Goal: Transaction & Acquisition: Purchase product/service

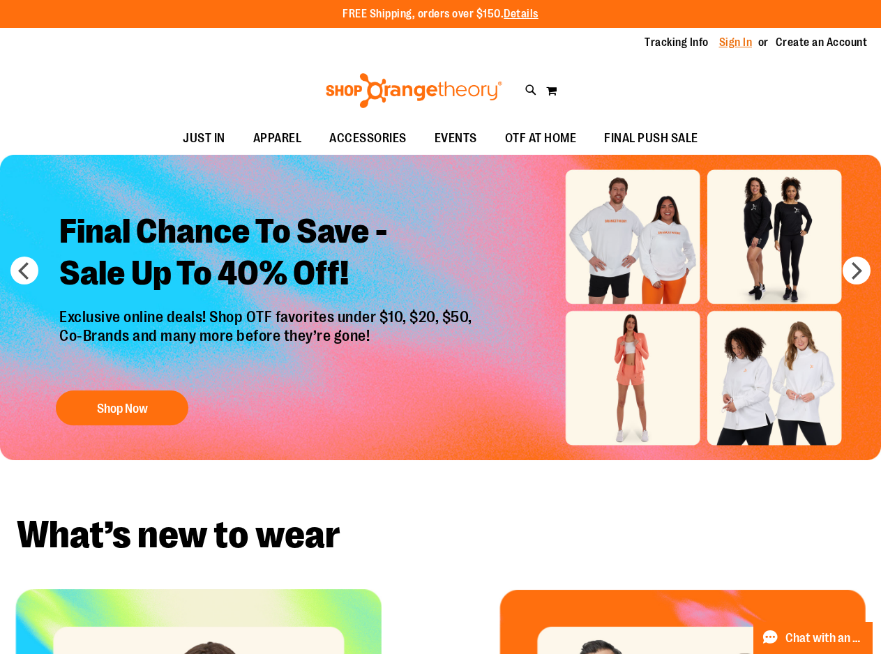
type input "**********"
click at [746, 44] on link "Sign In" at bounding box center [735, 42] width 33 height 15
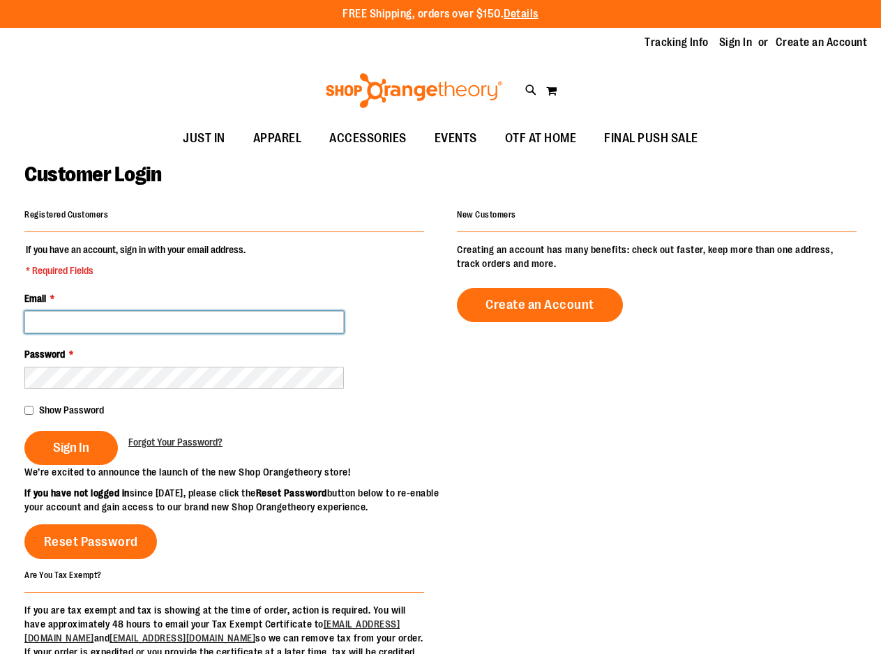
click at [227, 318] on input "Email *" at bounding box center [183, 322] width 319 height 22
type input "**********"
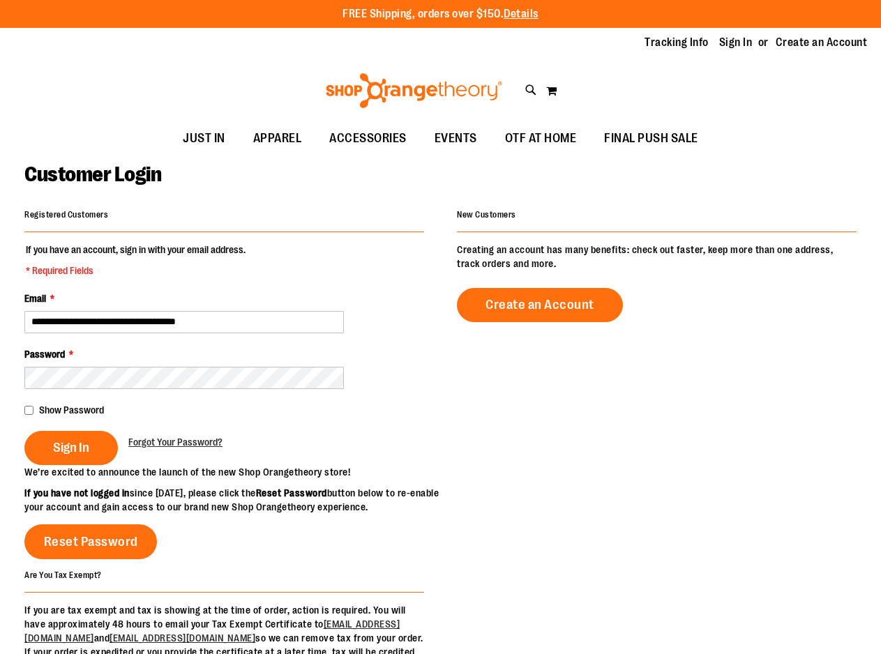
type input "**********"
drag, startPoint x: 258, startPoint y: 319, endPoint x: -1, endPoint y: 285, distance: 260.8
click at [0, 285] on html "Skip to Content The store will not work correctly when cookies are disabled. FR…" at bounding box center [440, 327] width 881 height 654
type input "**********"
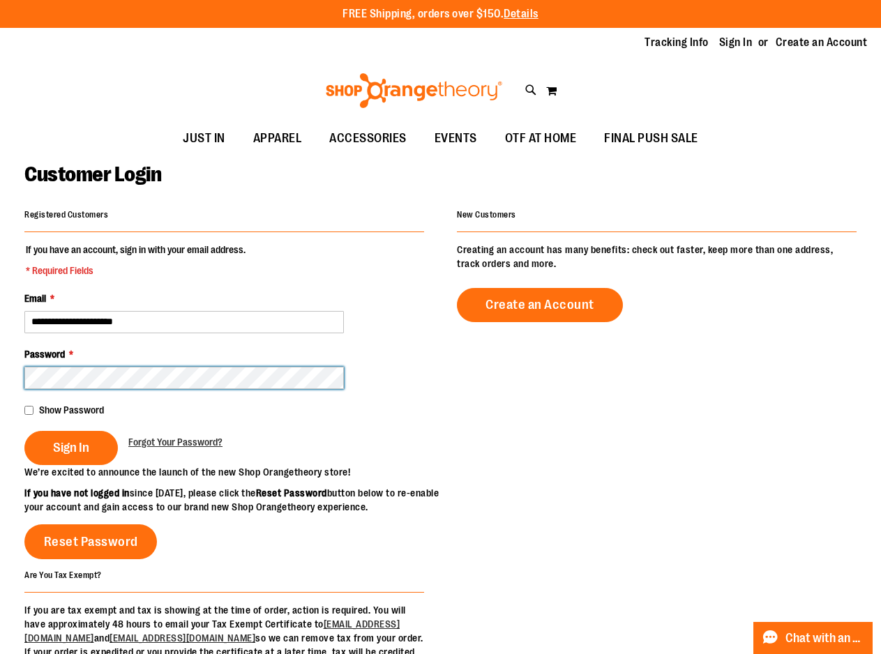
click at [1, 386] on main "**********" at bounding box center [440, 459] width 881 height 609
click at [24, 431] on button "Sign In" at bounding box center [70, 448] width 93 height 34
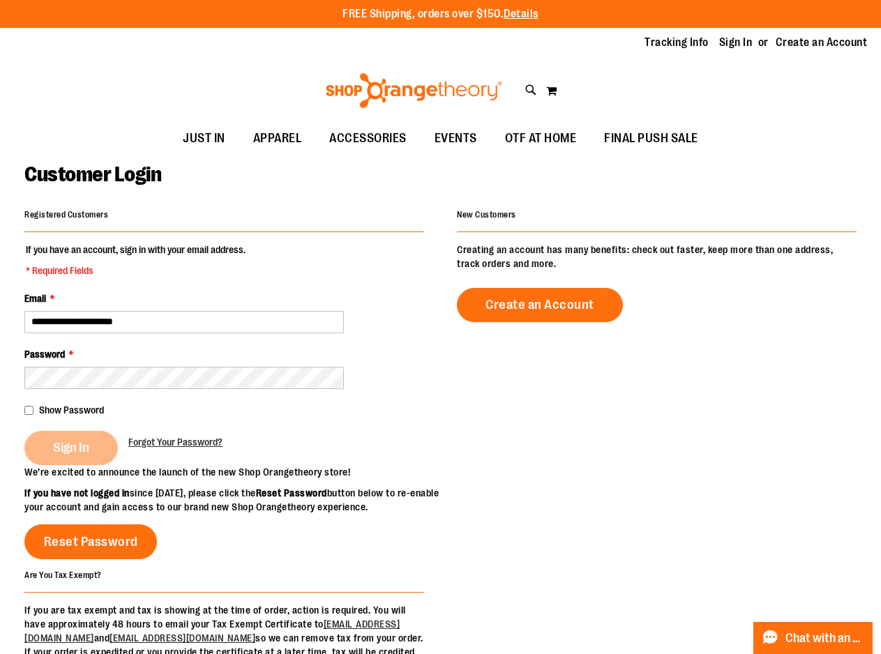
click at [441, 505] on div at bounding box center [649, 515] width 416 height 101
click at [73, 450] on div "Sign In" at bounding box center [76, 448] width 104 height 34
click at [375, 465] on fieldset "**********" at bounding box center [223, 354] width 399 height 222
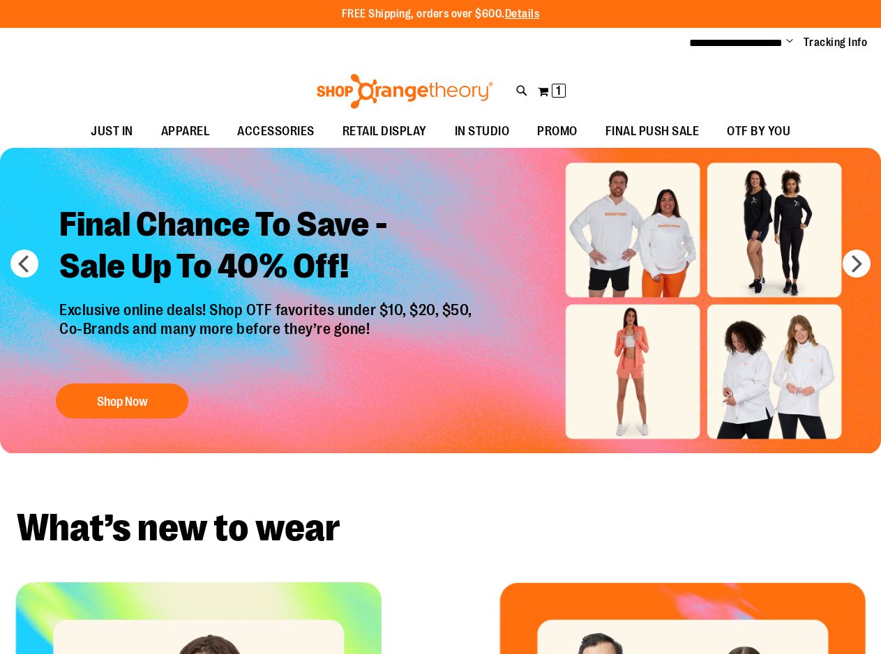
type input "**********"
click at [562, 93] on span "1 1 items" at bounding box center [558, 91] width 14 height 14
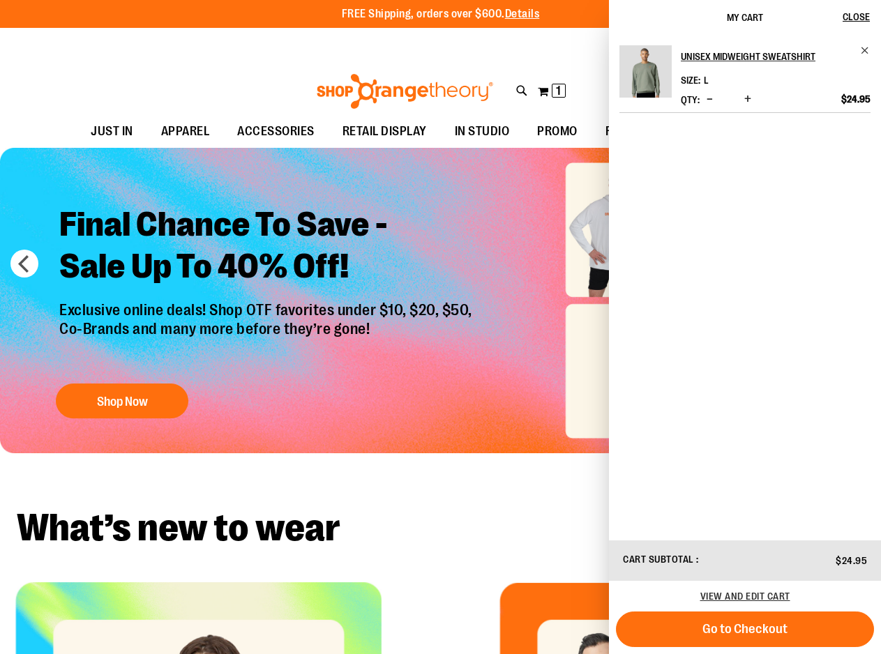
click at [181, 73] on div "Toggle Nav Search Popular Suggestions Advanced Search" at bounding box center [440, 87] width 881 height 56
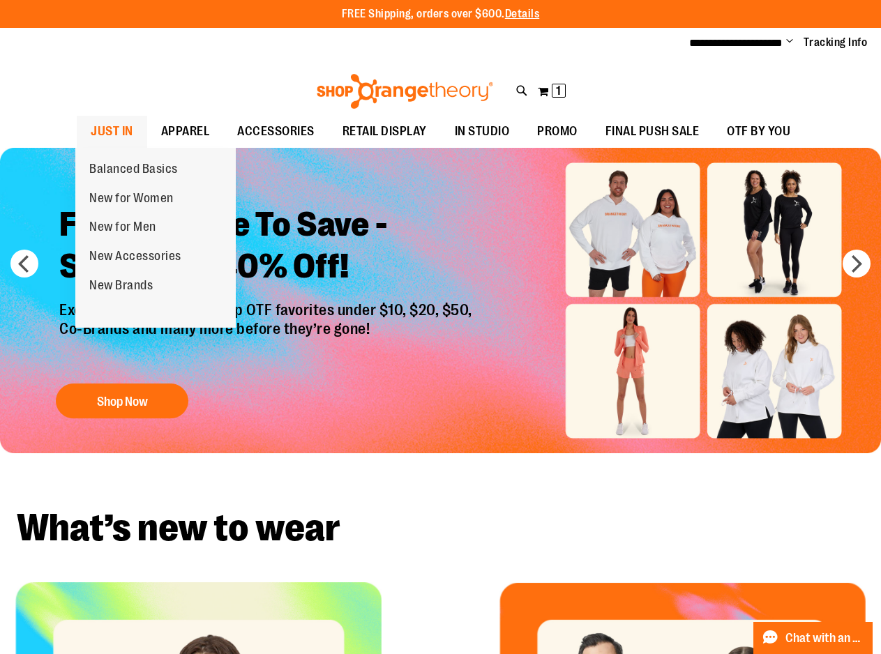
click at [112, 133] on span "JUST IN" at bounding box center [112, 131] width 43 height 31
click at [108, 126] on span "JUST IN" at bounding box center [112, 131] width 43 height 31
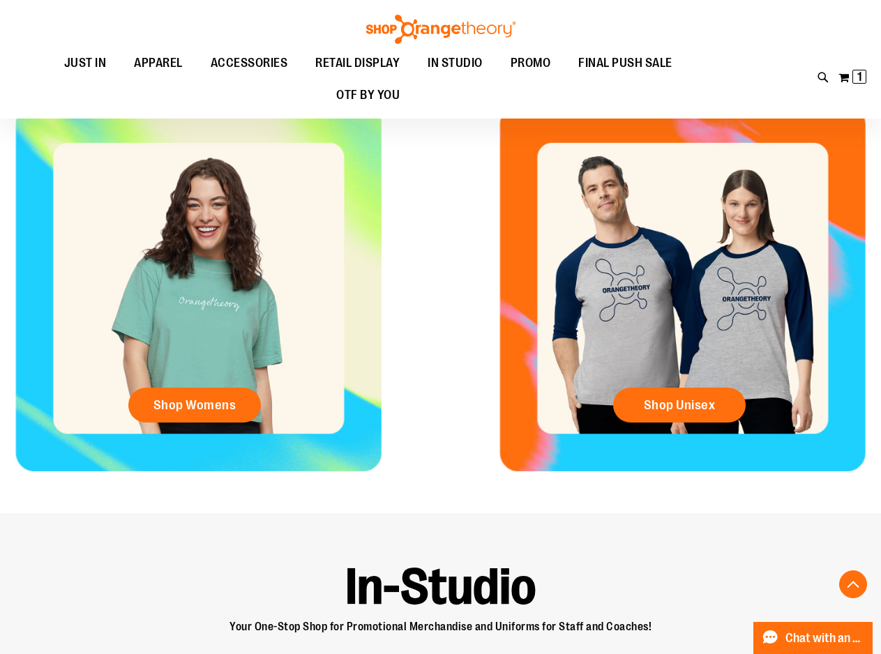
scroll to position [487, 0]
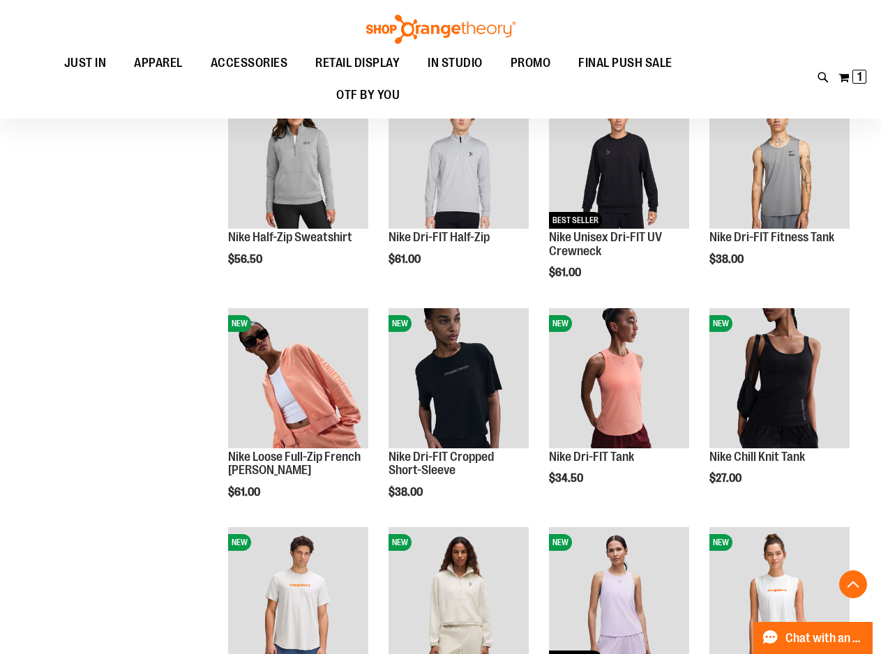
scroll to position [696, 0]
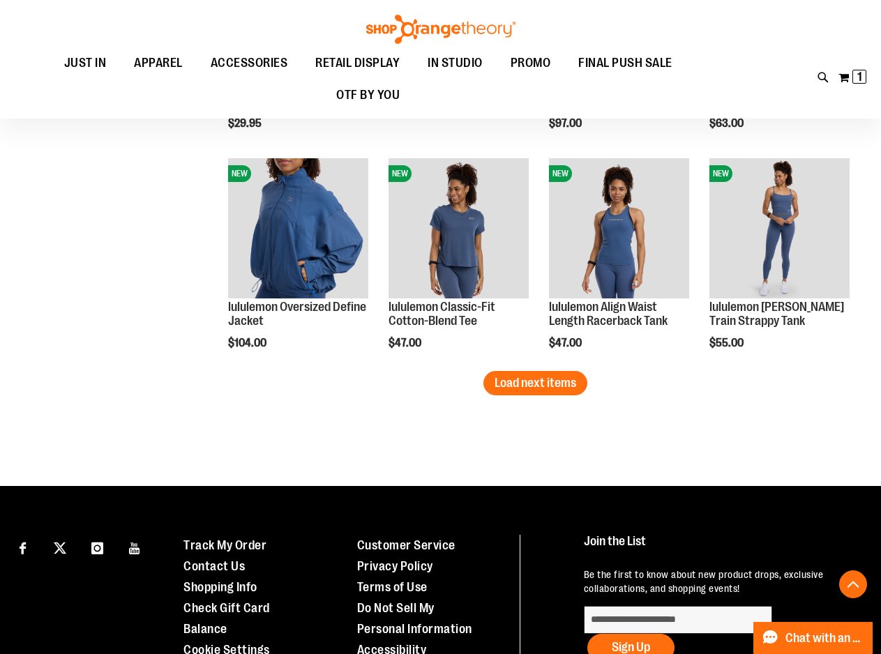
scroll to position [1882, 0]
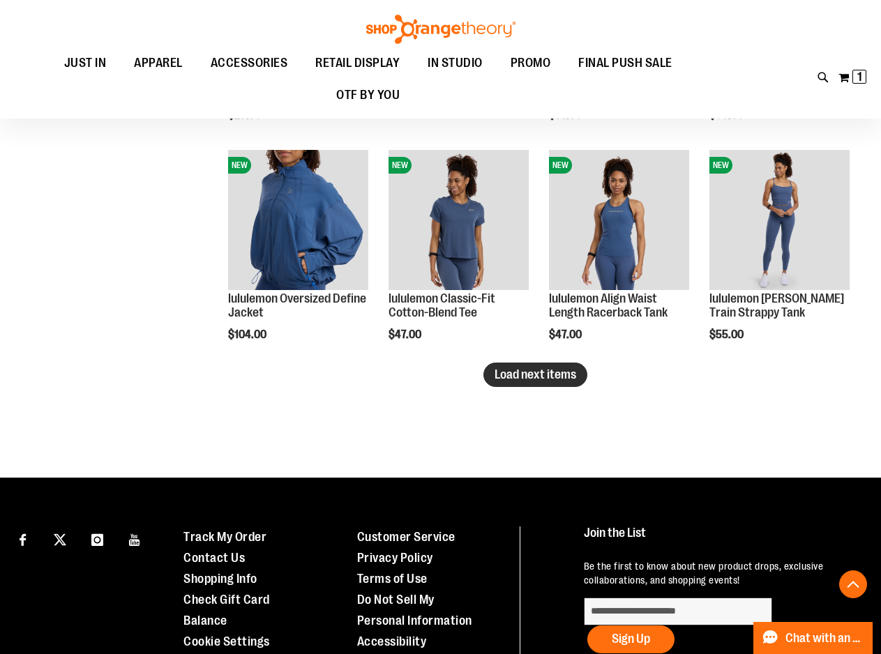
type input "**********"
click at [542, 381] on button "Load next items" at bounding box center [535, 375] width 104 height 24
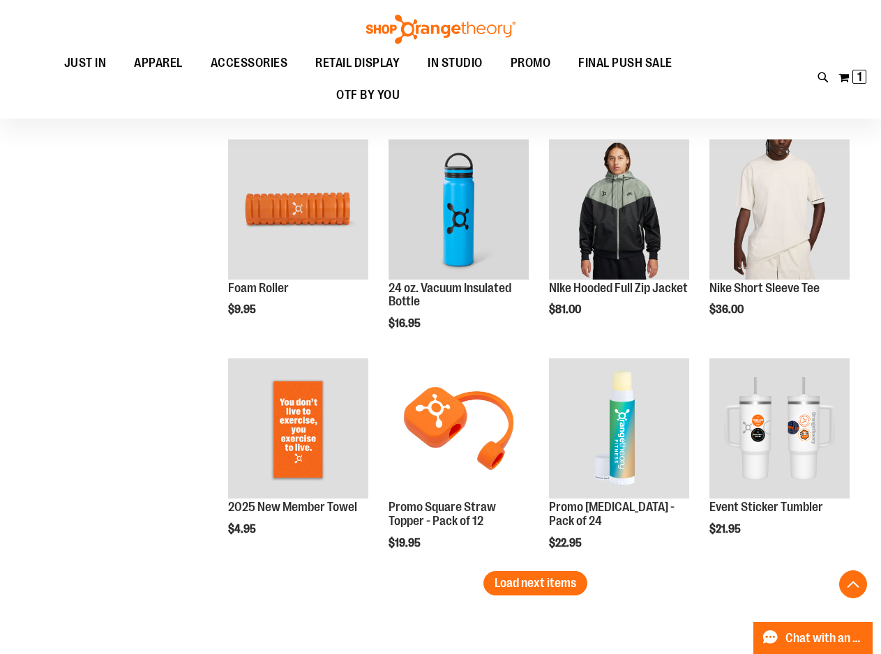
scroll to position [2370, 0]
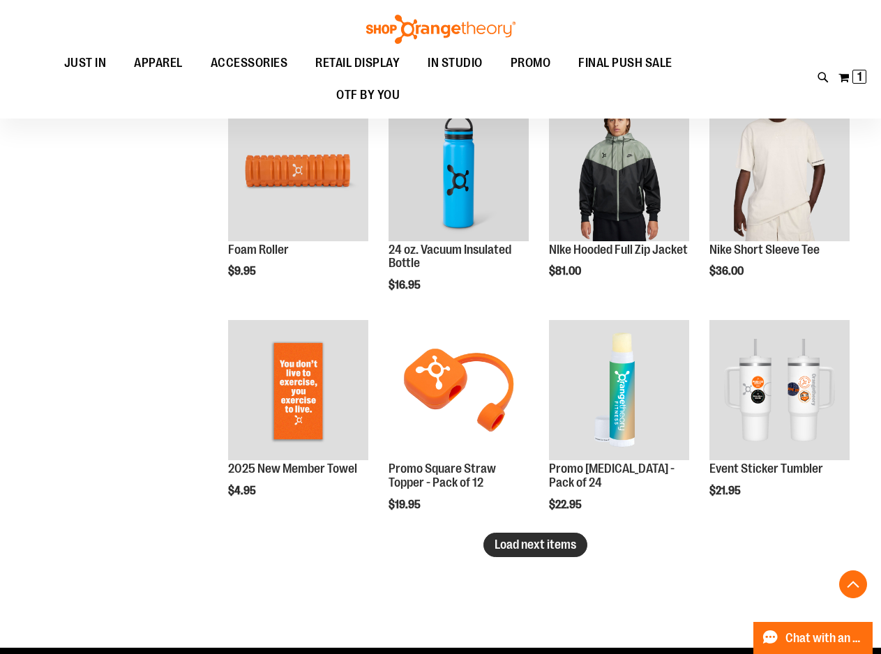
click at [556, 553] on button "Load next items" at bounding box center [535, 545] width 104 height 24
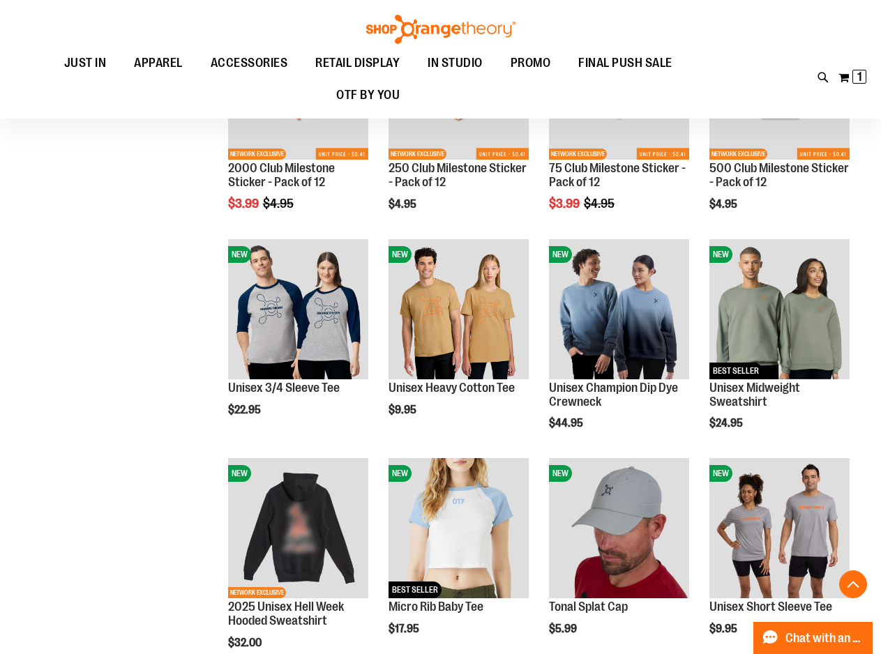
scroll to position [2858, 0]
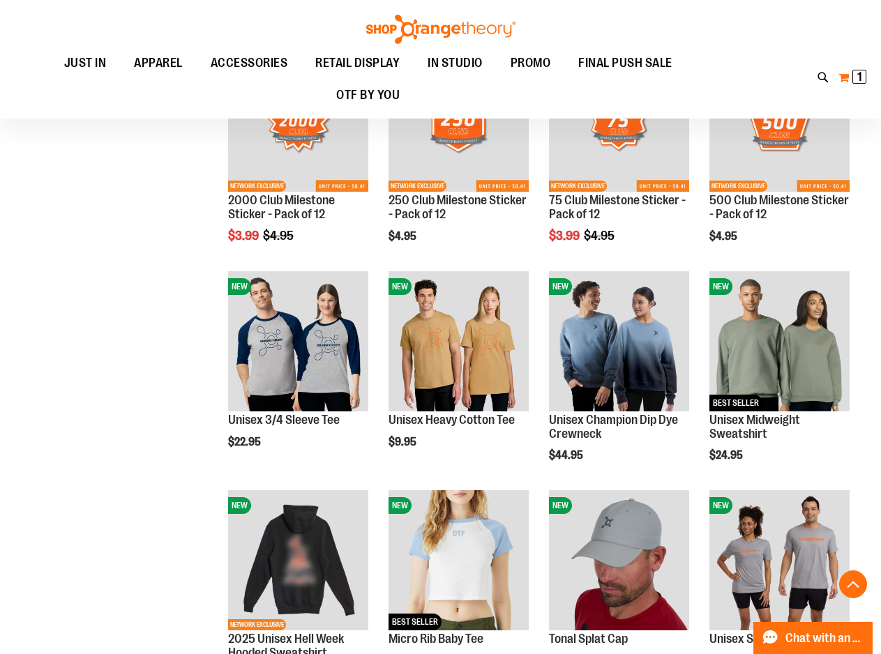
click at [850, 79] on button "My Cart 1 1 items" at bounding box center [851, 77] width 29 height 22
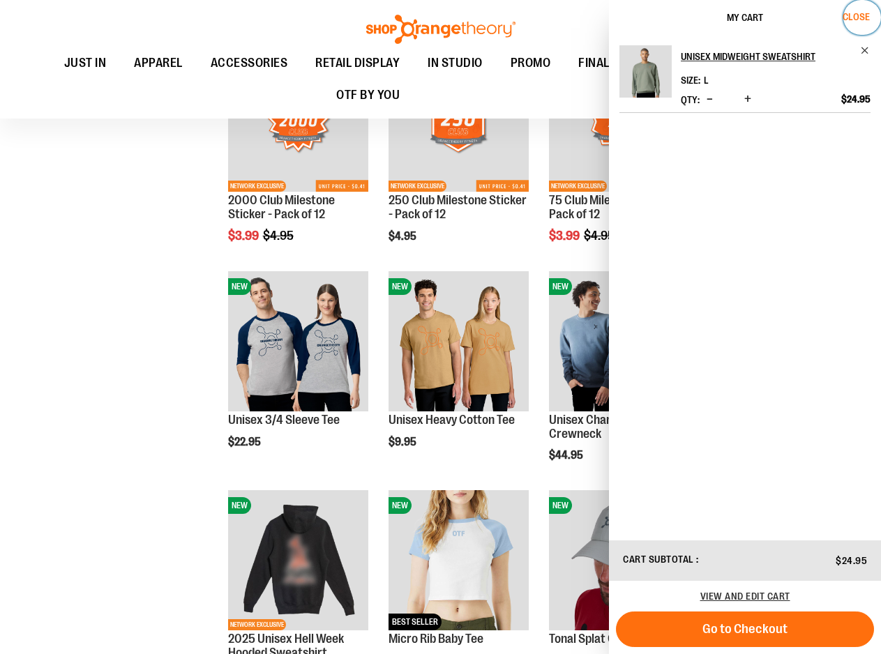
click at [858, 21] on span "Close" at bounding box center [855, 16] width 27 height 11
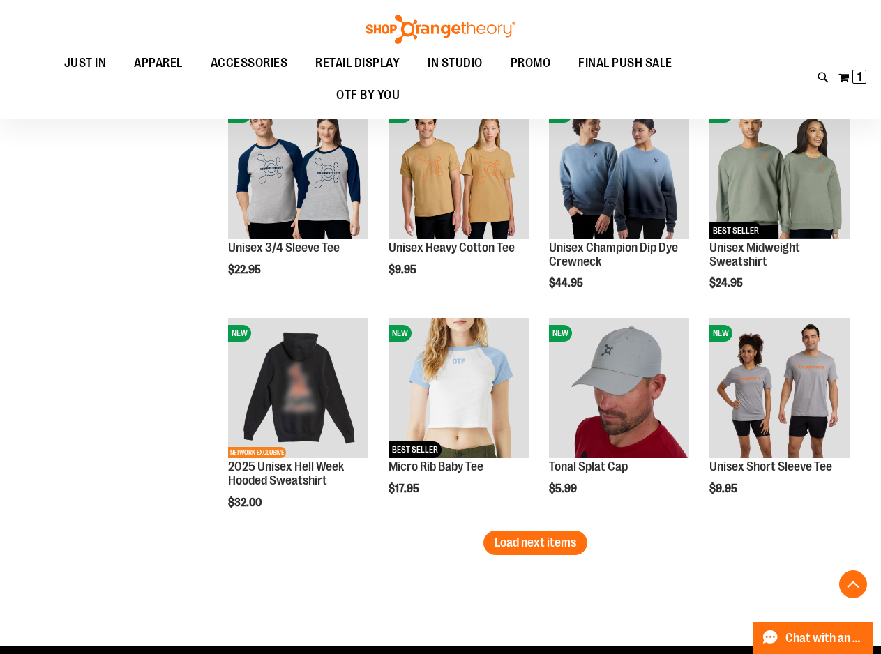
scroll to position [3067, 0]
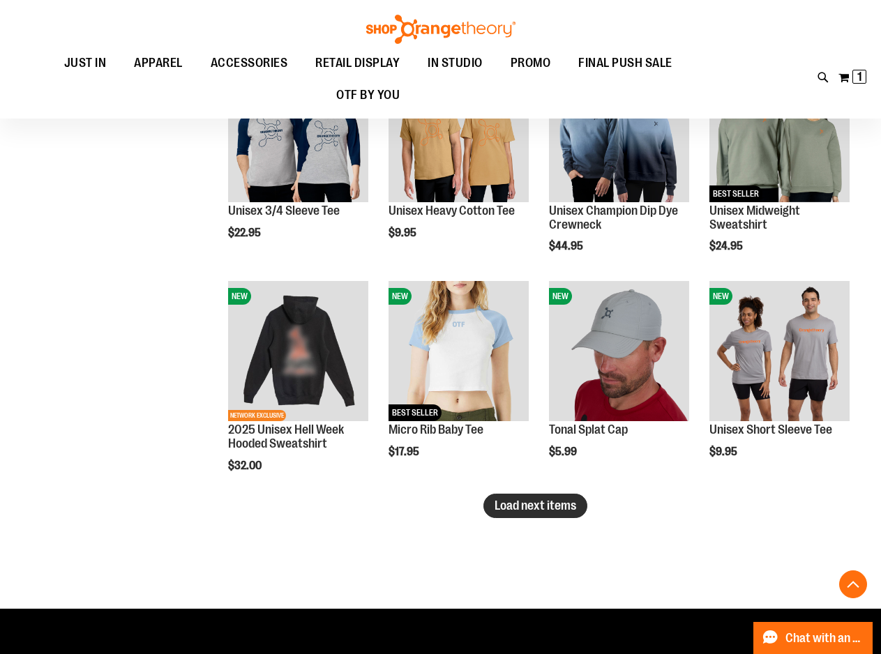
click at [506, 507] on span "Load next items" at bounding box center [535, 505] width 82 height 14
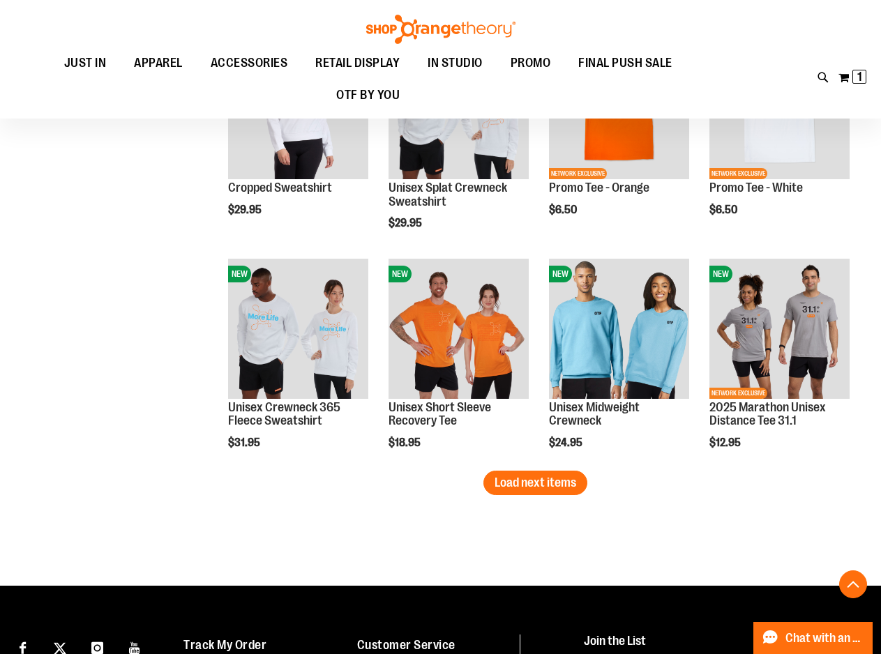
scroll to position [3764, 0]
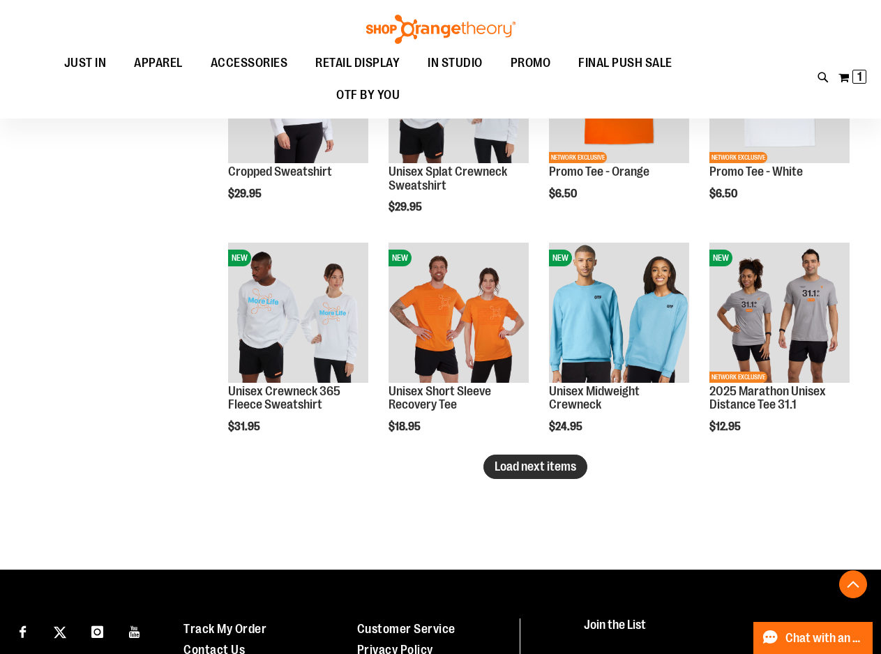
click at [530, 473] on span "Load next items" at bounding box center [535, 466] width 82 height 14
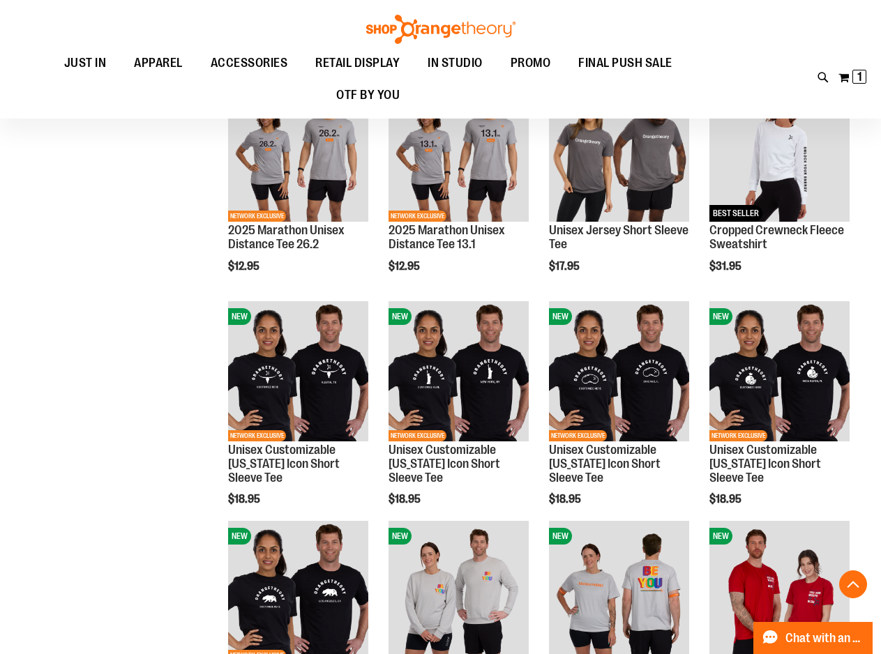
scroll to position [4322, 0]
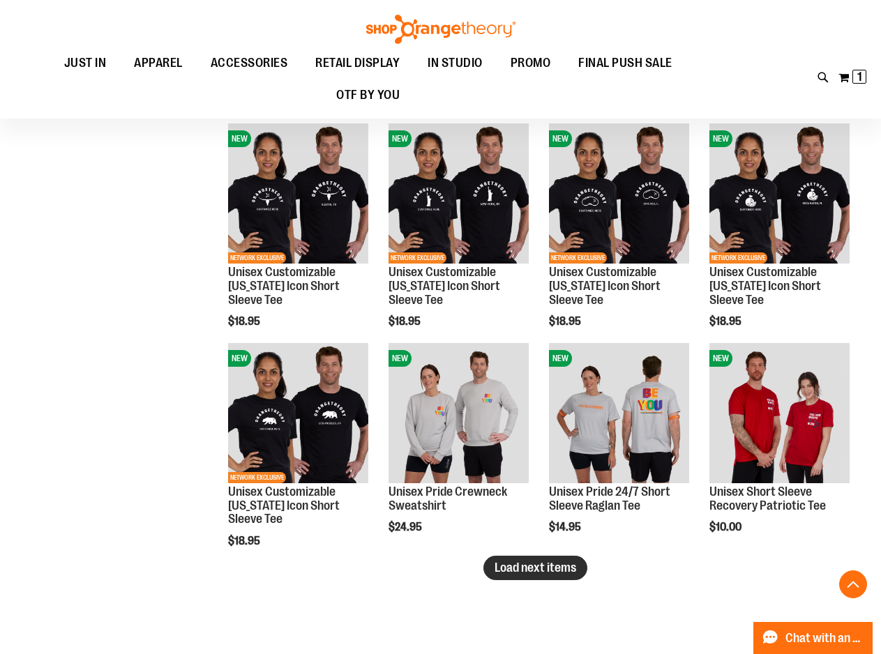
click at [532, 568] on span "Load next items" at bounding box center [535, 568] width 82 height 14
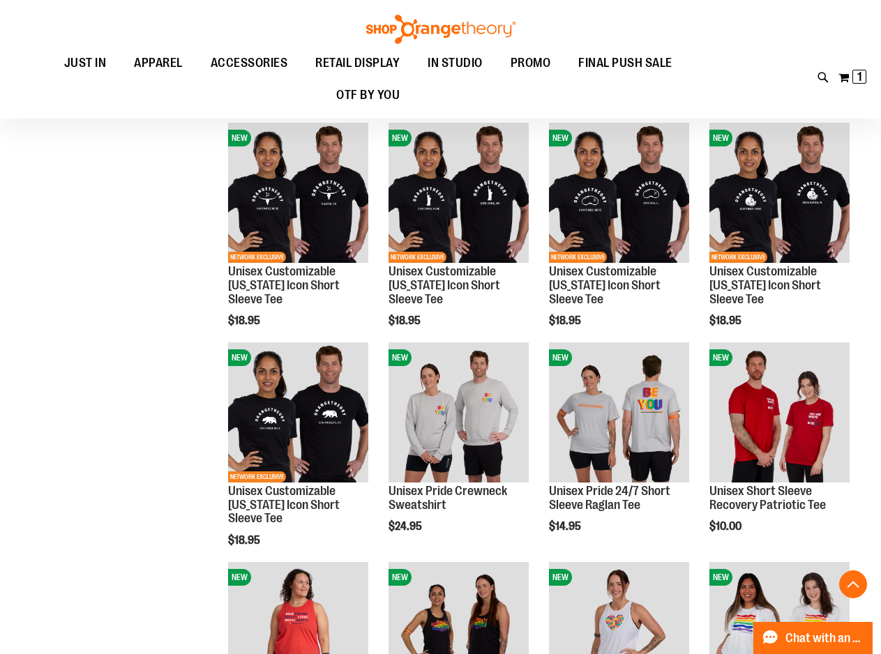
scroll to position [4322, 0]
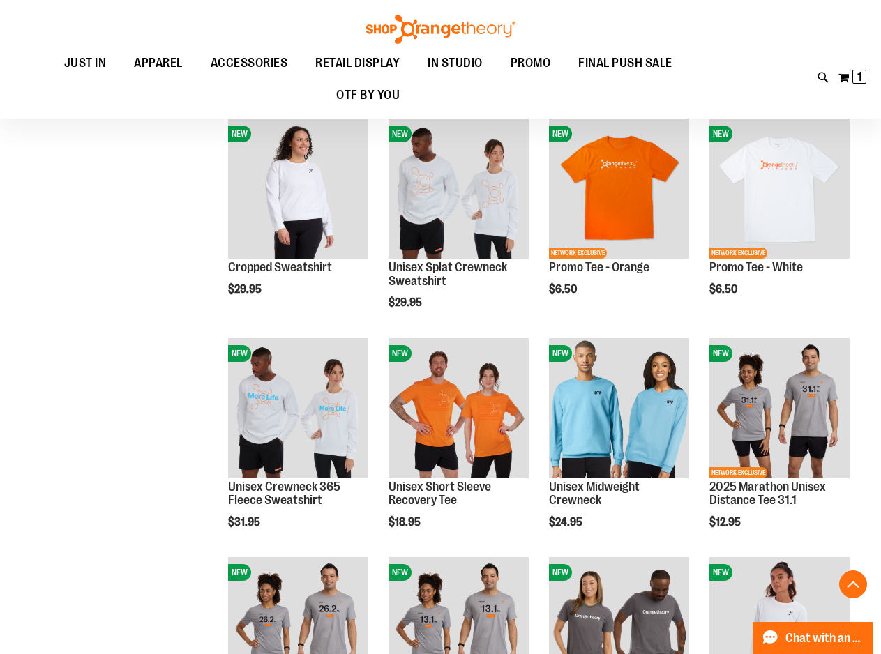
scroll to position [3694, 0]
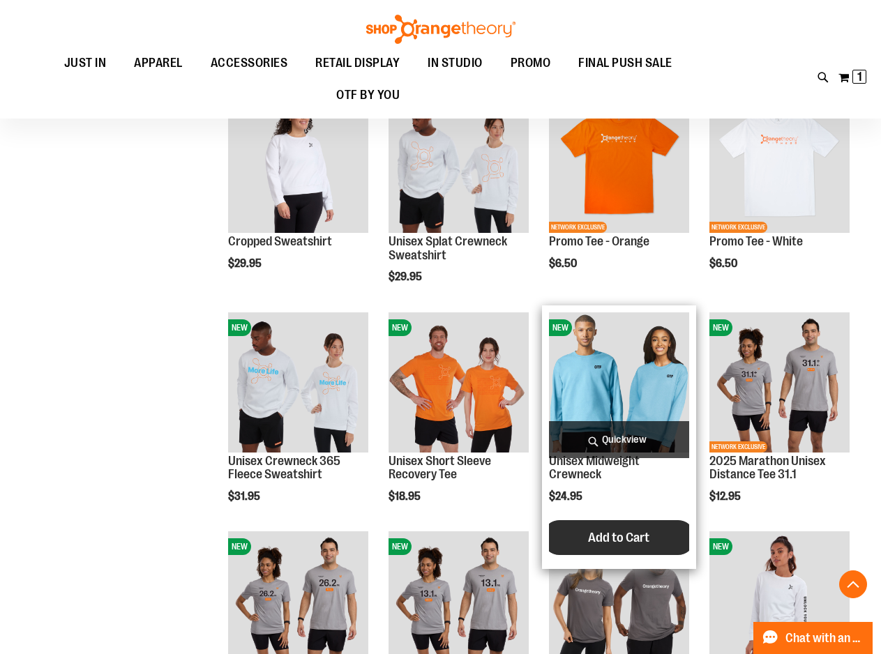
click at [614, 536] on span "Add to Cart" at bounding box center [618, 537] width 61 height 15
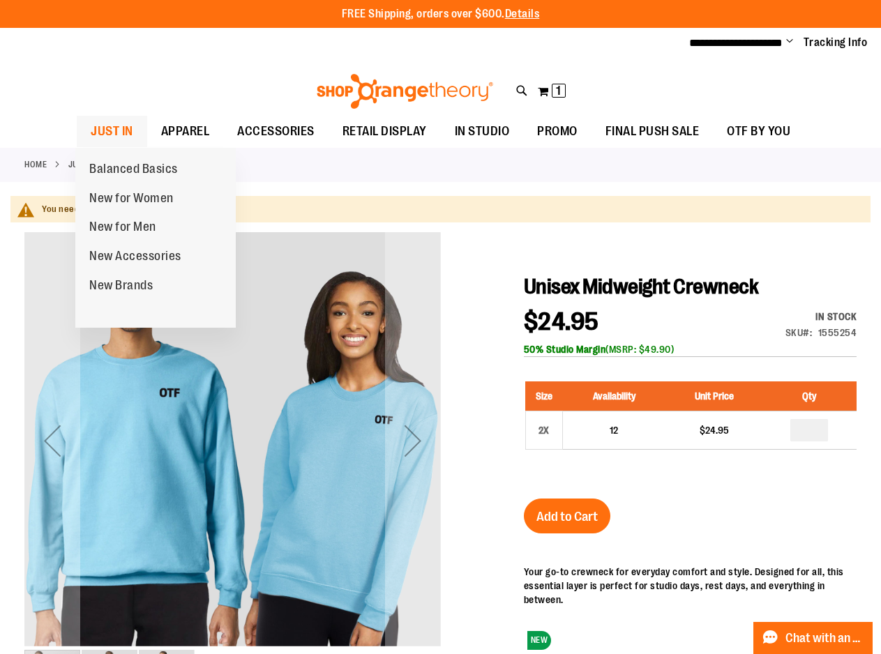
type input "**********"
click at [117, 124] on span "JUST IN" at bounding box center [112, 131] width 43 height 31
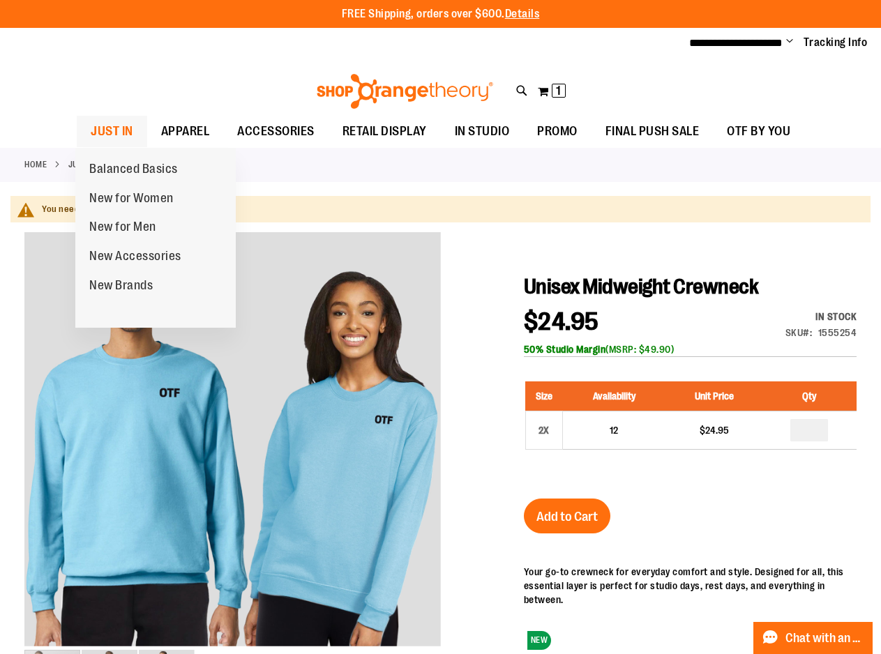
click at [111, 129] on span "JUST IN" at bounding box center [112, 131] width 43 height 31
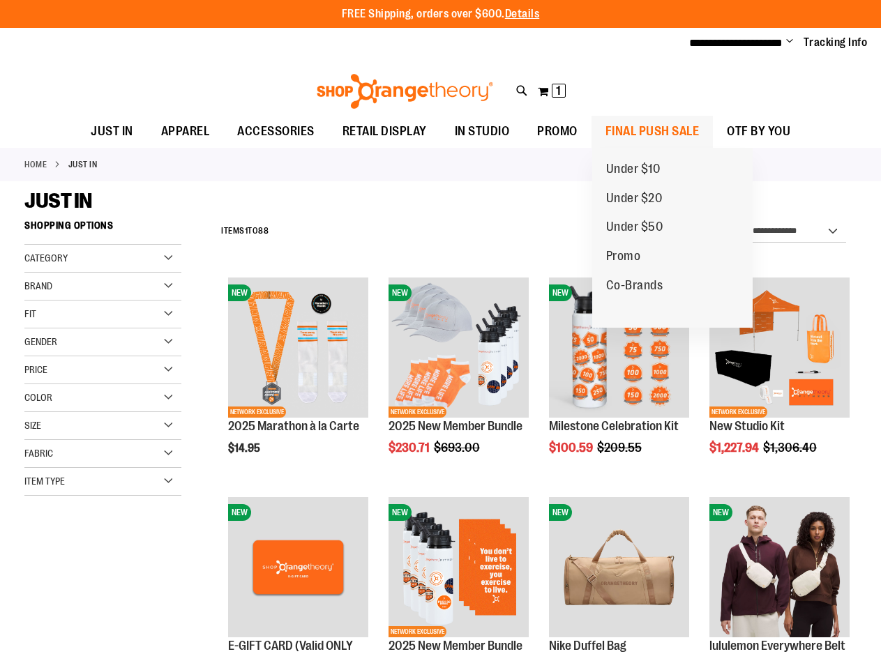
click at [653, 131] on span "FINAL PUSH SALE" at bounding box center [652, 131] width 94 height 31
type input "**********"
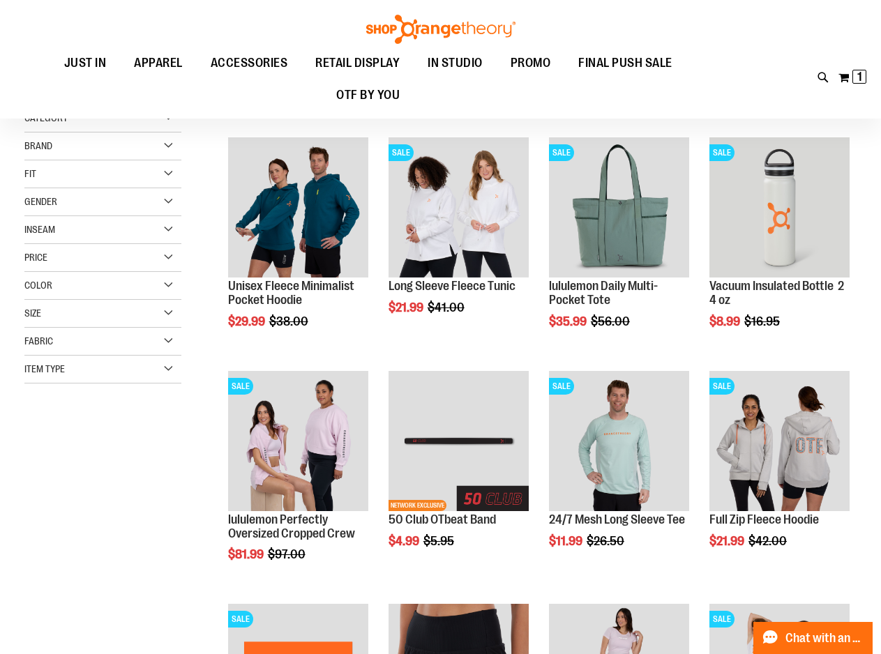
scroll to position [208, 0]
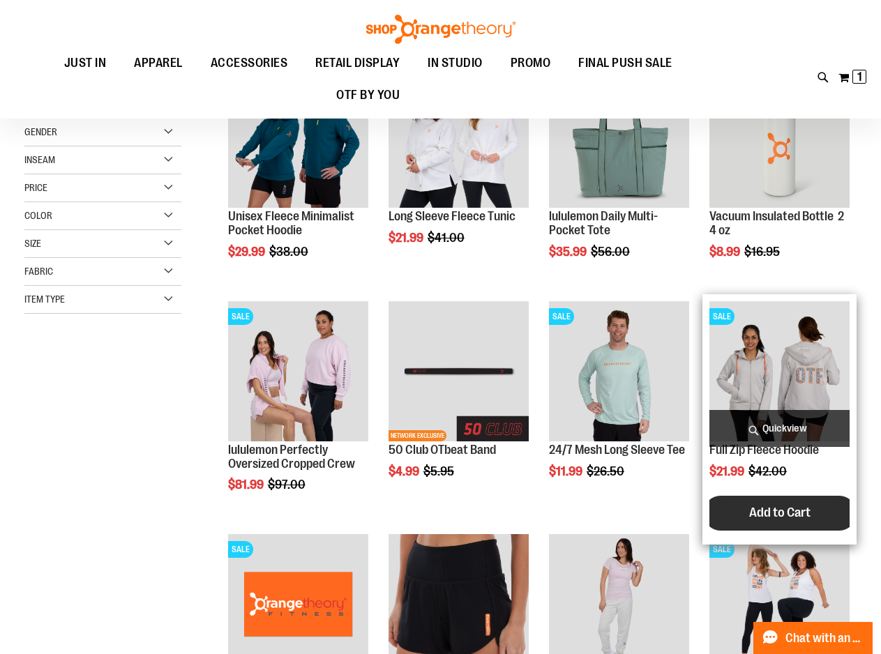
type input "**********"
click at [768, 514] on span "Add to Cart" at bounding box center [779, 512] width 61 height 15
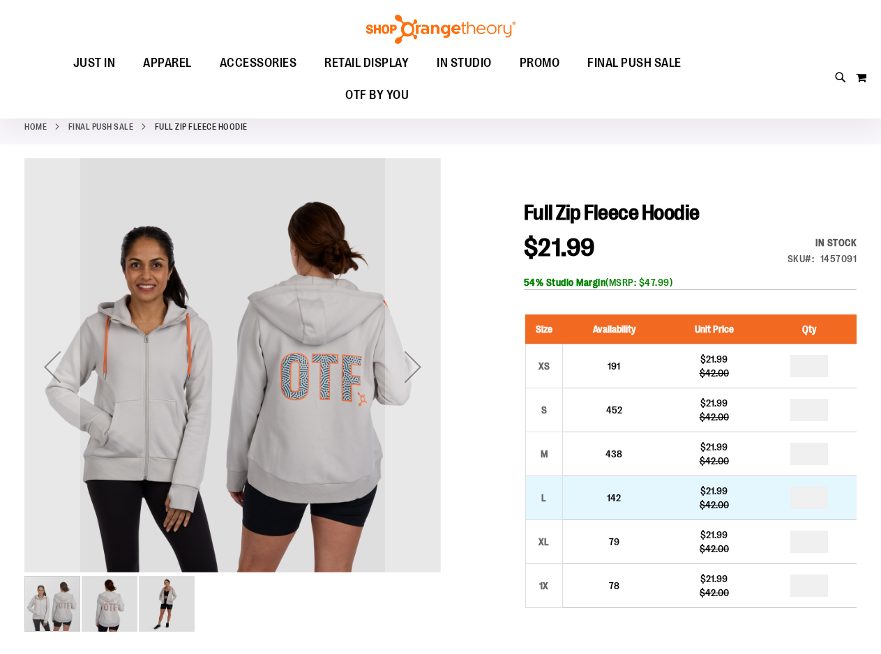
scroll to position [139, 0]
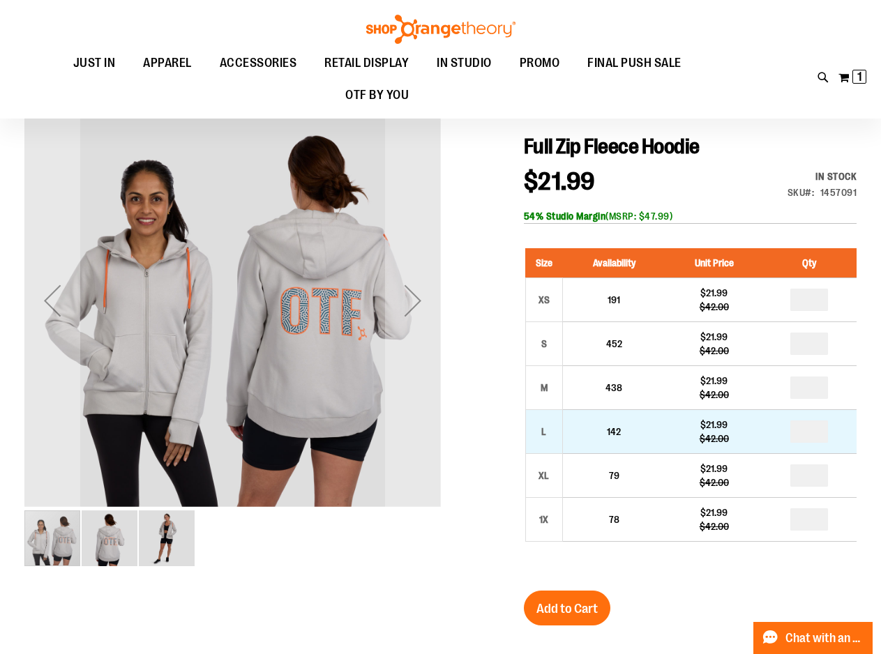
type input "**********"
click at [804, 436] on input "number" at bounding box center [809, 431] width 38 height 22
type input "*"
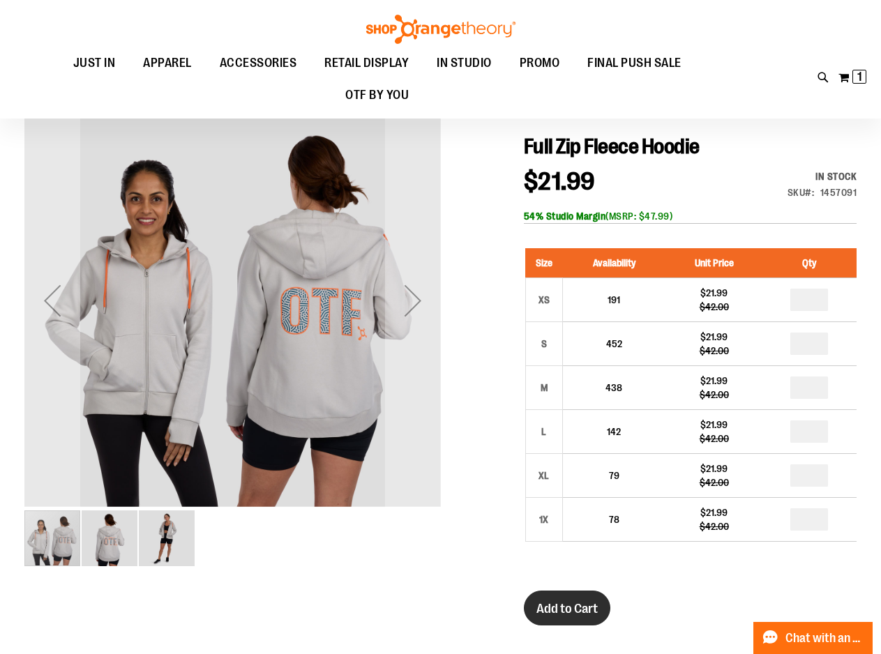
click at [576, 607] on span "Add to Cart" at bounding box center [566, 608] width 61 height 15
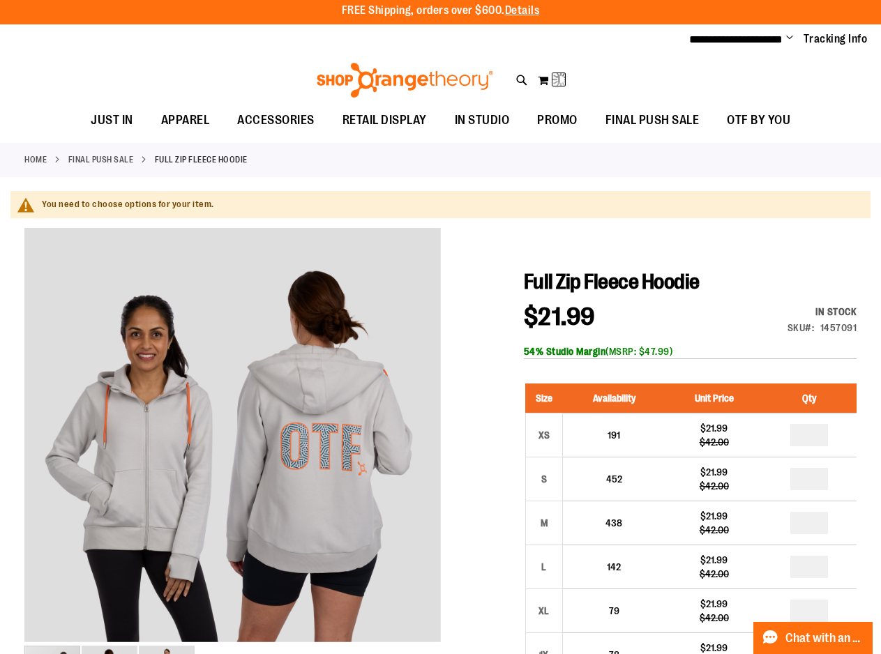
scroll to position [0, 0]
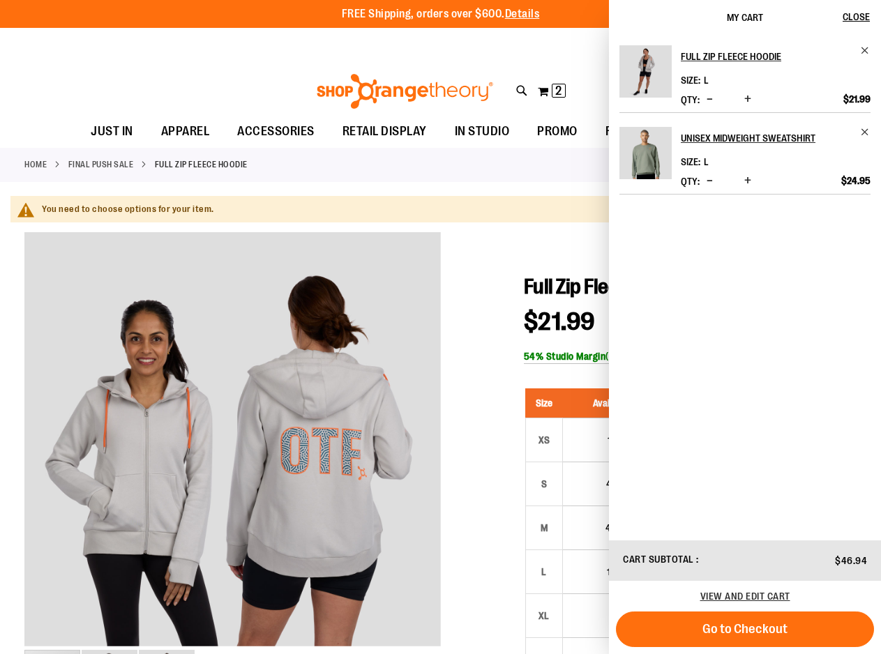
click at [108, 64] on div "Toggle Nav Search Popular Suggestions Advanced Search" at bounding box center [440, 87] width 881 height 56
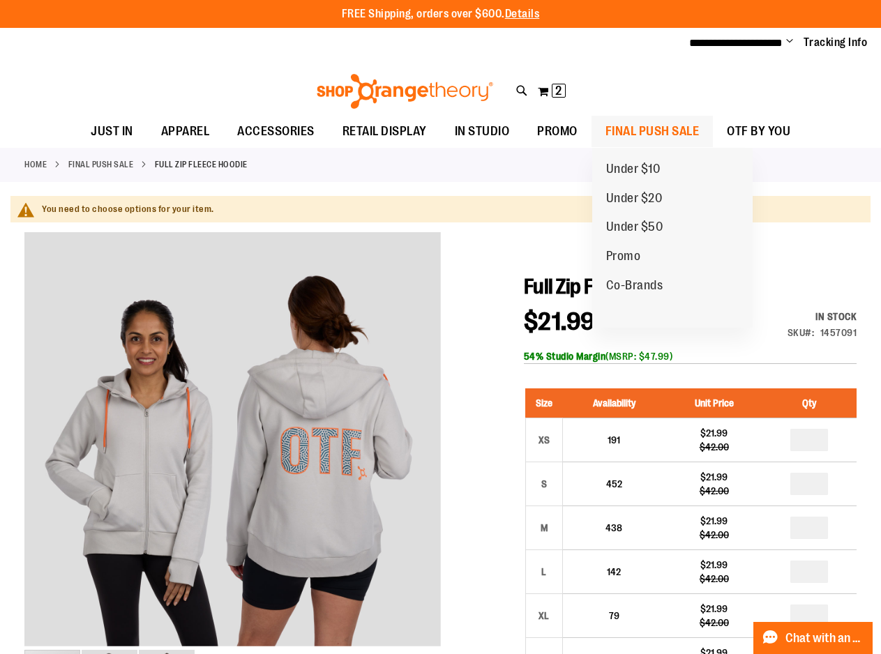
click at [651, 127] on span "FINAL PUSH SALE" at bounding box center [652, 131] width 94 height 31
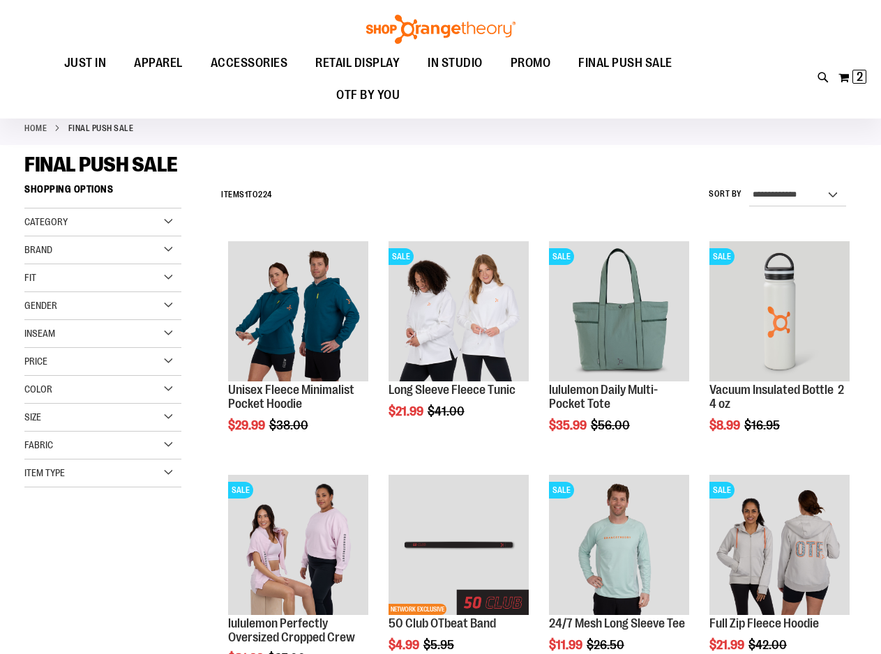
type input "**********"
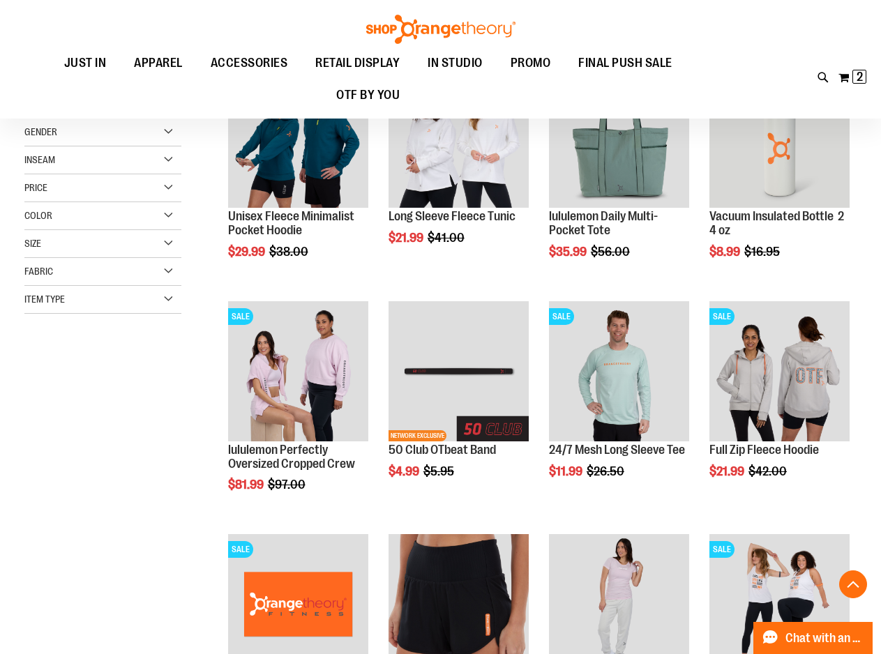
scroll to position [348, 0]
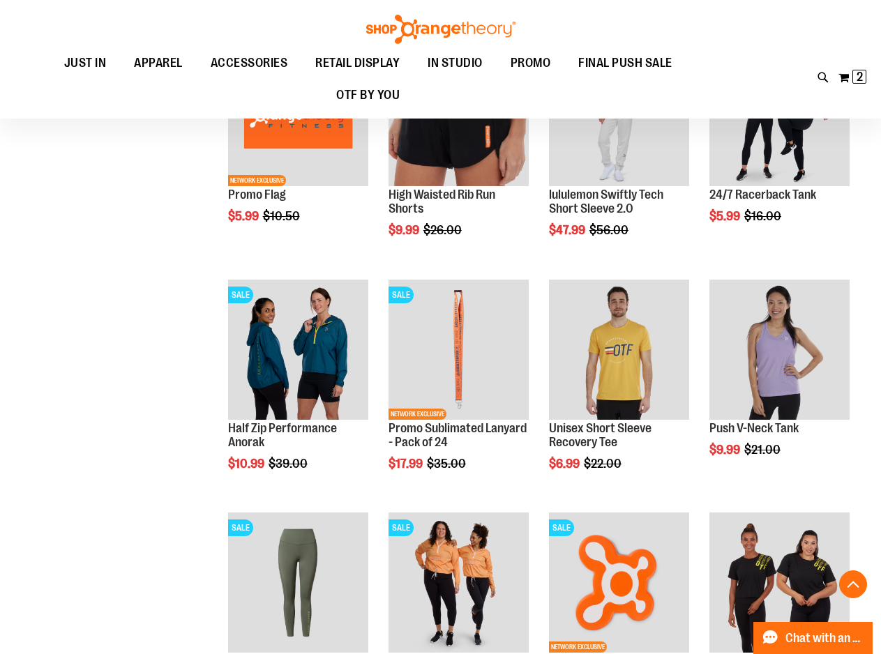
scroll to position [766, 0]
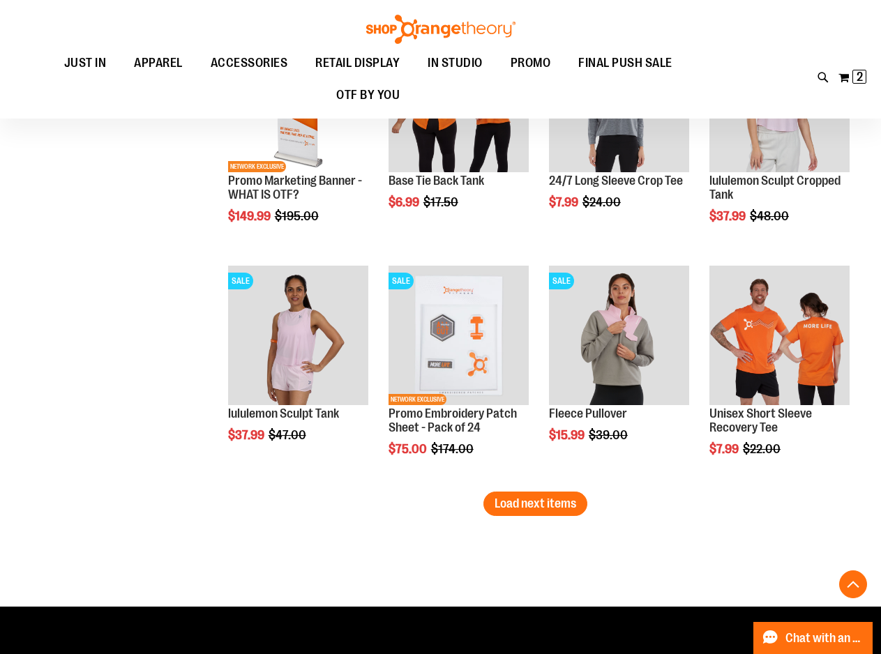
scroll to position [1882, 0]
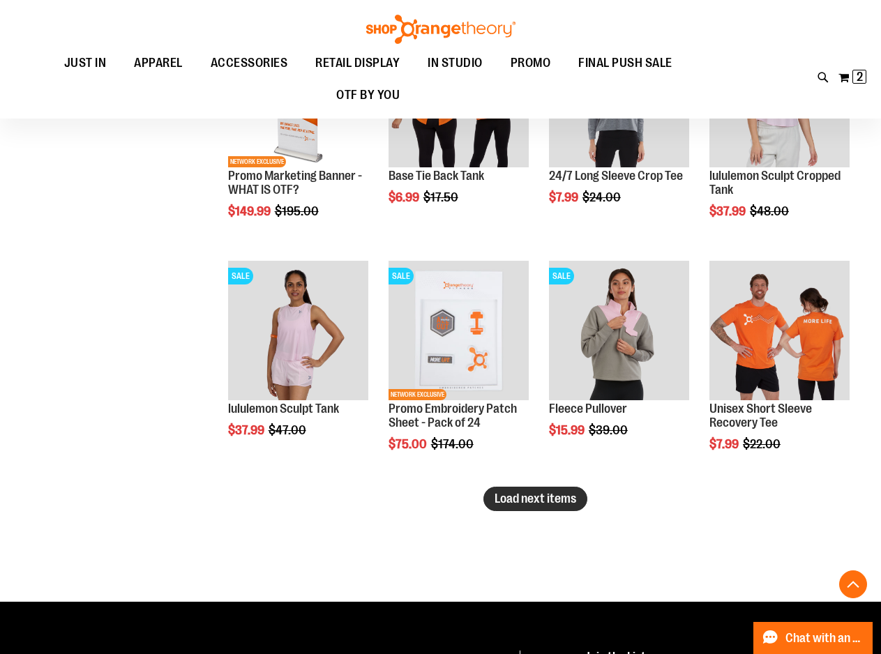
click at [526, 496] on span "Load next items" at bounding box center [535, 498] width 82 height 14
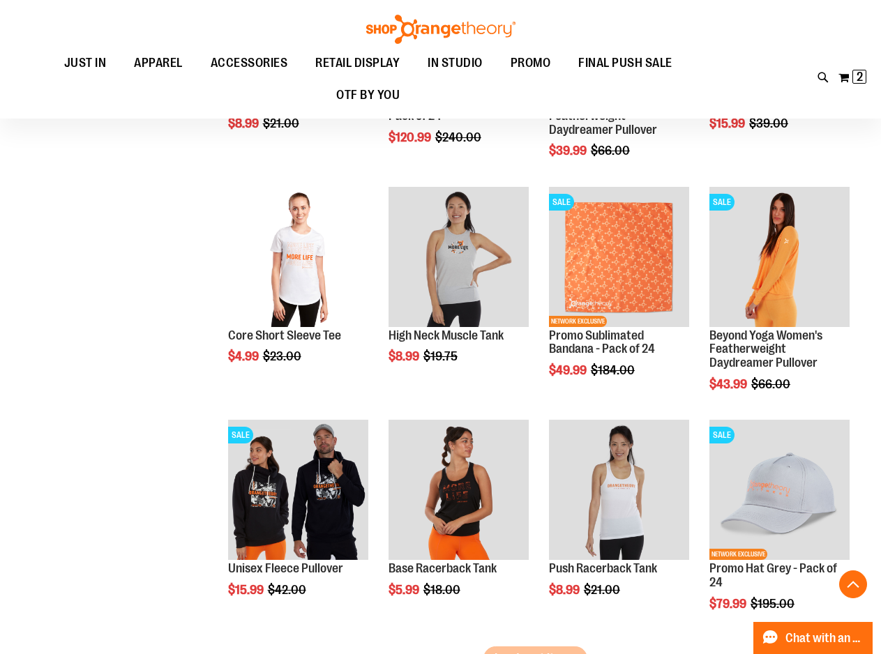
scroll to position [2509, 0]
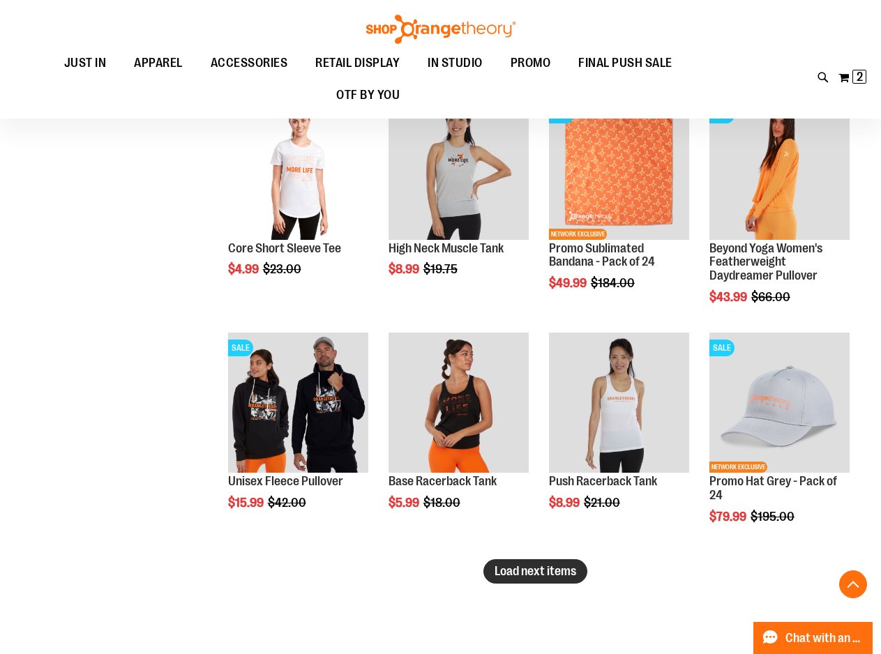
click at [578, 569] on button "Load next items" at bounding box center [535, 571] width 104 height 24
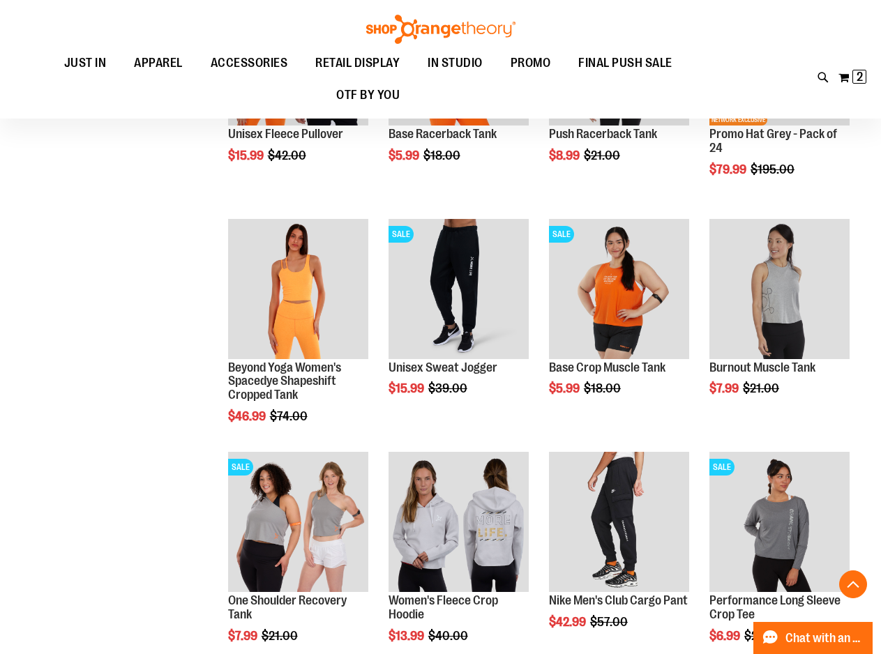
scroll to position [2858, 0]
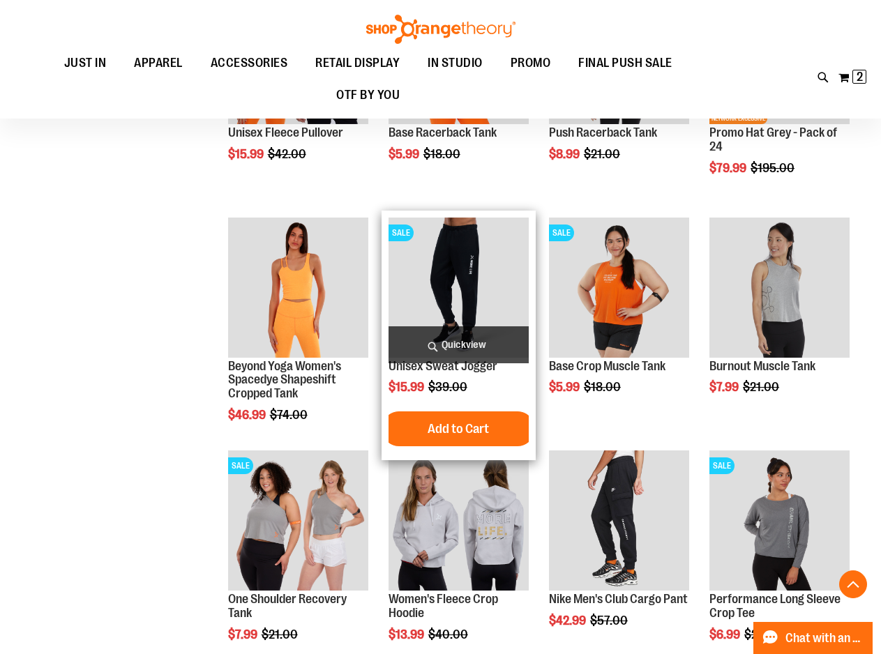
click at [469, 296] on img "product" at bounding box center [458, 288] width 140 height 140
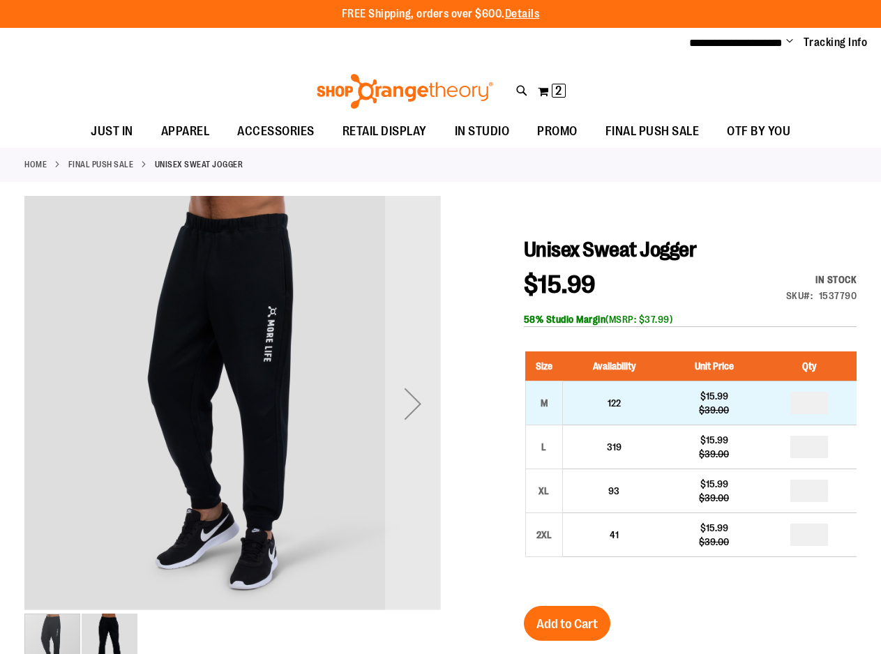
type input "**********"
click at [807, 403] on input "number" at bounding box center [809, 403] width 38 height 22
type input "*"
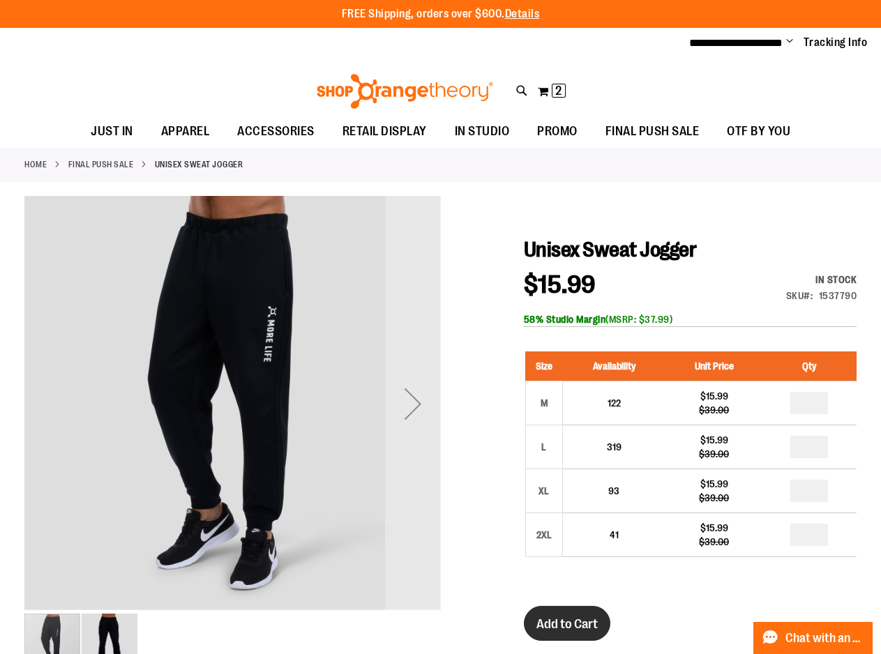
click at [562, 627] on span "Add to Cart" at bounding box center [566, 623] width 61 height 15
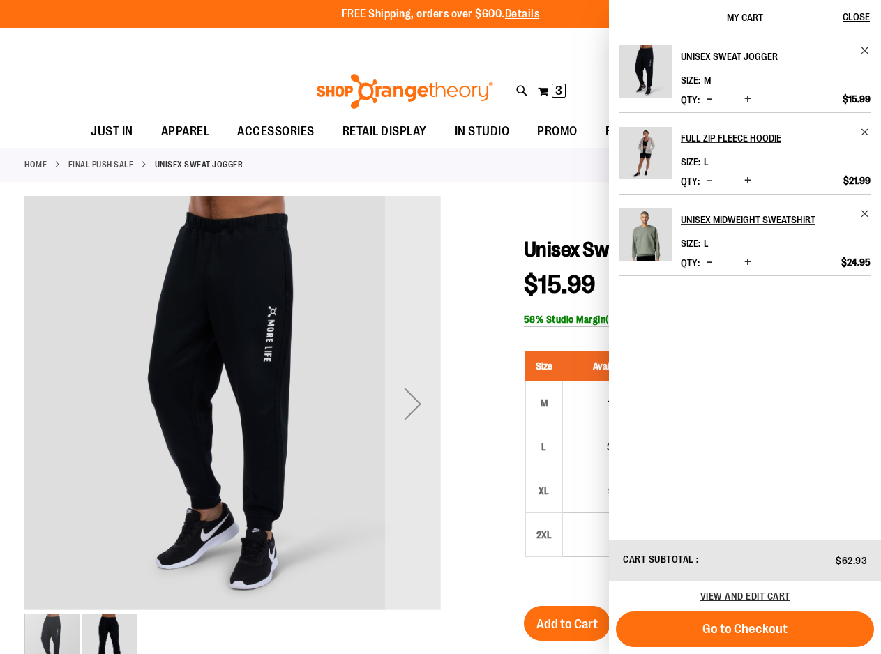
click at [204, 86] on div "Toggle Nav Search Popular Suggestions Advanced Search" at bounding box center [440, 87] width 881 height 56
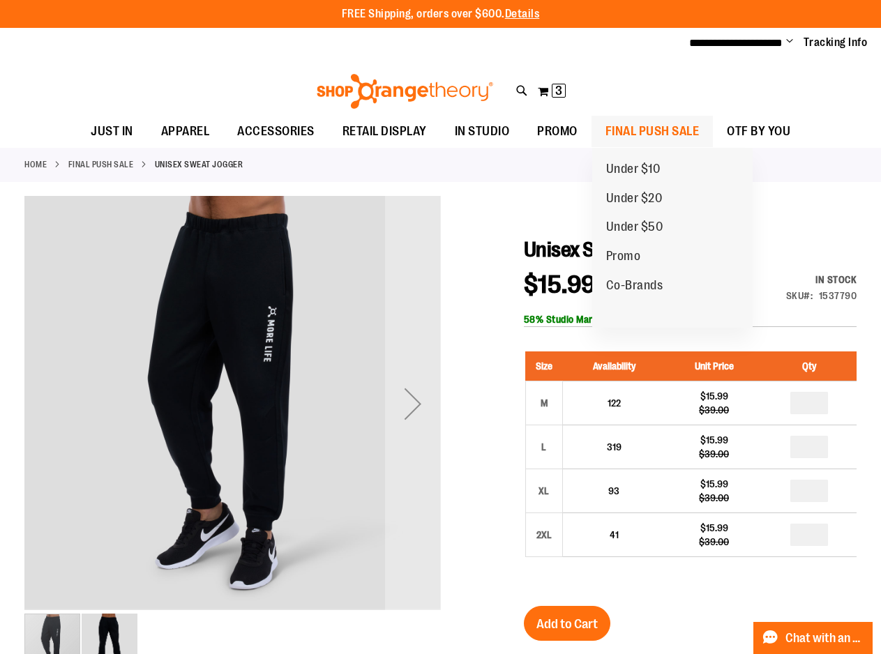
click at [646, 129] on span "FINAL PUSH SALE" at bounding box center [652, 131] width 94 height 31
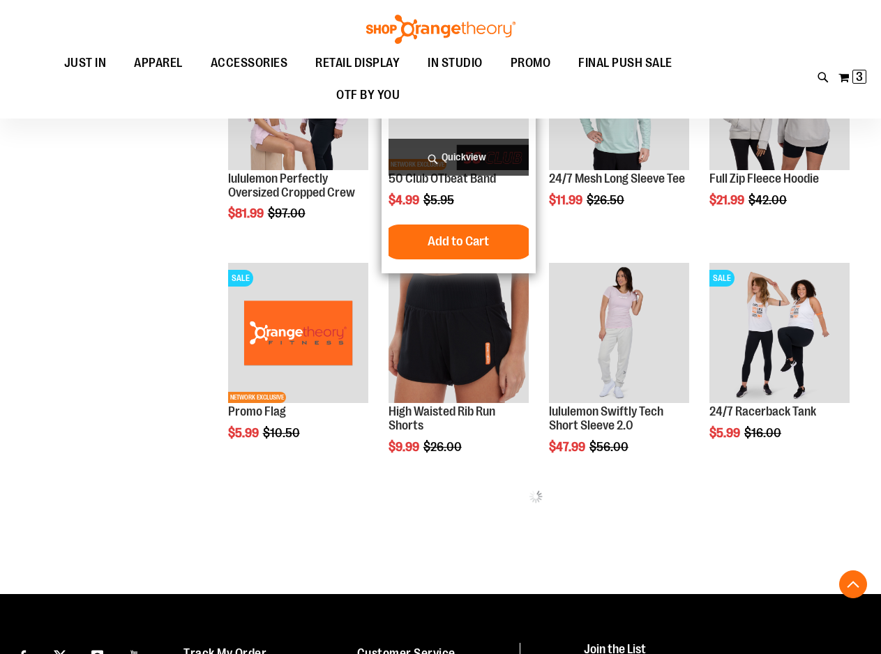
scroll to position [487, 0]
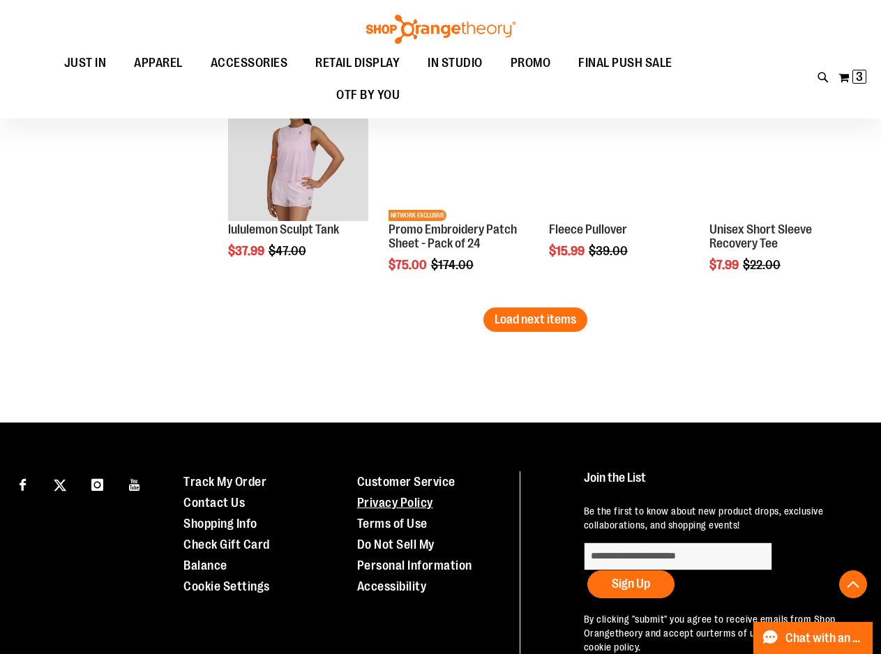
scroll to position [2091, 0]
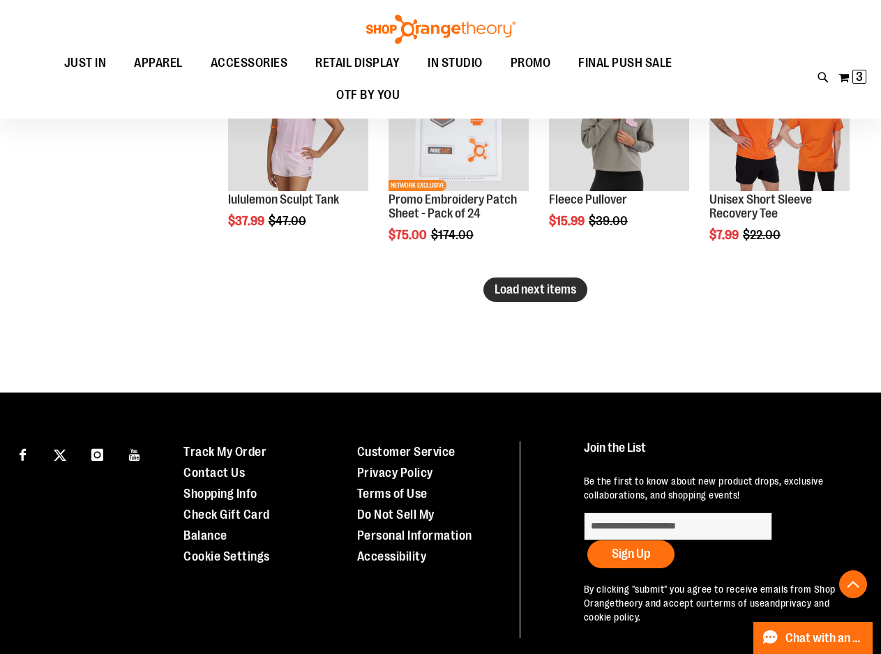
type input "**********"
click at [561, 286] on span "Load next items" at bounding box center [535, 289] width 82 height 14
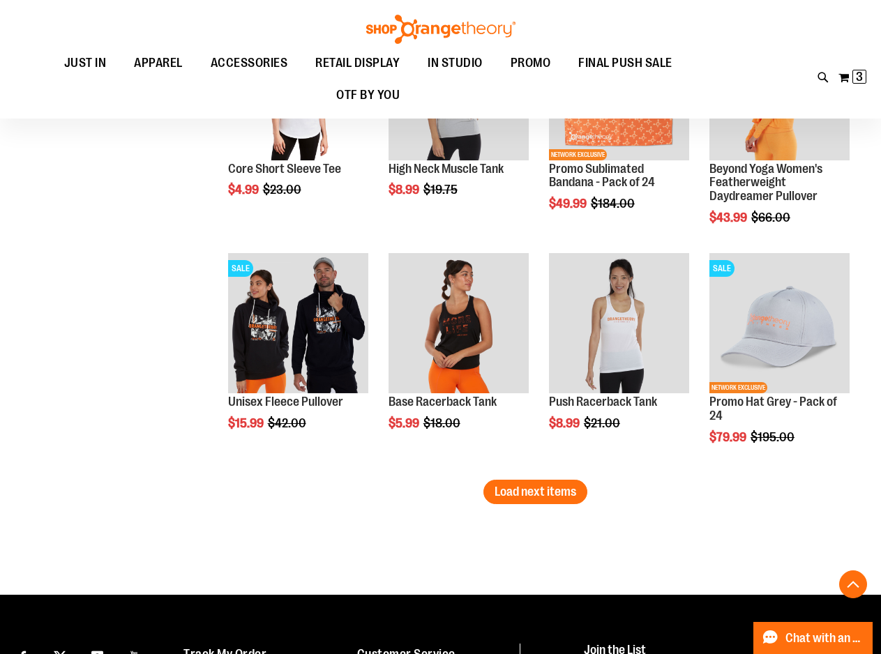
scroll to position [2649, 0]
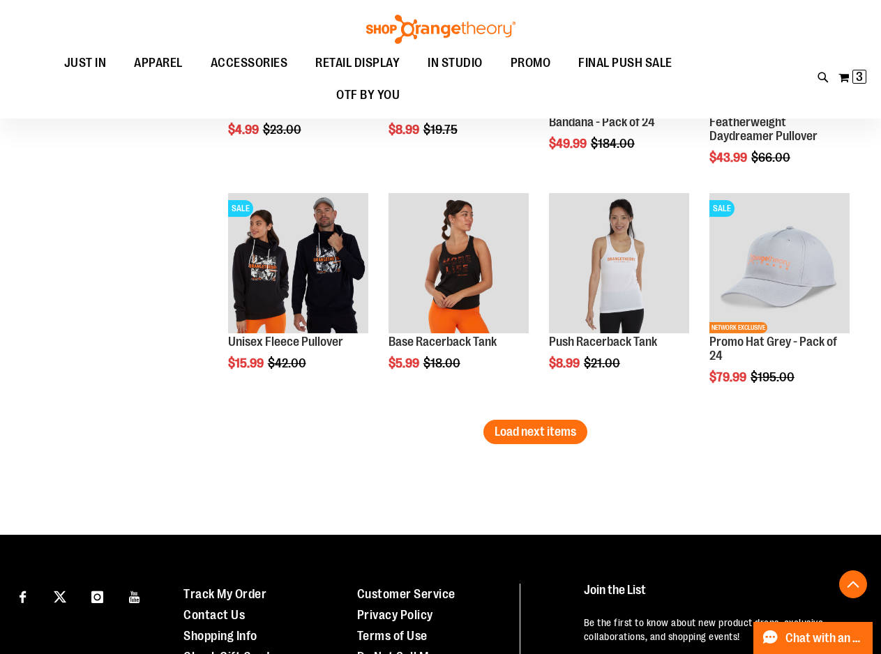
click at [551, 438] on span "Load next items" at bounding box center [535, 432] width 82 height 14
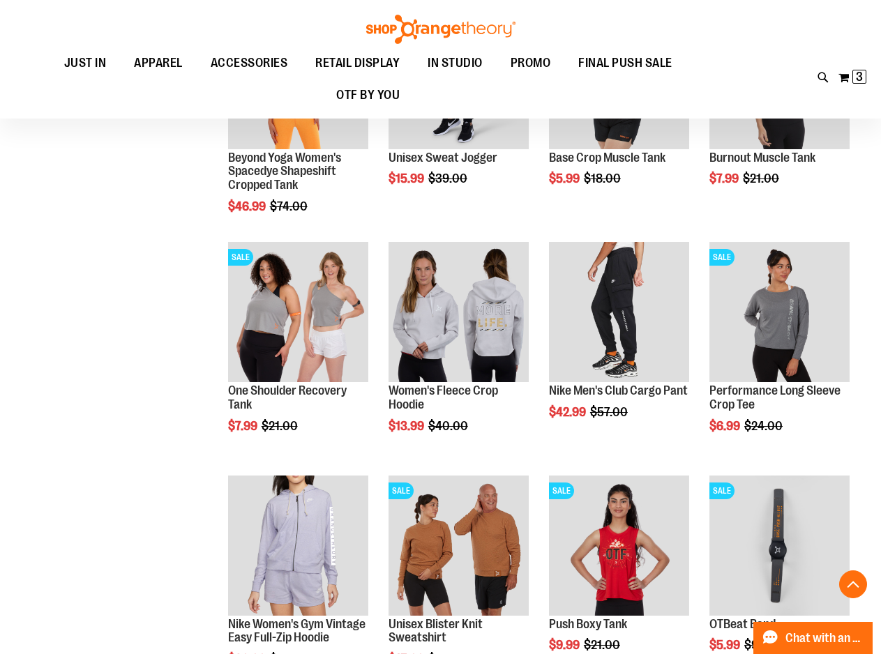
scroll to position [3067, 0]
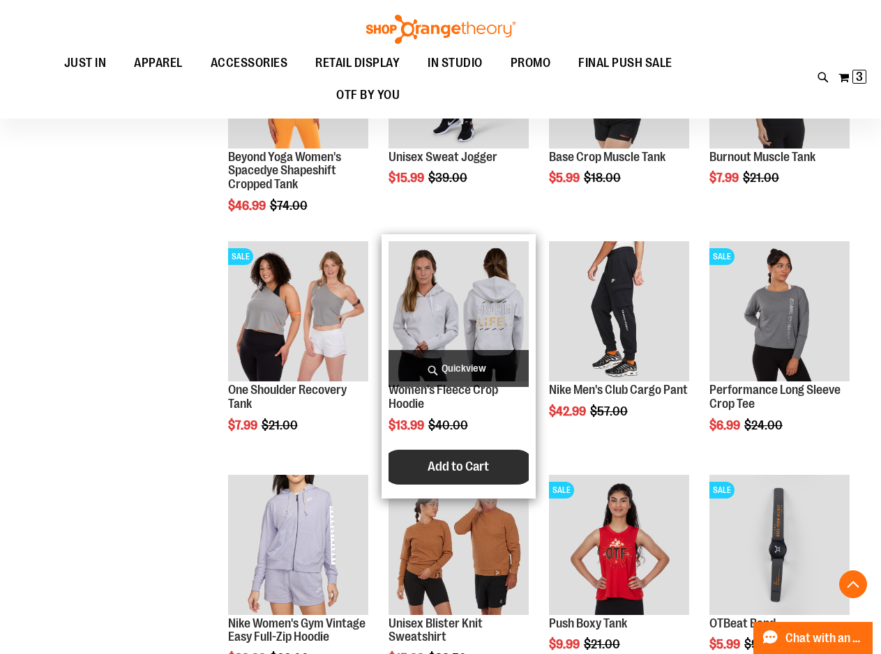
click at [450, 471] on span "Add to Cart" at bounding box center [457, 466] width 61 height 15
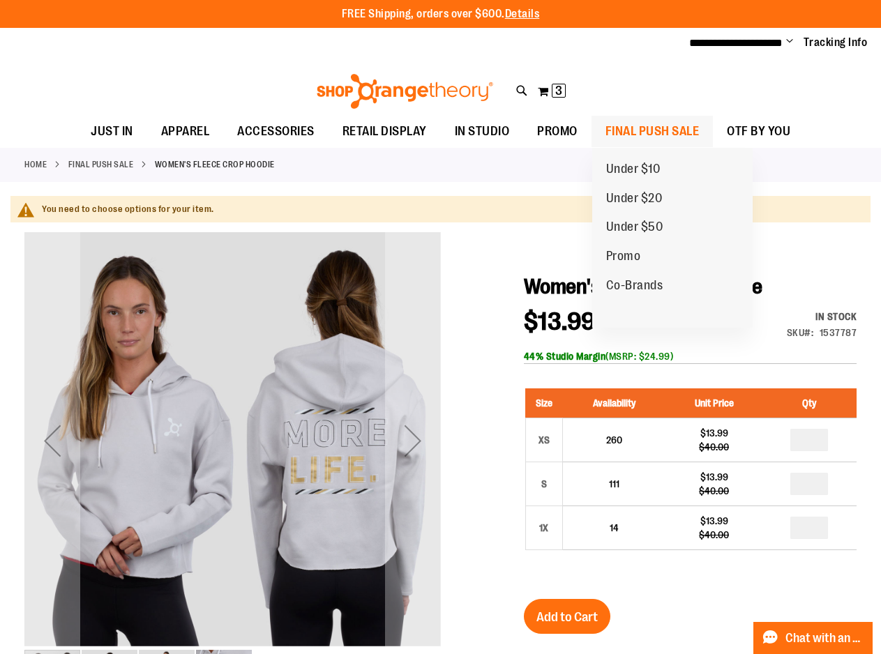
type input "**********"
click at [633, 131] on span "FINAL PUSH SALE" at bounding box center [652, 131] width 94 height 31
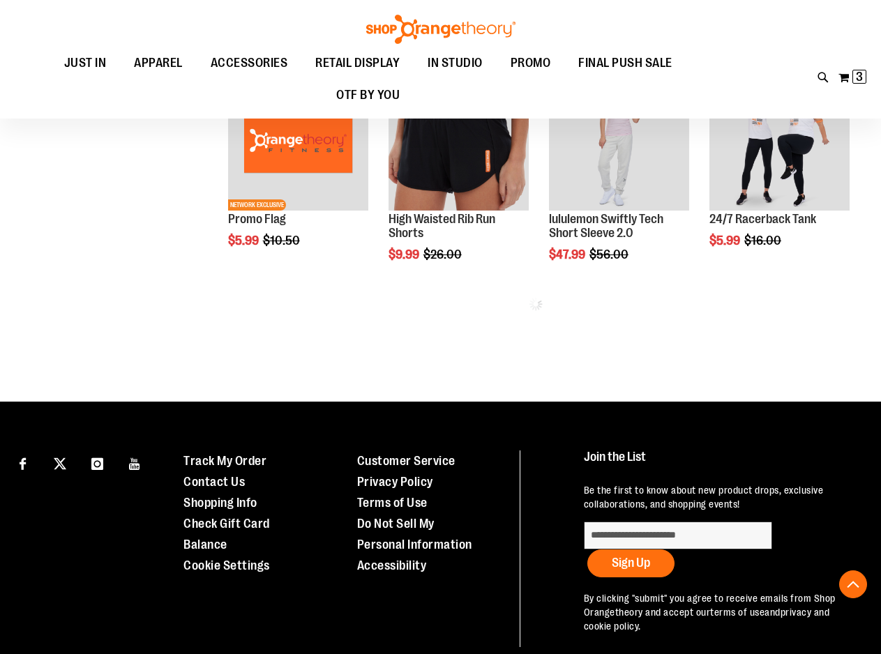
scroll to position [696, 0]
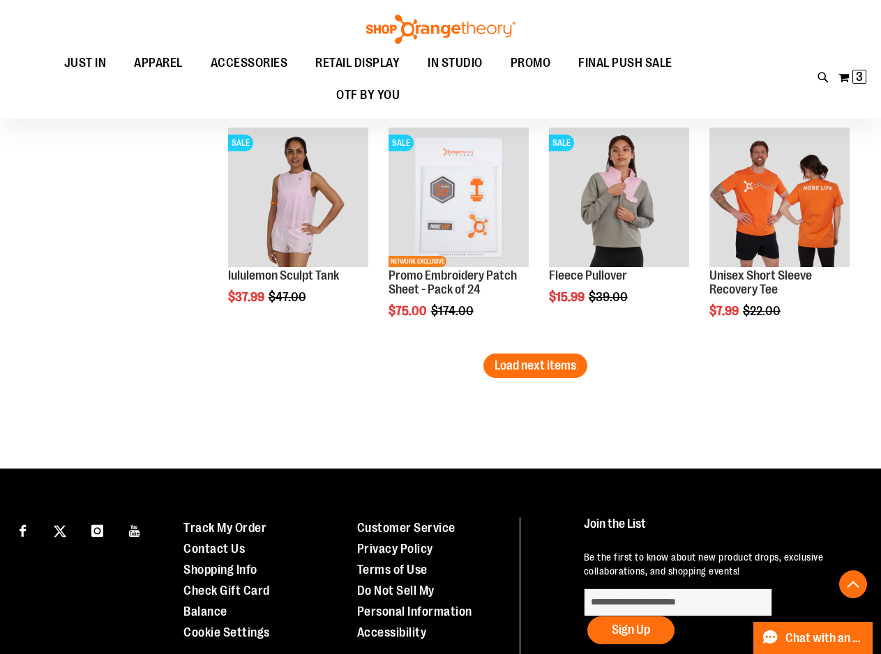
scroll to position [2021, 0]
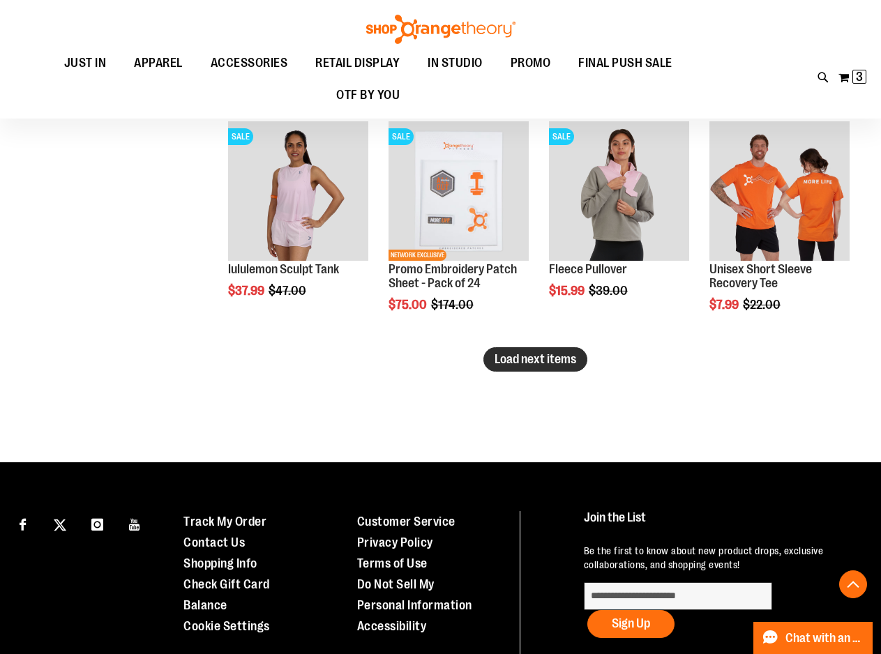
type input "**********"
click at [524, 362] on span "Load next items" at bounding box center [535, 359] width 82 height 14
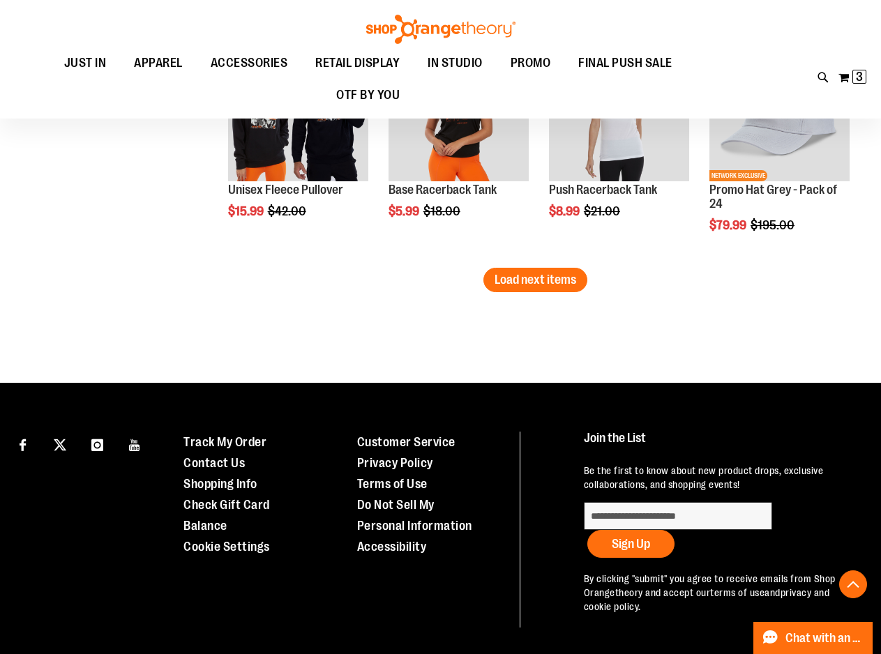
scroll to position [2775, 0]
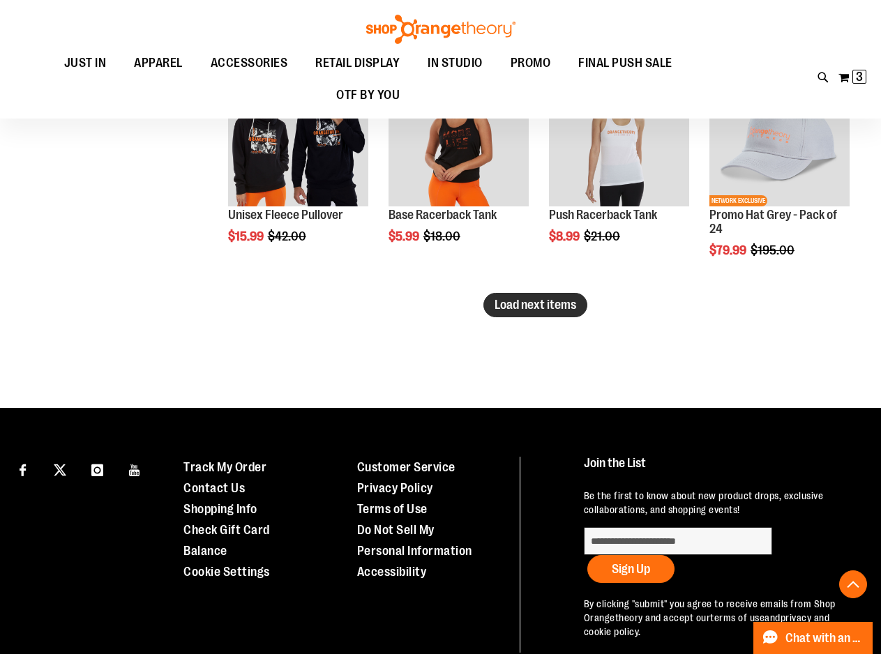
click at [560, 301] on span "Load next items" at bounding box center [535, 305] width 82 height 14
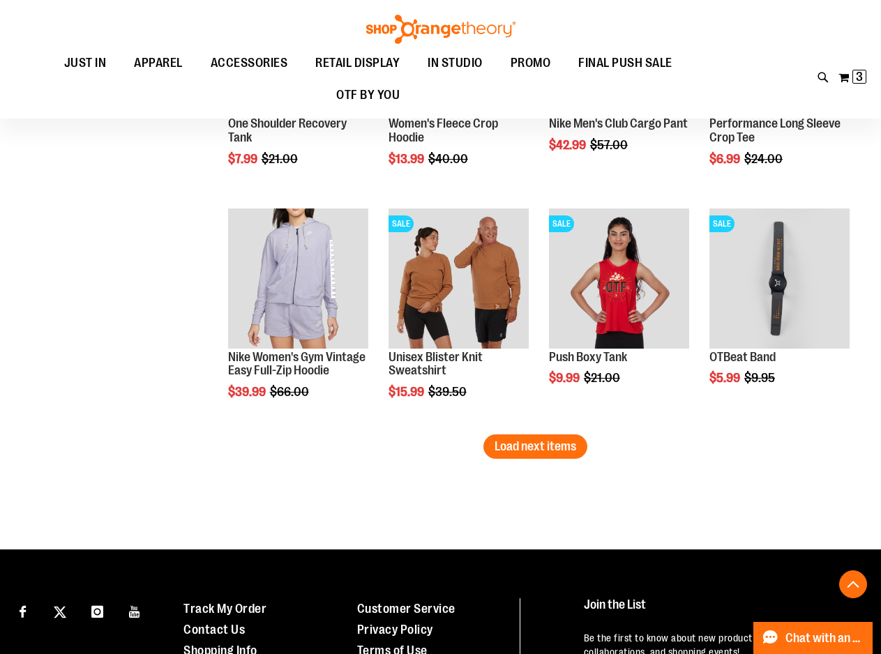
scroll to position [3263, 0]
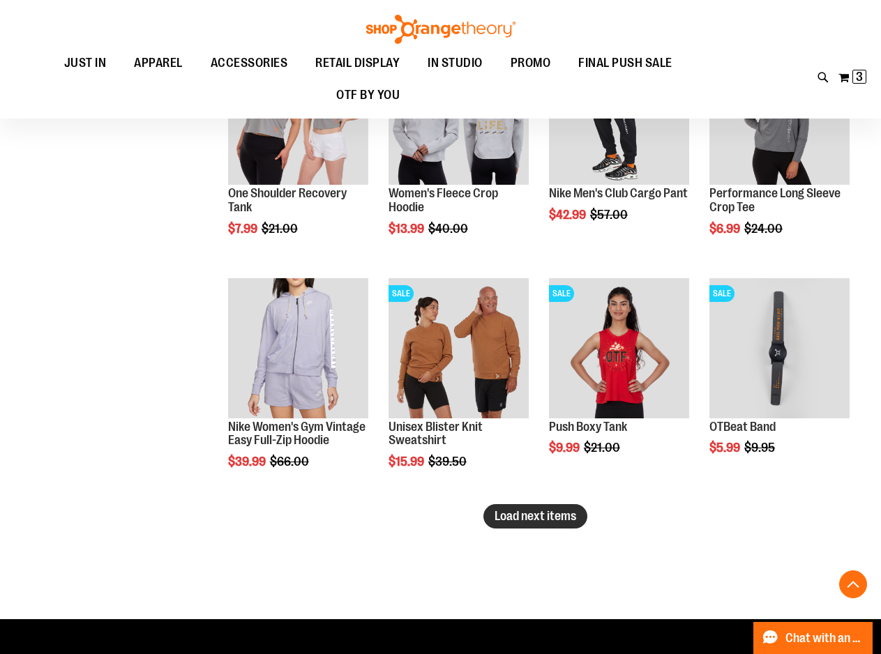
click at [573, 521] on span "Load next items" at bounding box center [535, 516] width 82 height 14
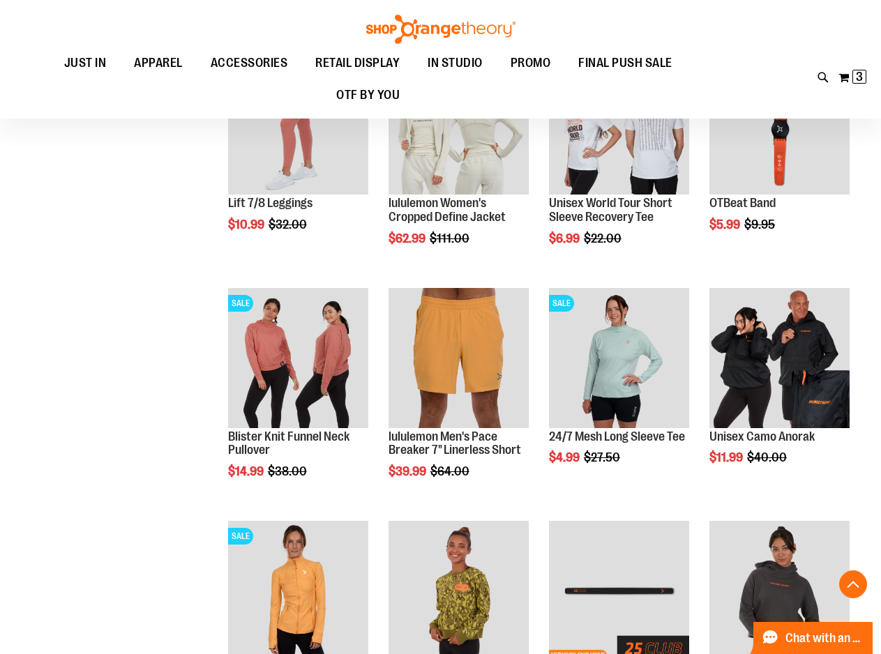
scroll to position [3891, 0]
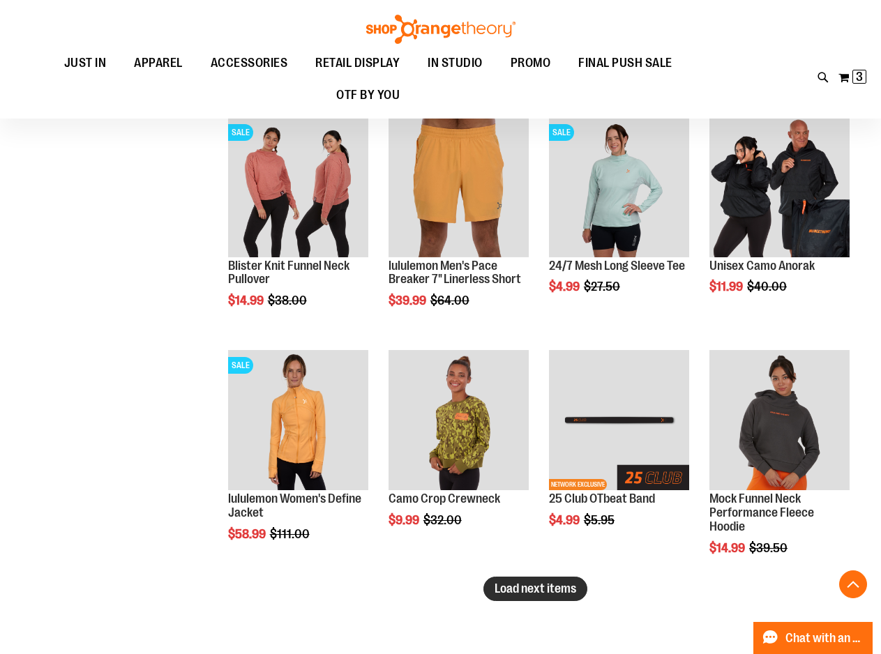
click at [554, 581] on span "Load next items" at bounding box center [535, 588] width 82 height 14
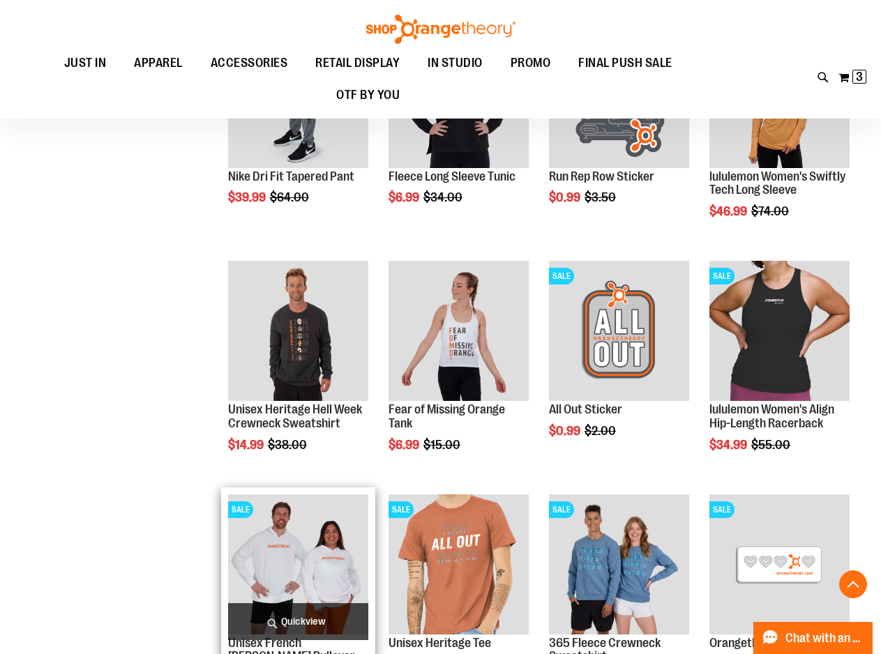
scroll to position [4449, 0]
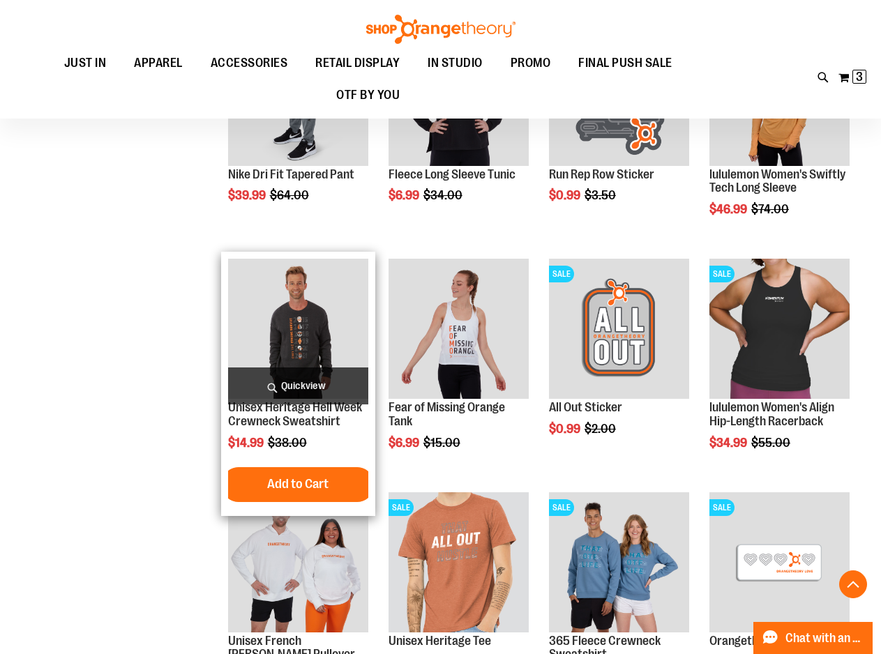
click at [264, 343] on img "product" at bounding box center [298, 329] width 140 height 140
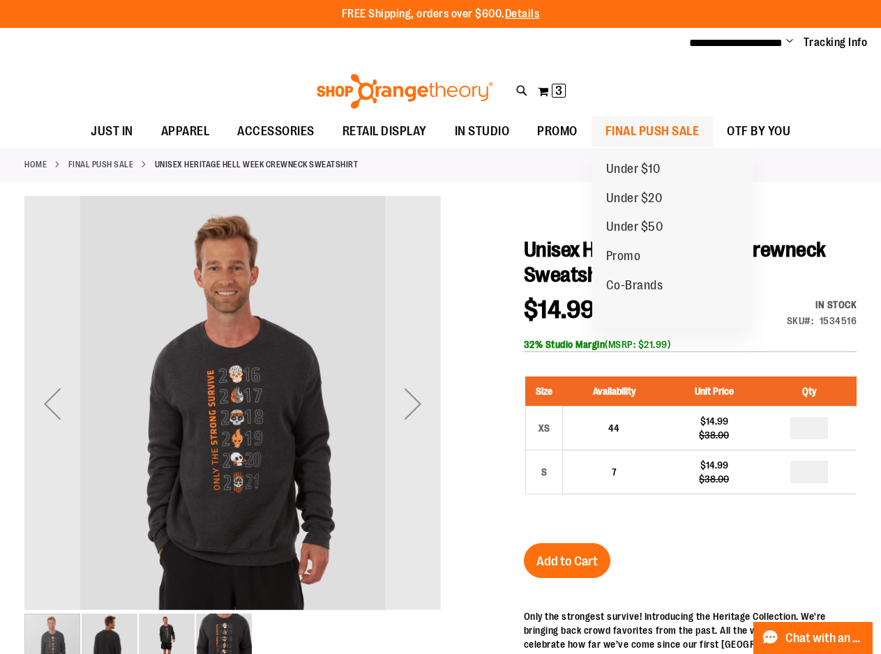
type input "**********"
click at [655, 135] on span "FINAL PUSH SALE" at bounding box center [652, 131] width 94 height 31
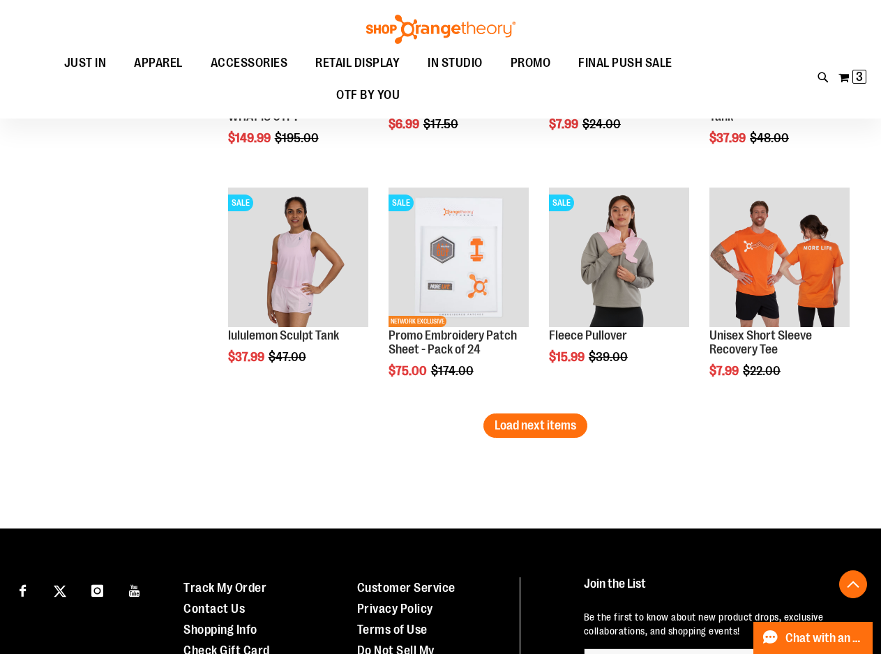
scroll to position [2021, 0]
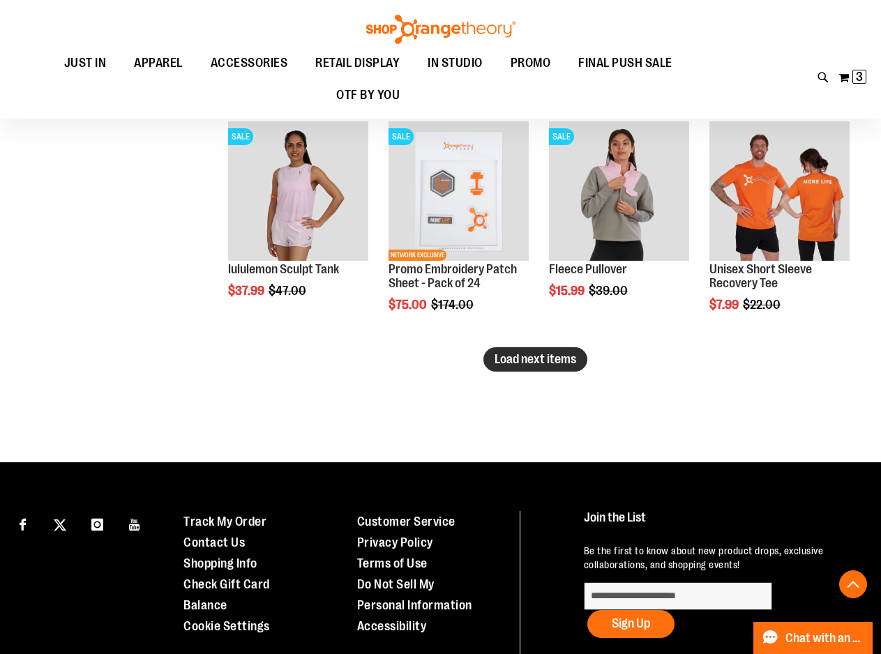
type input "**********"
click at [521, 363] on span "Load next items" at bounding box center [535, 359] width 82 height 14
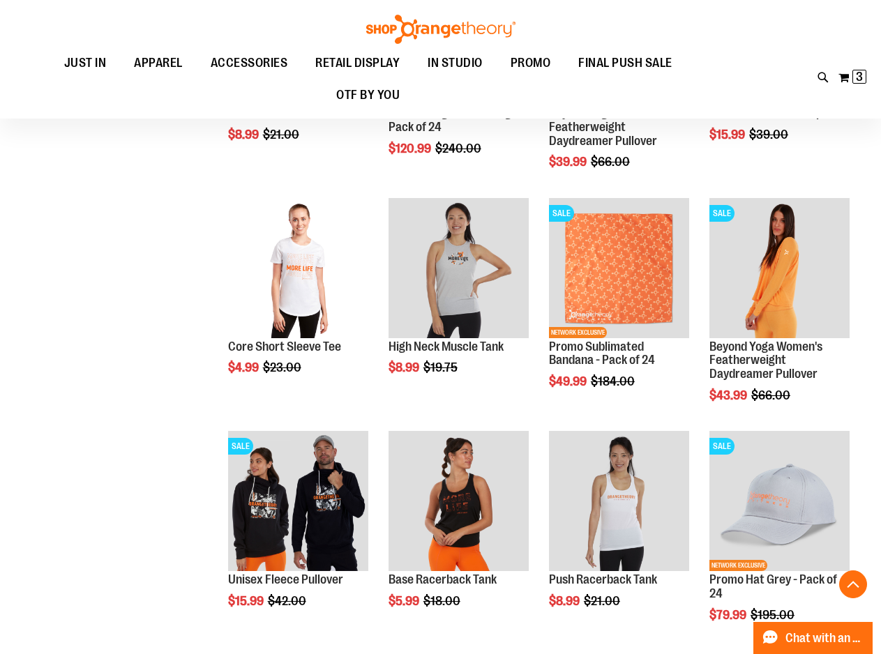
scroll to position [2649, 0]
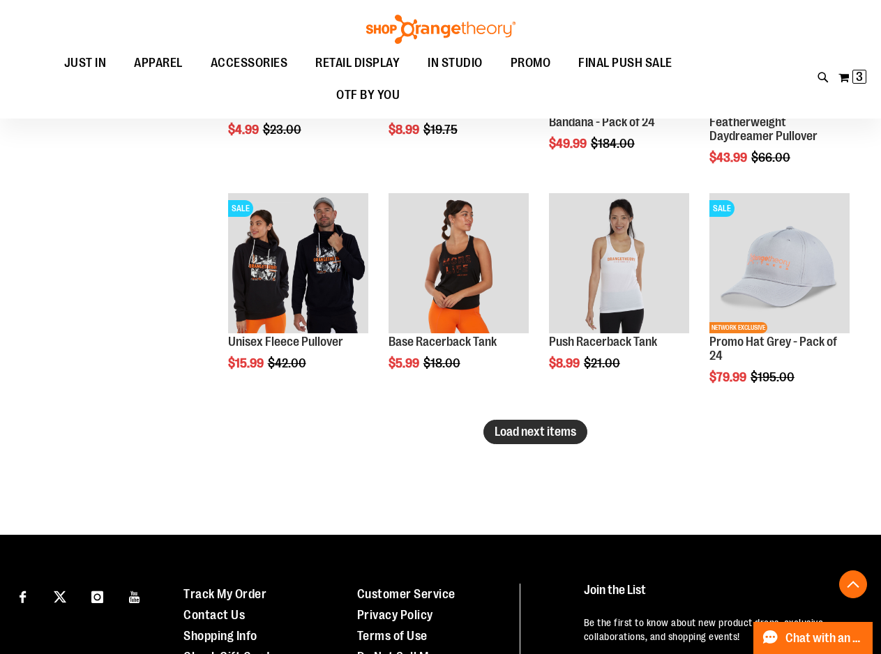
click at [494, 432] on span "Load next items" at bounding box center [535, 432] width 82 height 14
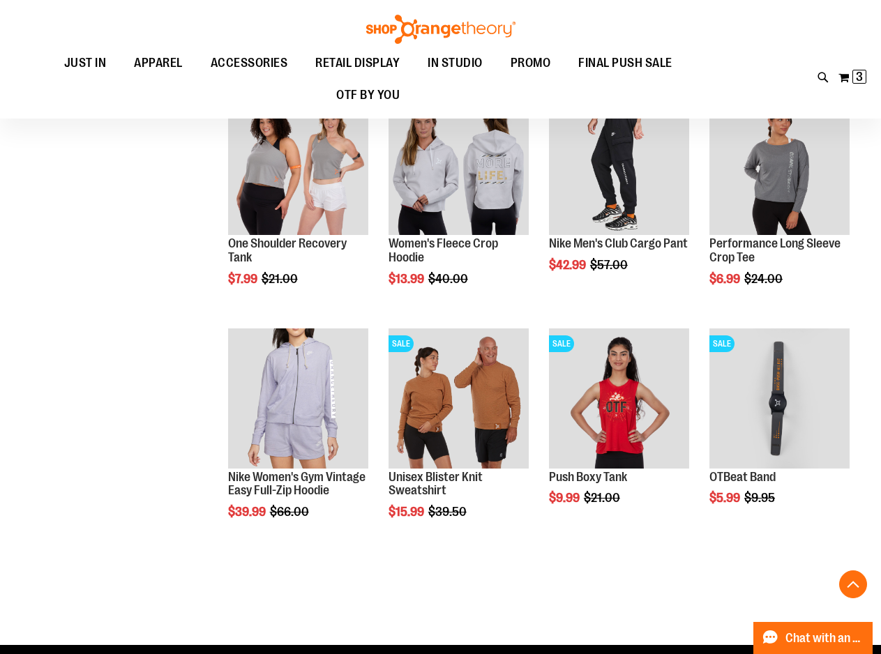
scroll to position [3346, 0]
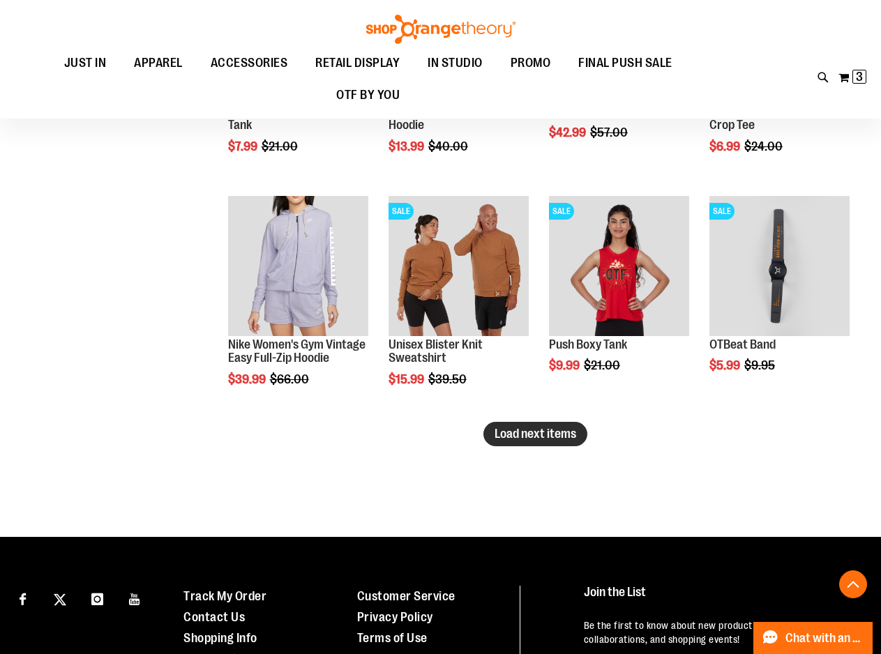
click at [541, 434] on span "Load next items" at bounding box center [535, 434] width 82 height 14
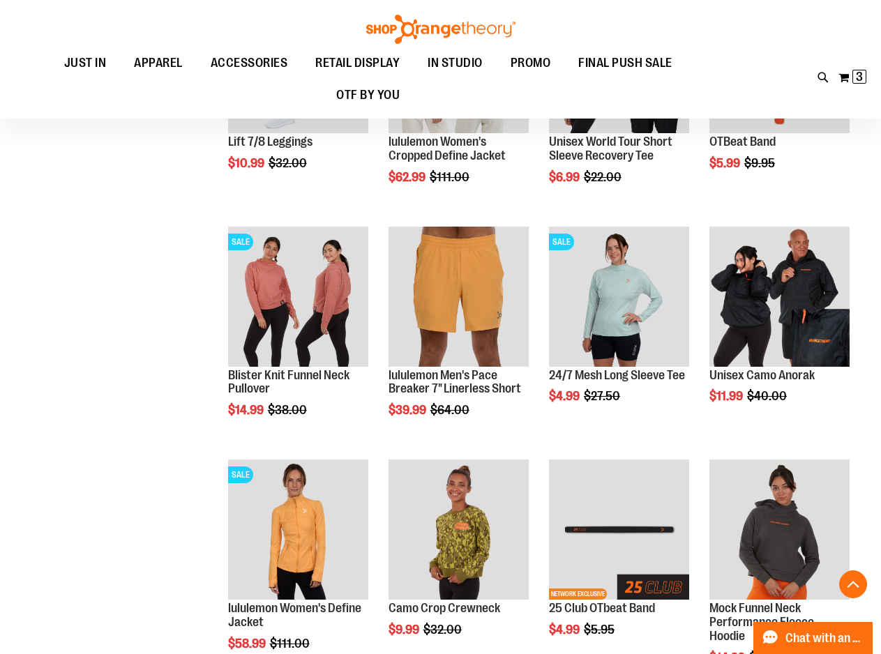
scroll to position [3973, 0]
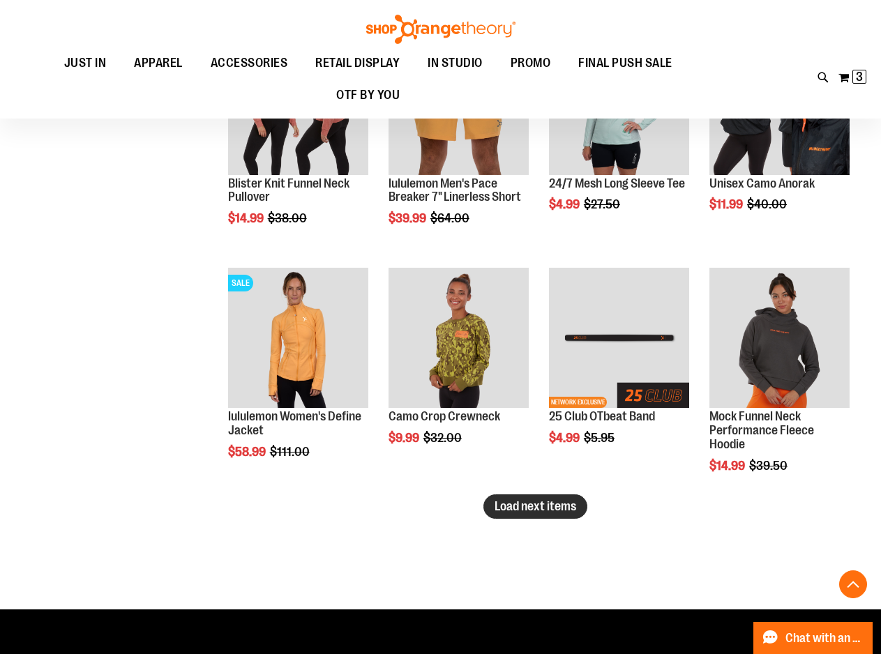
click at [542, 509] on span "Load next items" at bounding box center [535, 506] width 82 height 14
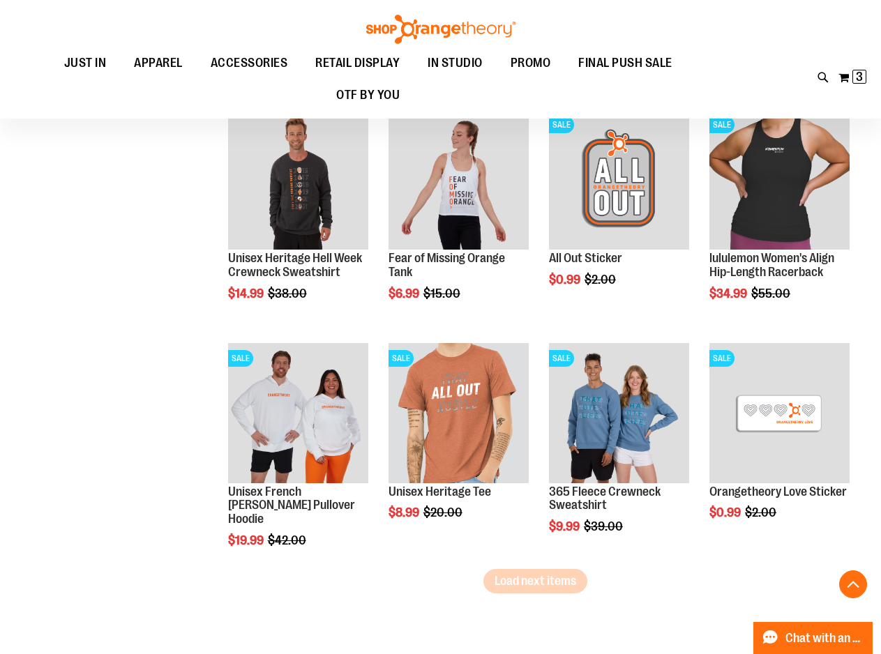
scroll to position [4601, 0]
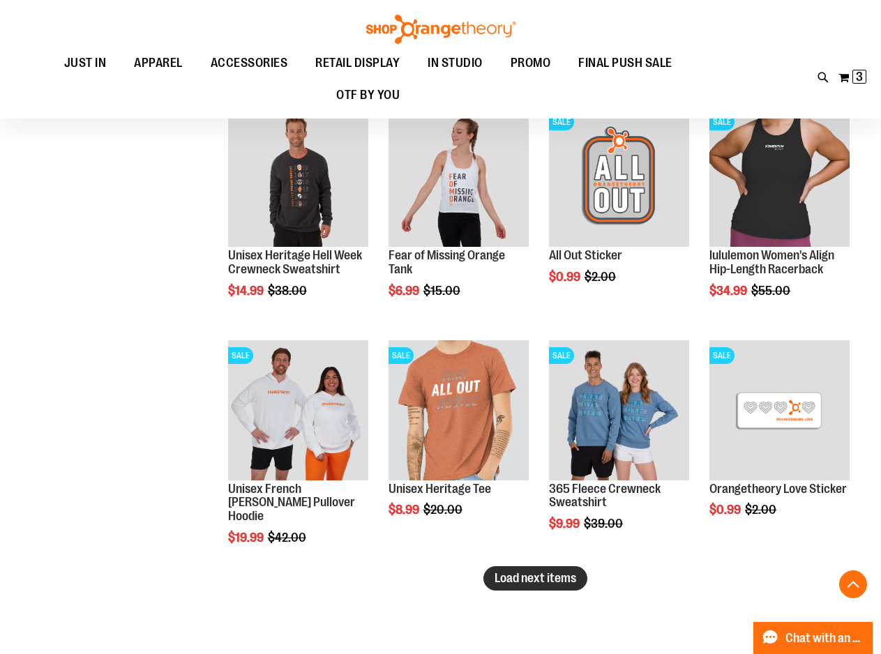
click at [569, 577] on span "Load next items" at bounding box center [535, 578] width 82 height 14
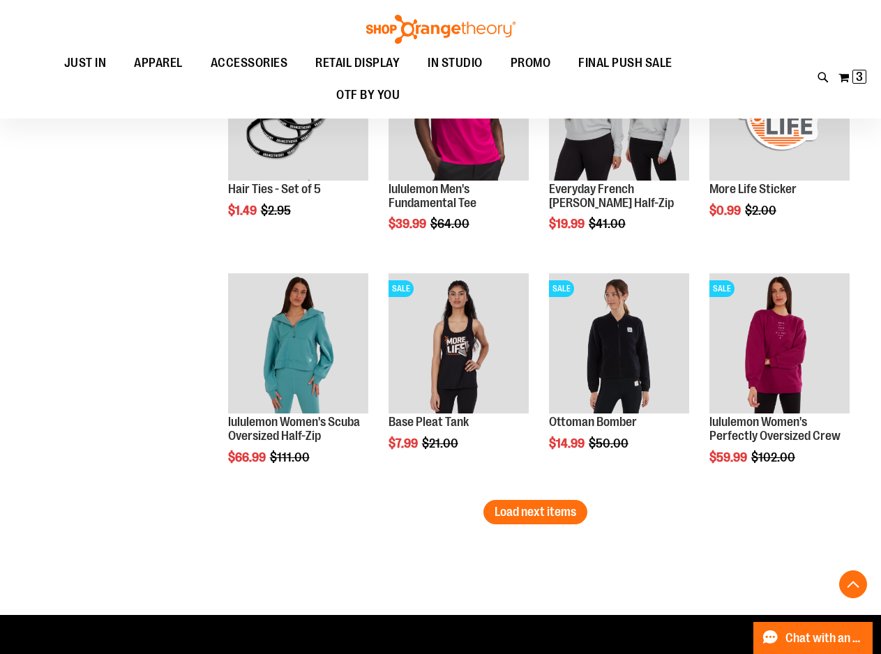
scroll to position [5367, 0]
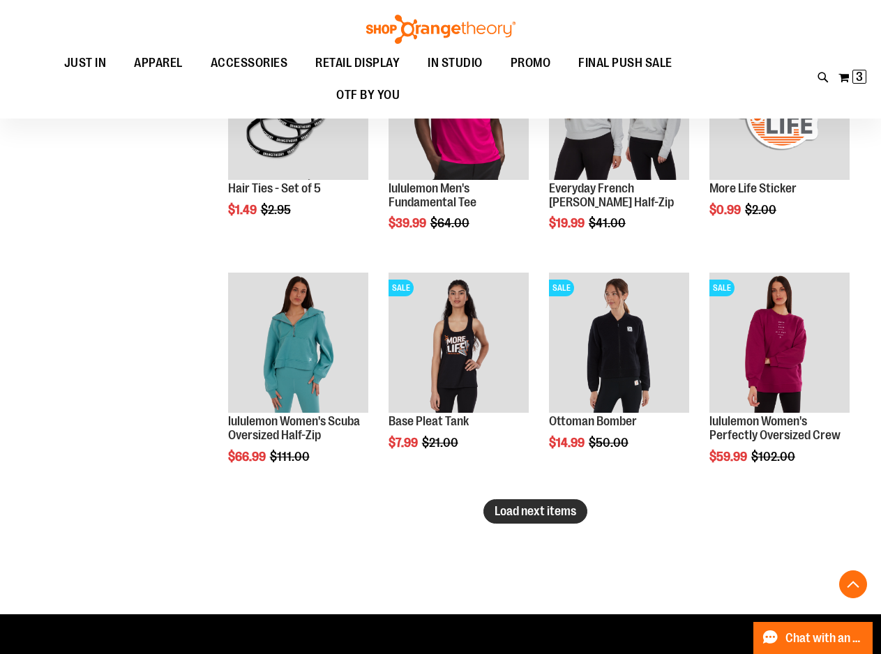
click at [541, 512] on span "Load next items" at bounding box center [535, 511] width 82 height 14
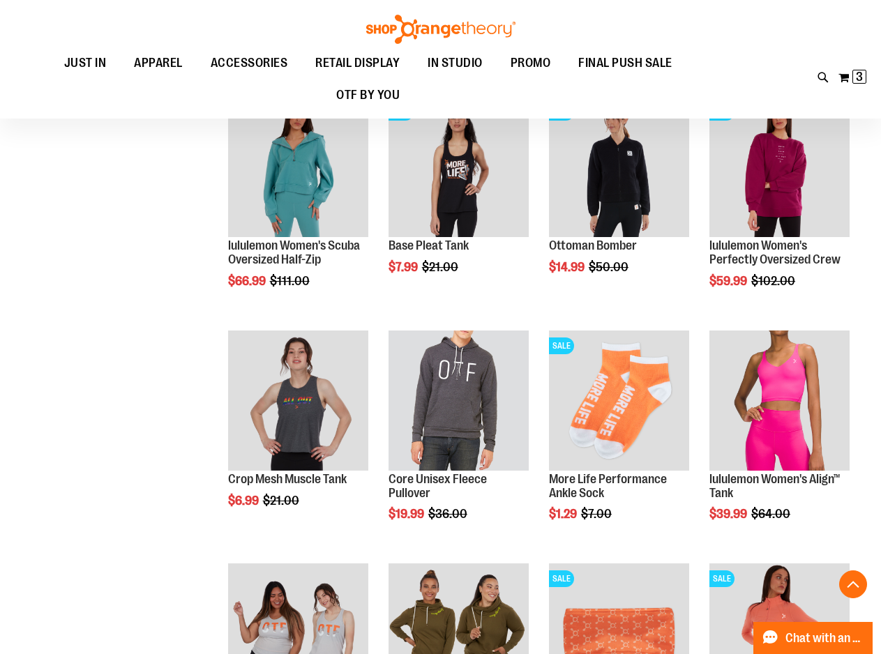
scroll to position [5577, 0]
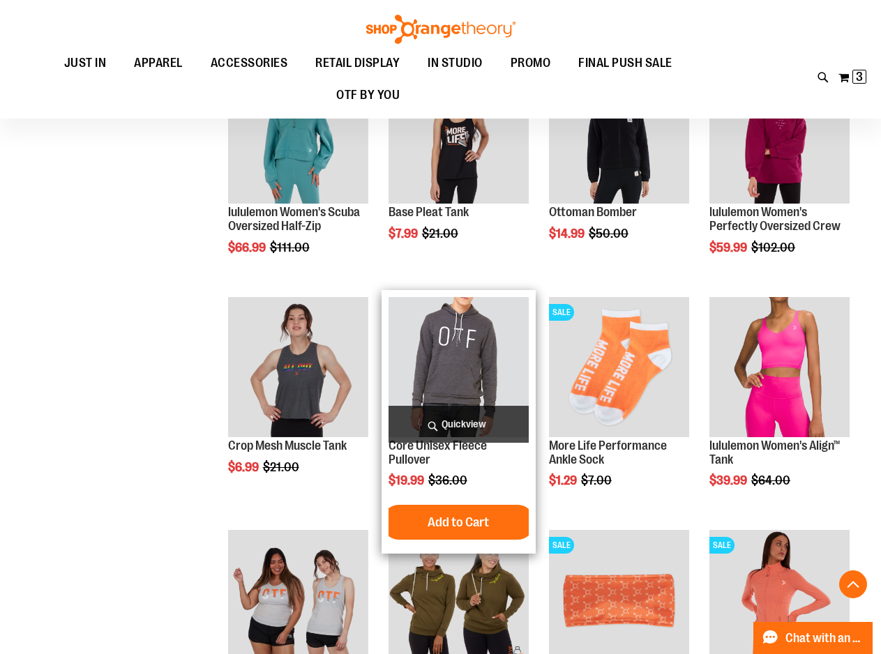
click at [500, 390] on img "product" at bounding box center [458, 367] width 140 height 140
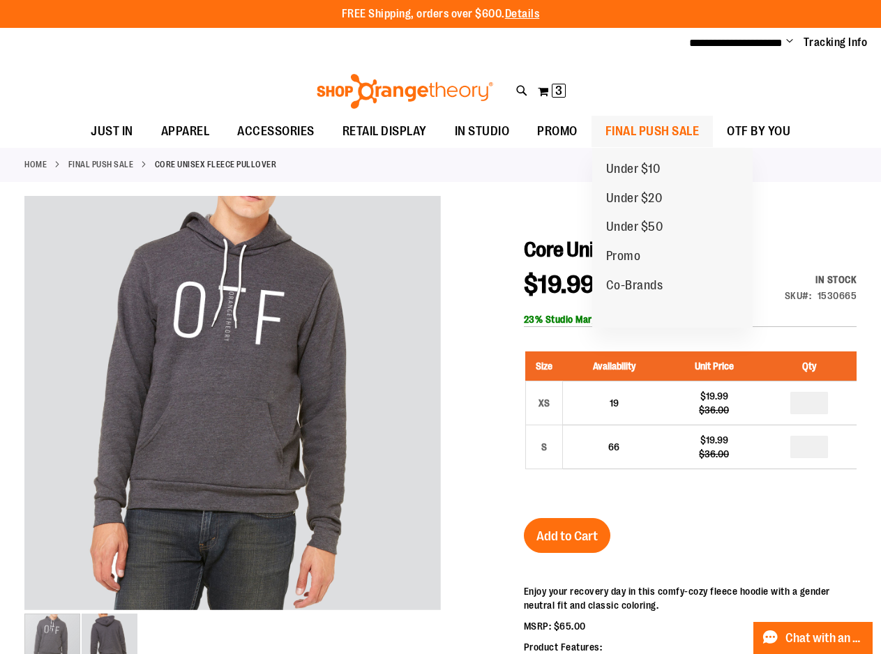
type input "**********"
click at [631, 137] on span "FINAL PUSH SALE" at bounding box center [652, 131] width 94 height 31
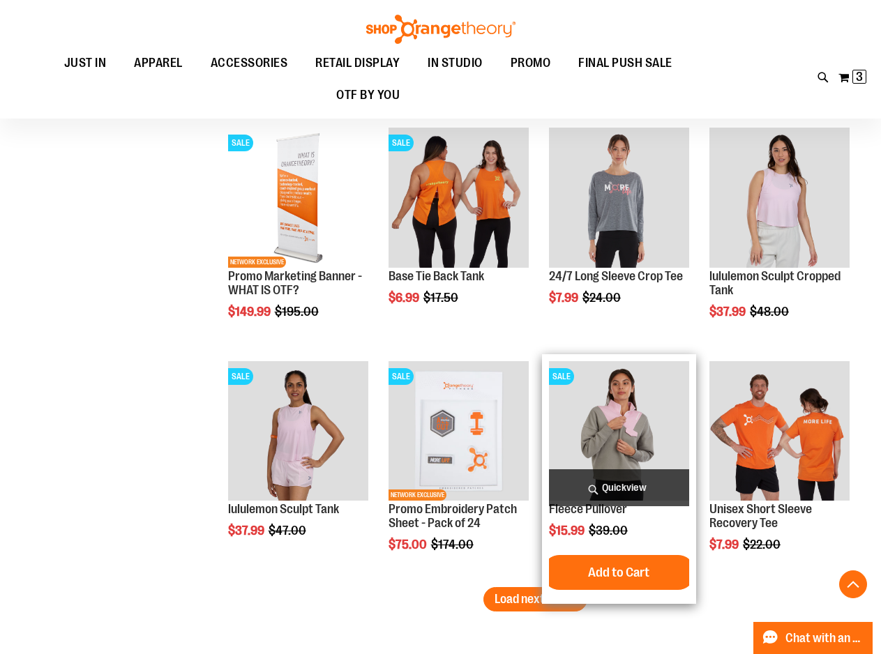
scroll to position [1914, 0]
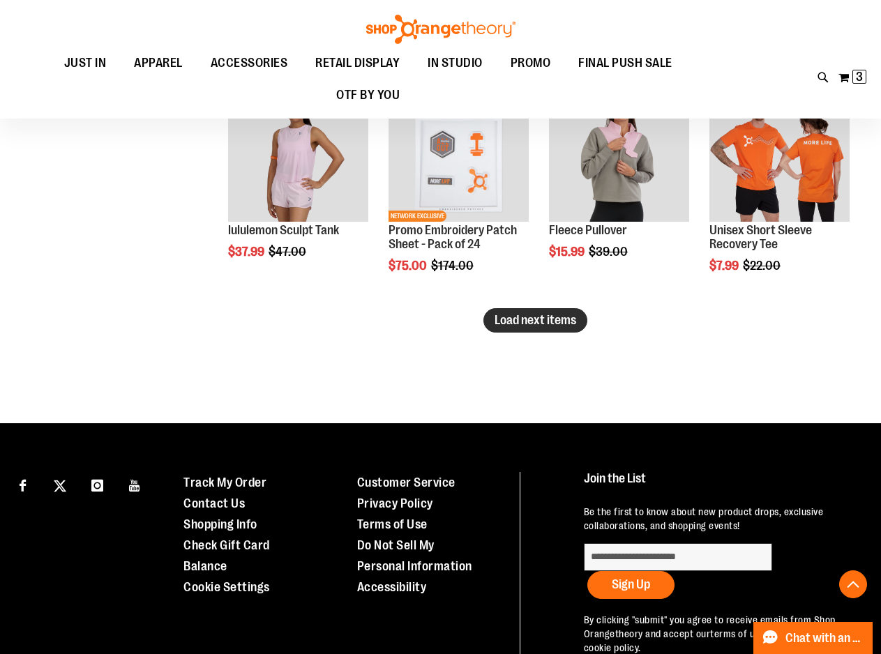
type input "**********"
click at [560, 309] on button "Load next items" at bounding box center [535, 320] width 104 height 24
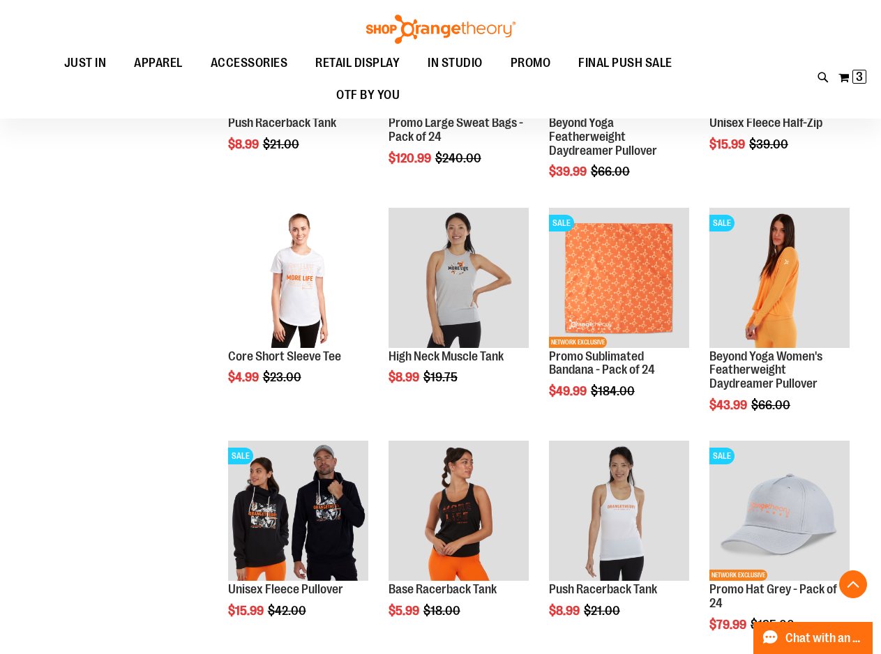
scroll to position [2402, 0]
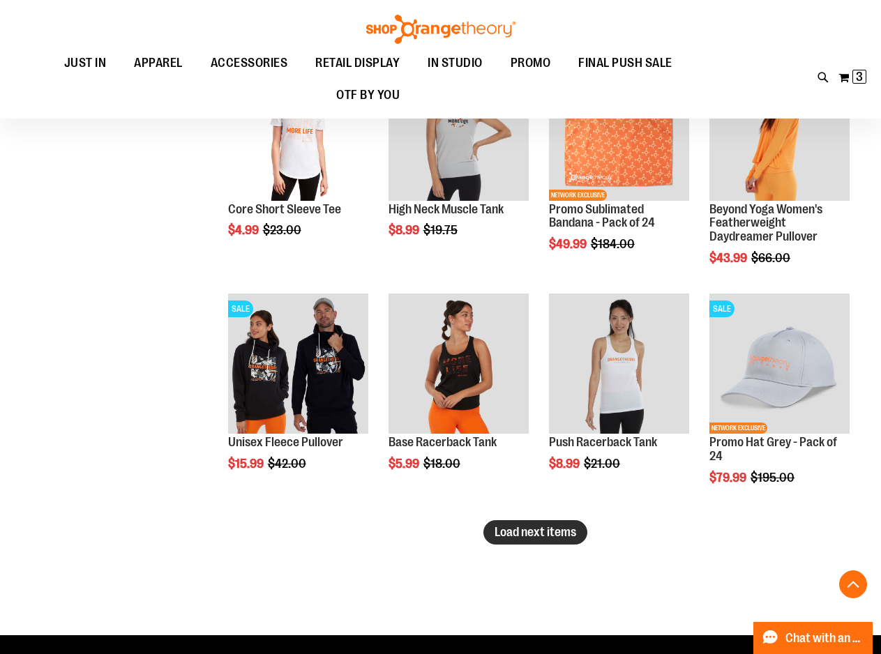
click at [534, 539] on button "Load next items" at bounding box center [535, 532] width 104 height 24
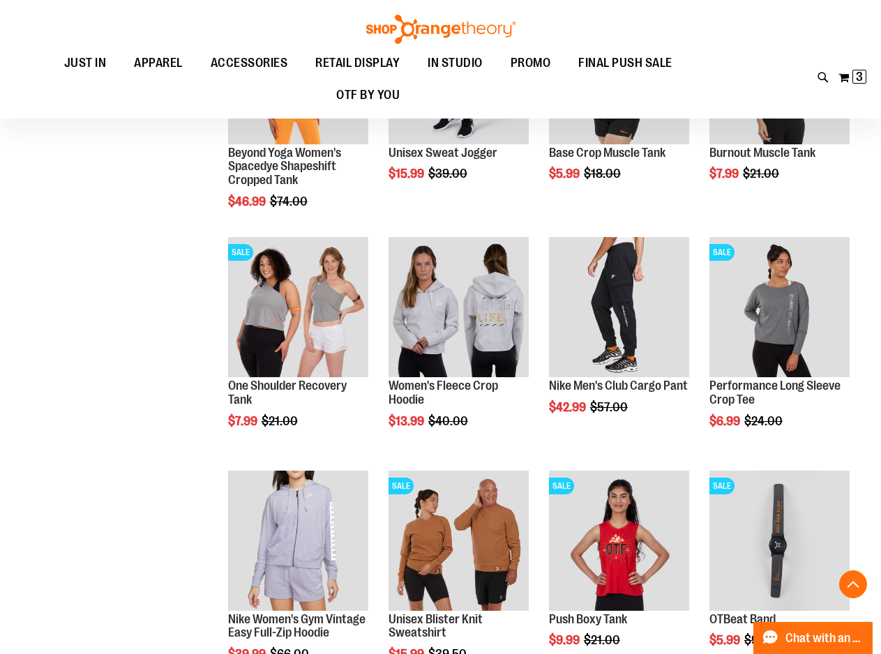
scroll to position [3169, 0]
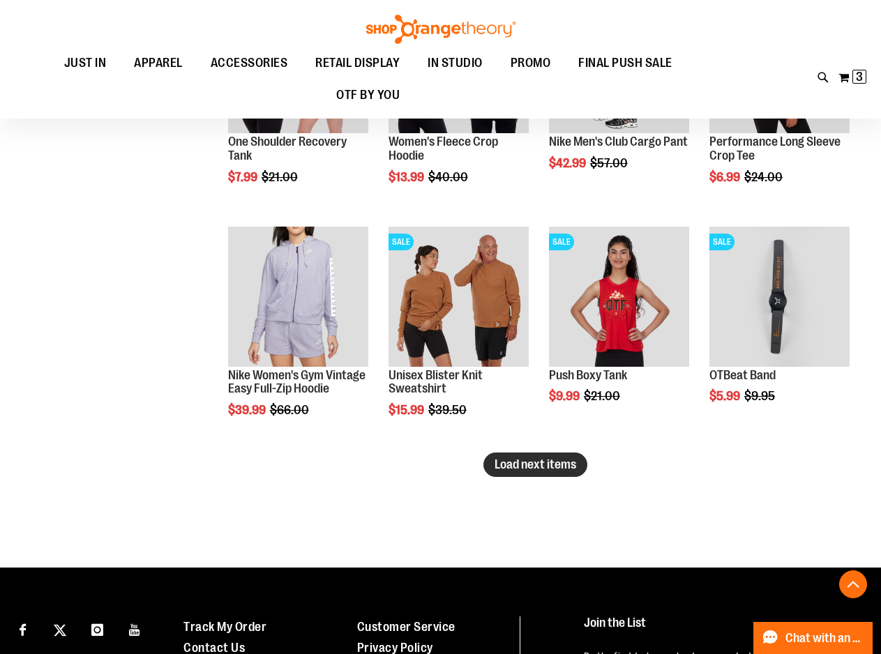
click at [557, 461] on span "Load next items" at bounding box center [535, 464] width 82 height 14
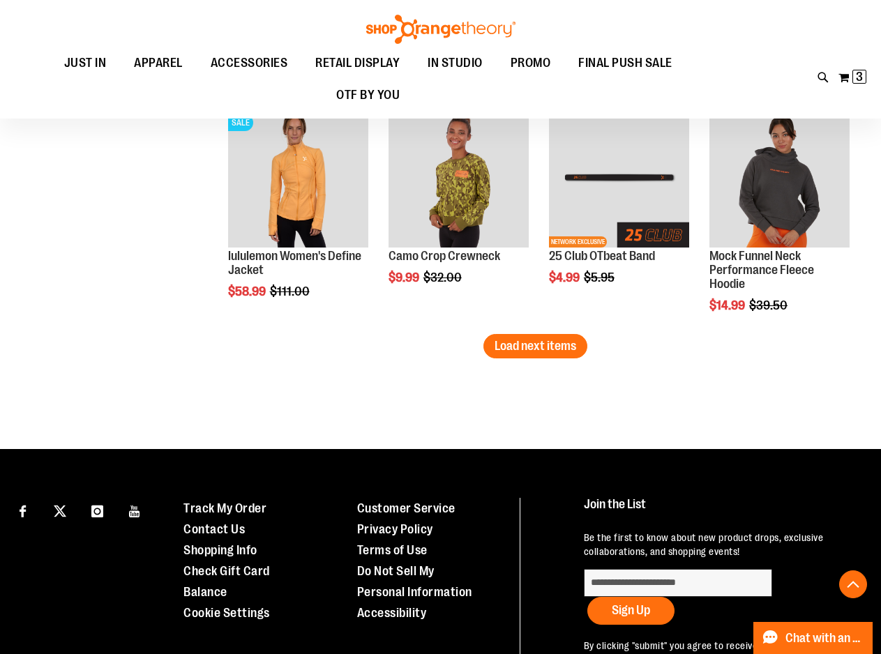
scroll to position [4005, 0]
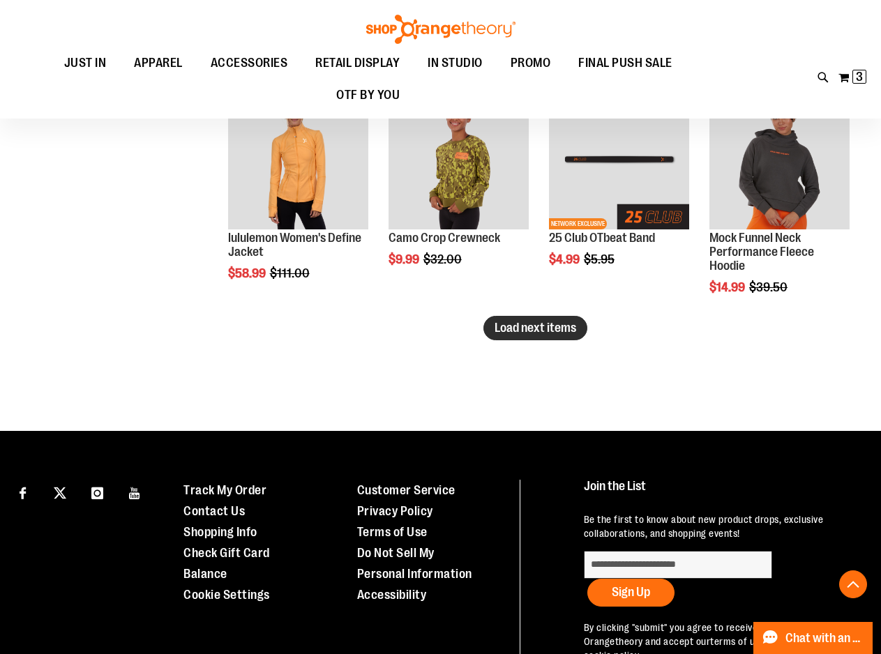
click at [554, 333] on span "Load next items" at bounding box center [535, 328] width 82 height 14
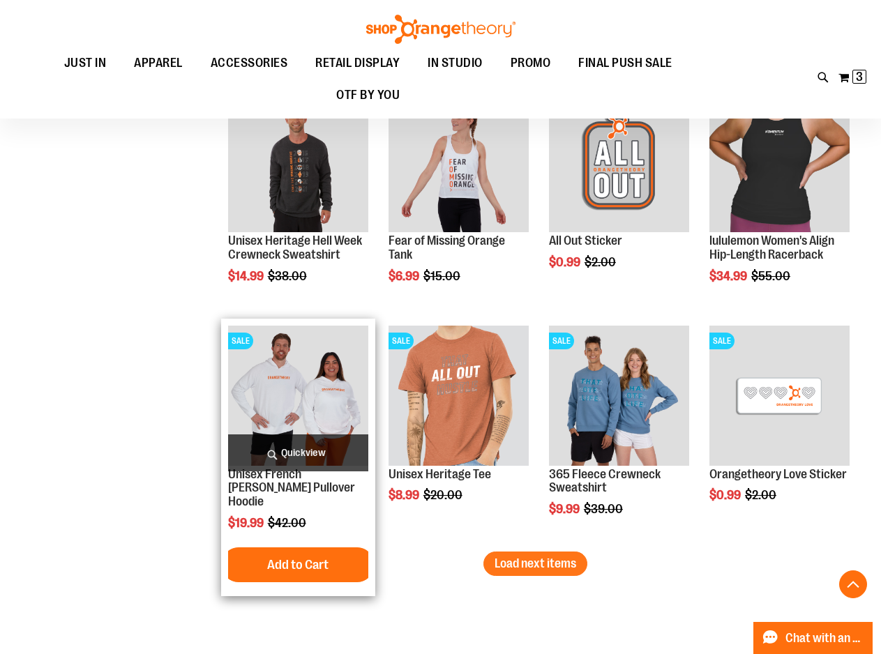
scroll to position [4633, 0]
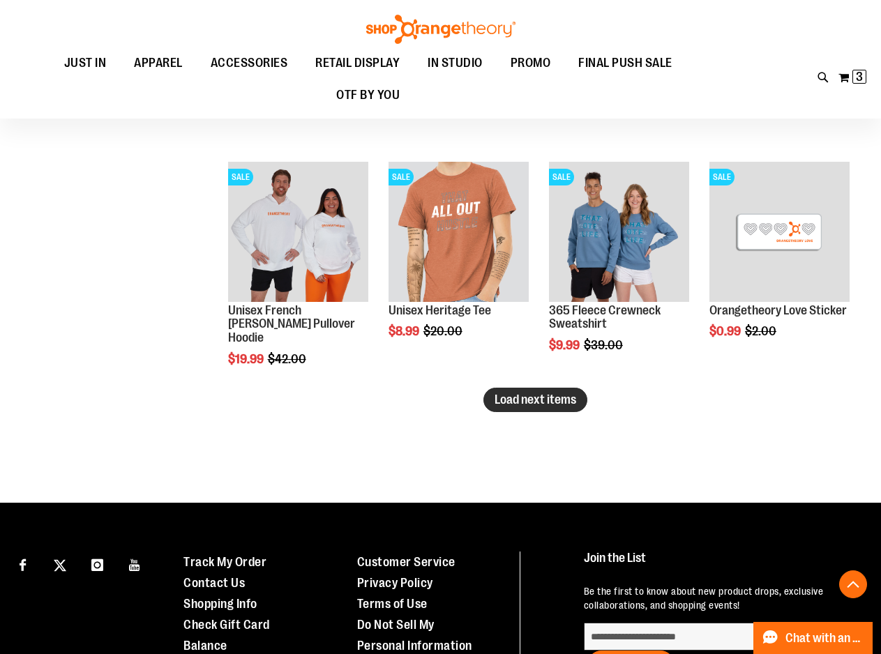
click at [494, 399] on button "Load next items" at bounding box center [535, 400] width 104 height 24
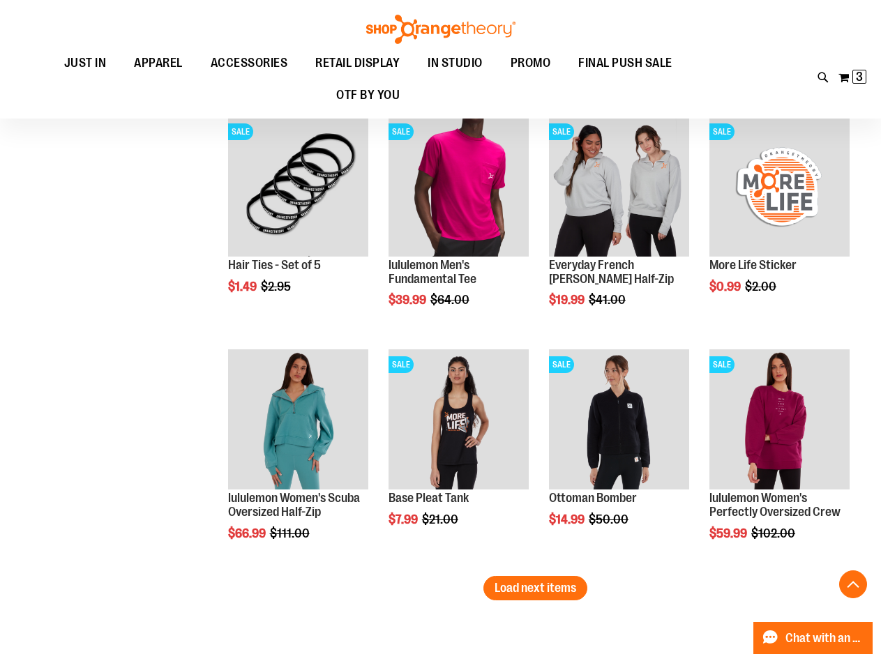
scroll to position [5400, 0]
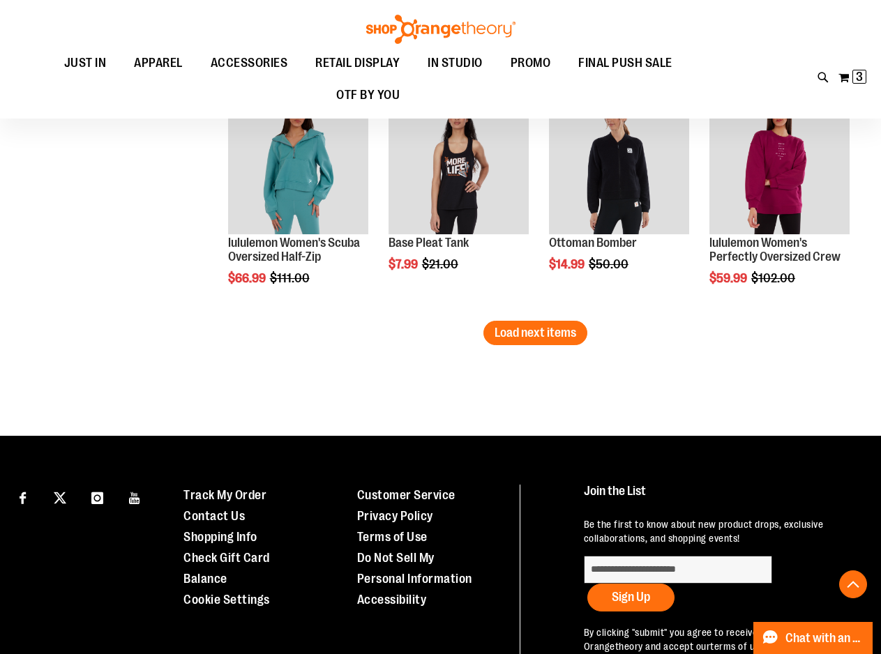
click at [579, 336] on button "Load next items" at bounding box center [535, 333] width 104 height 24
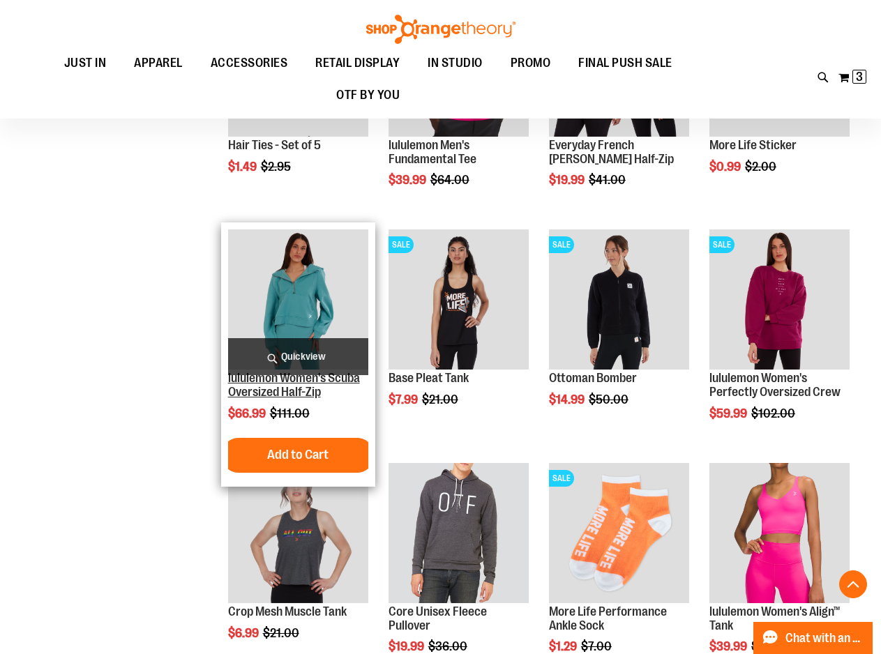
scroll to position [5260, 0]
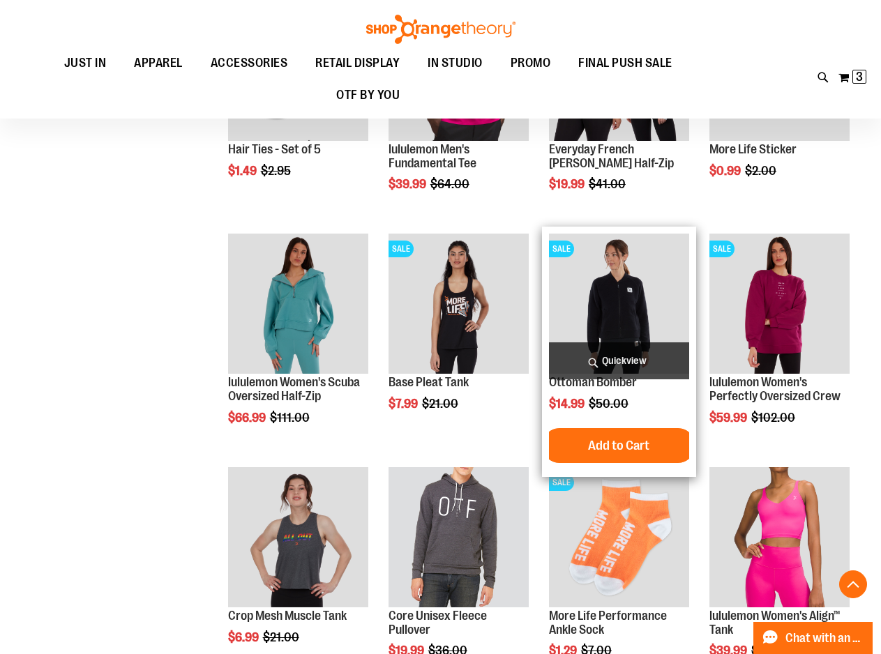
click at [643, 288] on img "product" at bounding box center [619, 304] width 140 height 140
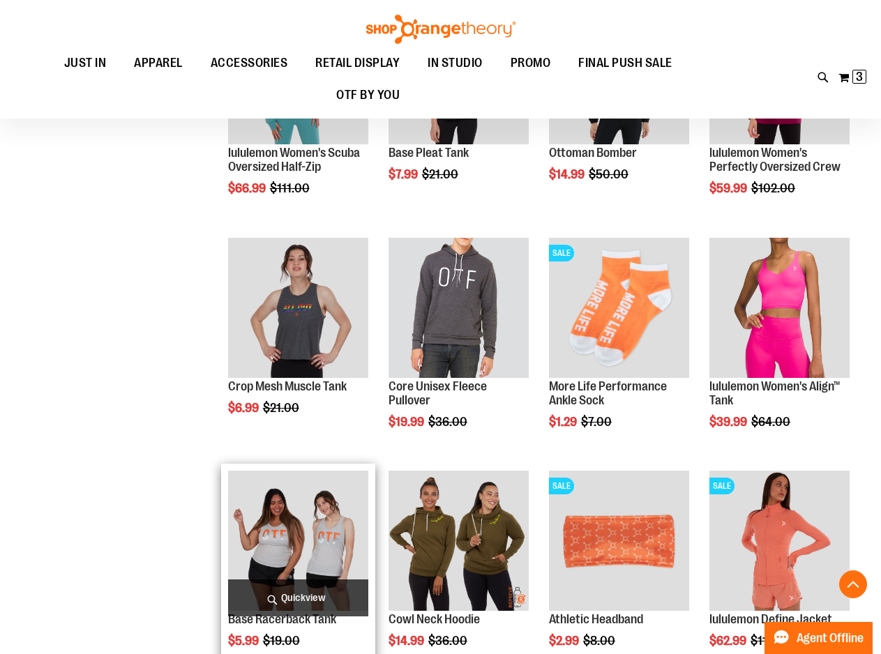
scroll to position [627, 0]
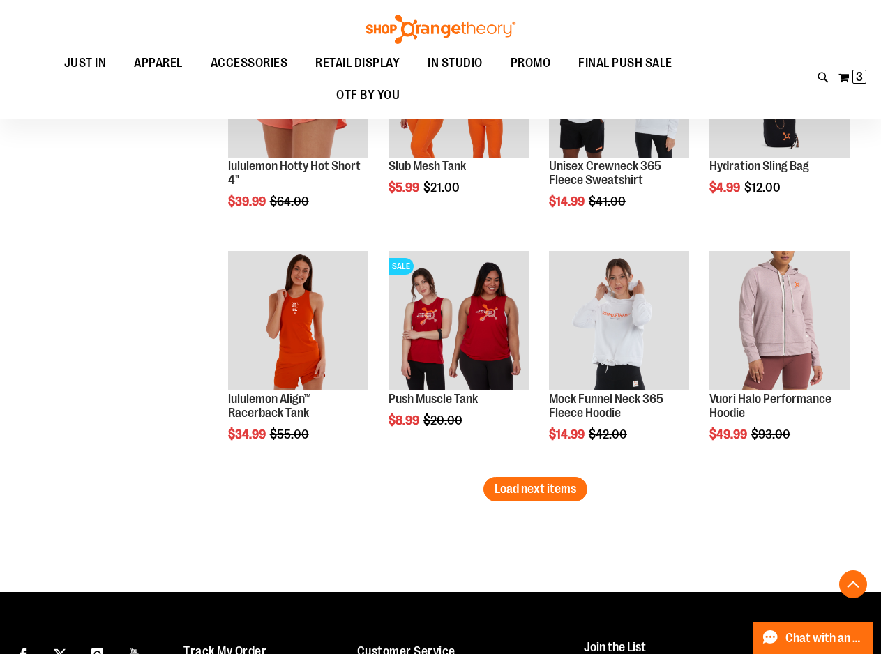
scroll to position [1813, 0]
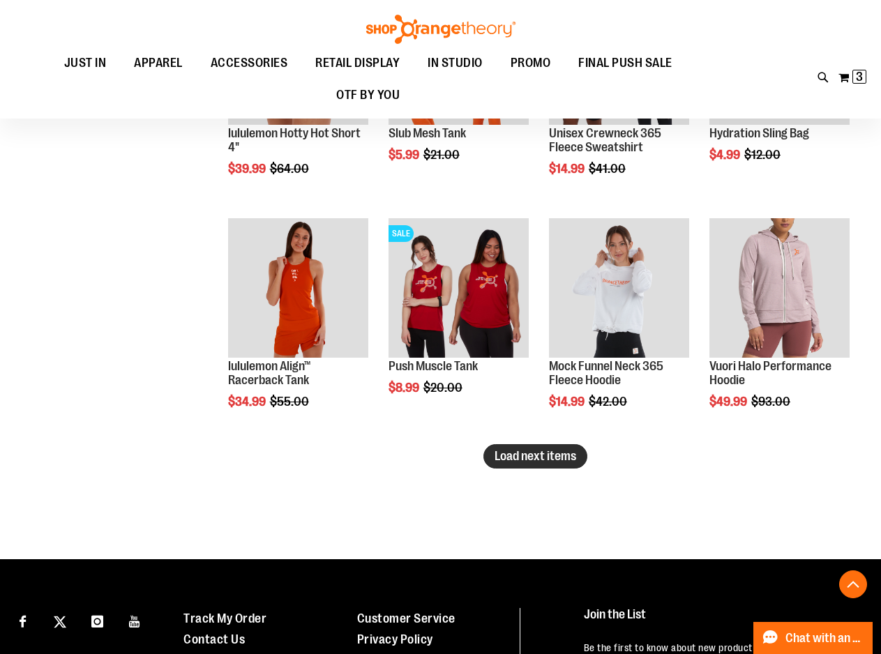
type input "**********"
click at [570, 463] on span "Load next items" at bounding box center [535, 456] width 82 height 14
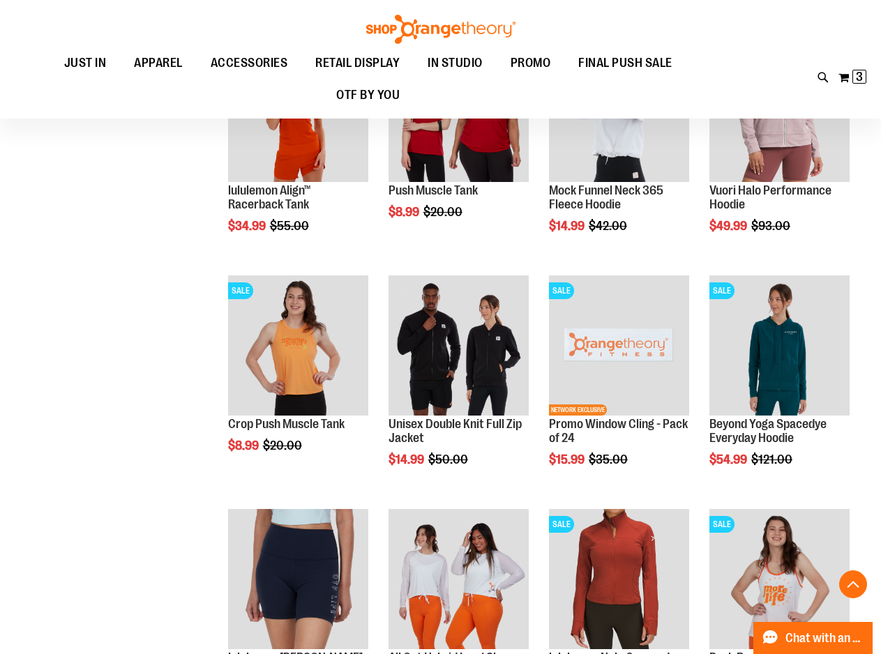
scroll to position [2022, 0]
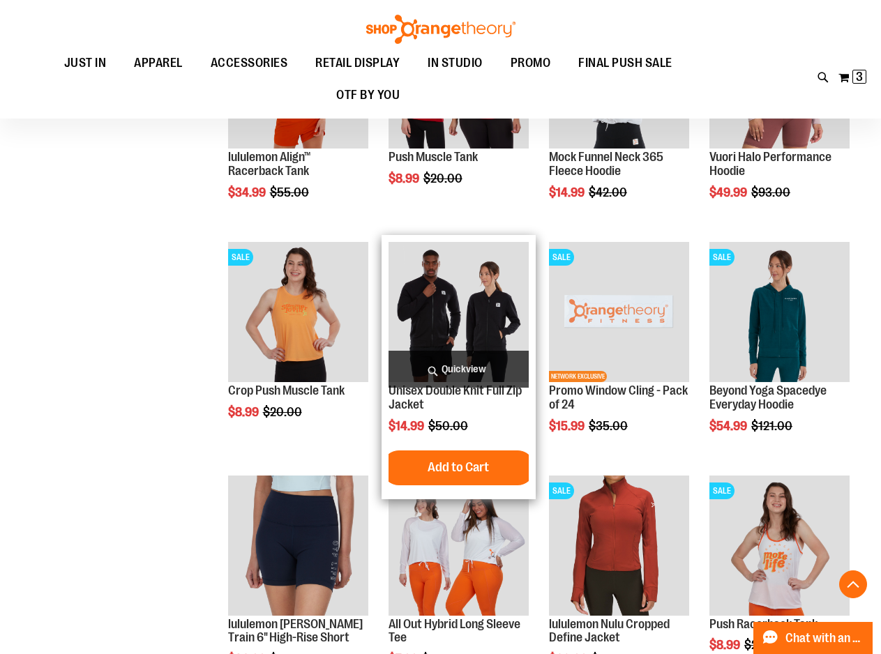
click at [438, 300] on img "product" at bounding box center [458, 312] width 140 height 140
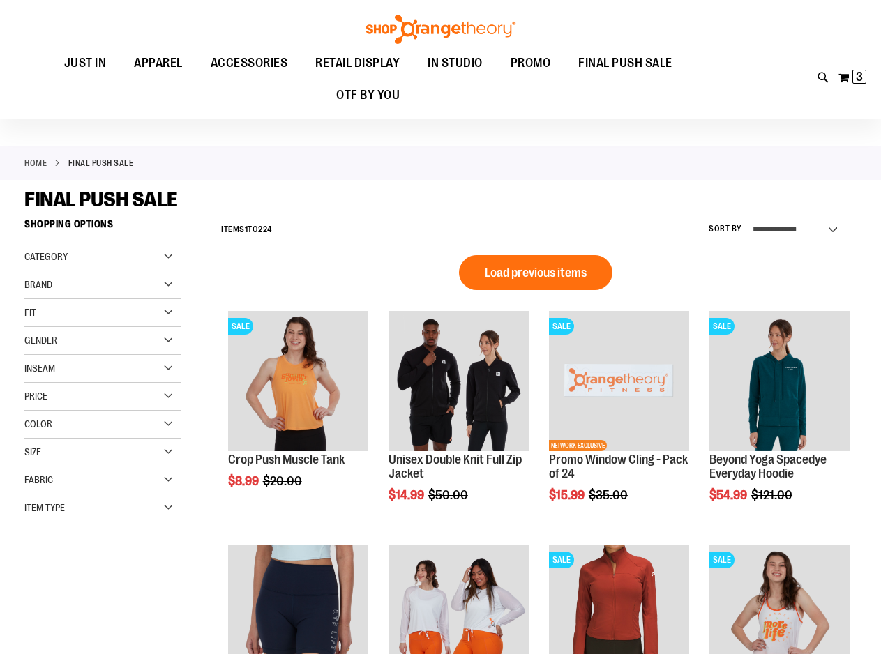
scroll to position [139, 0]
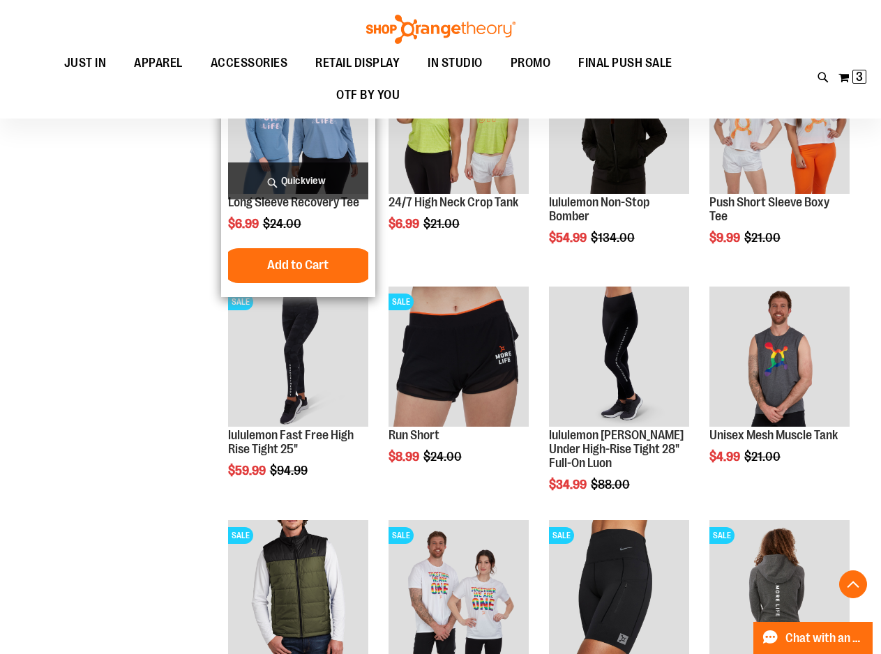
scroll to position [975, 0]
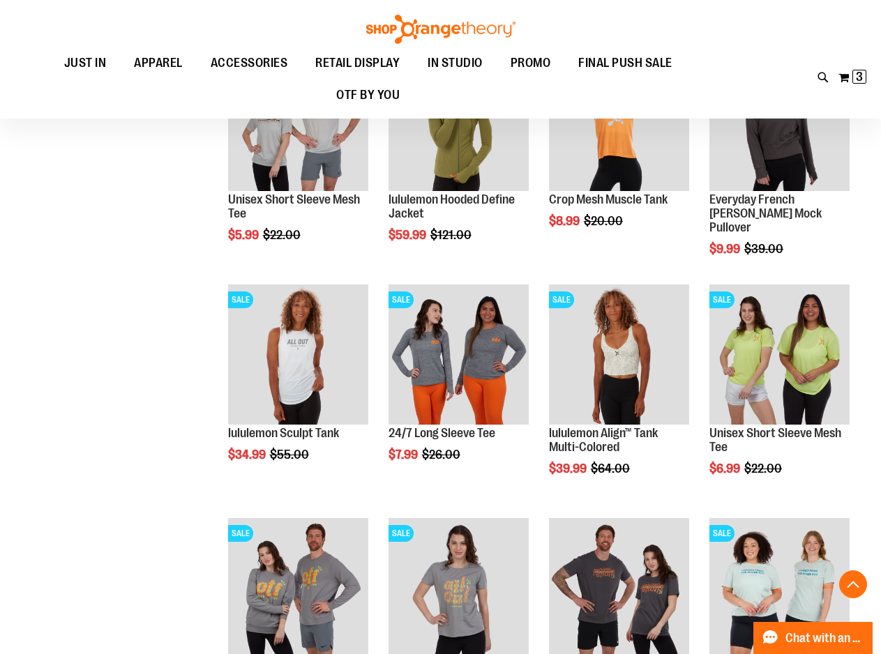
scroll to position [1812, 0]
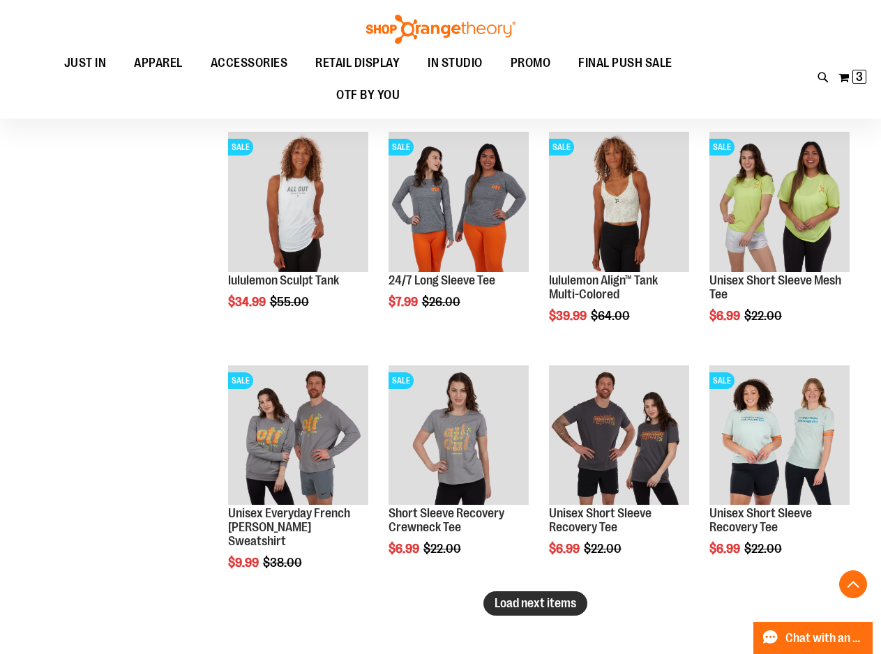
type input "**********"
click at [539, 593] on button "Load next items" at bounding box center [535, 603] width 104 height 24
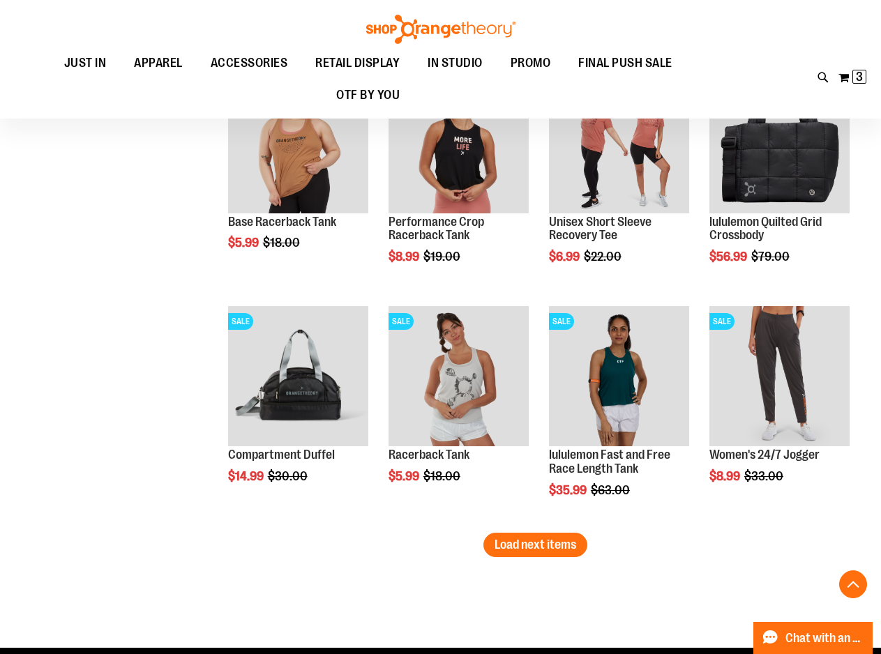
scroll to position [2579, 0]
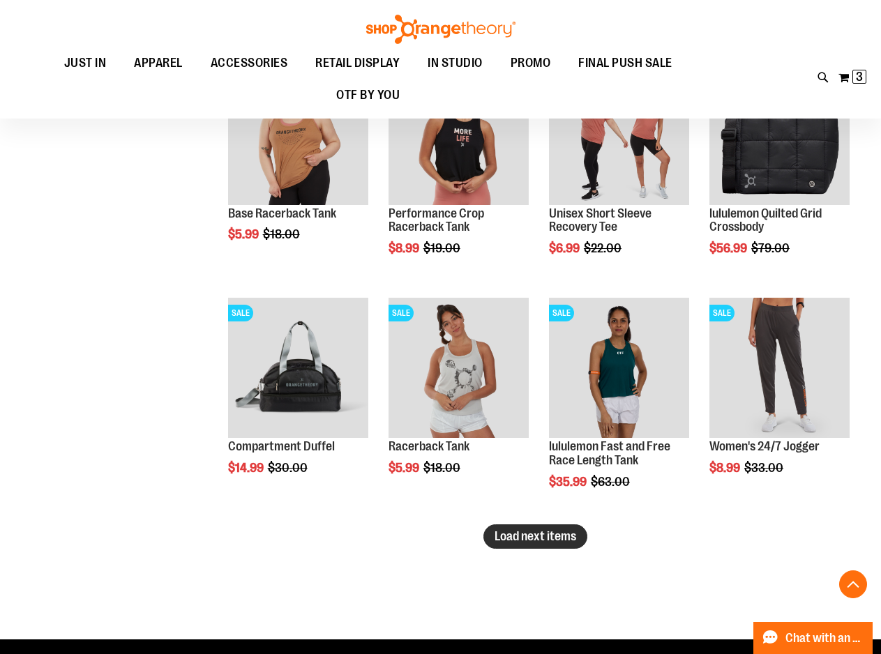
click at [567, 533] on span "Load next items" at bounding box center [535, 536] width 82 height 14
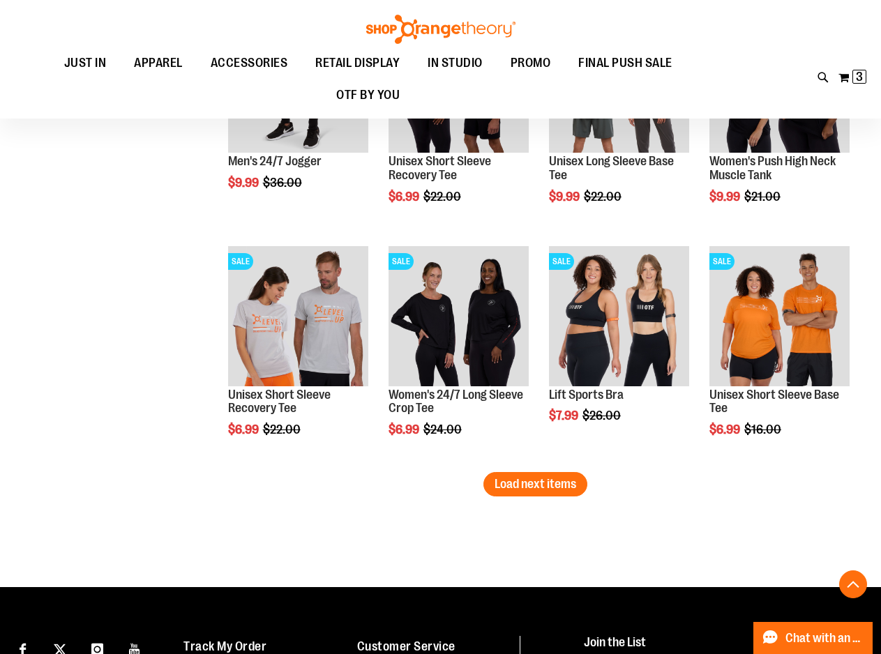
scroll to position [3346, 0]
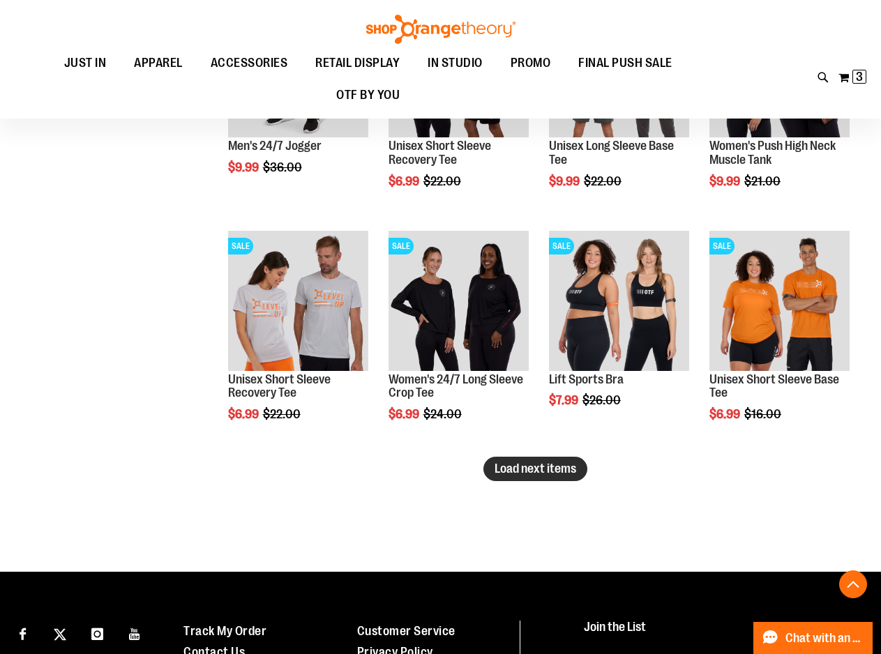
click at [549, 466] on span "Load next items" at bounding box center [535, 469] width 82 height 14
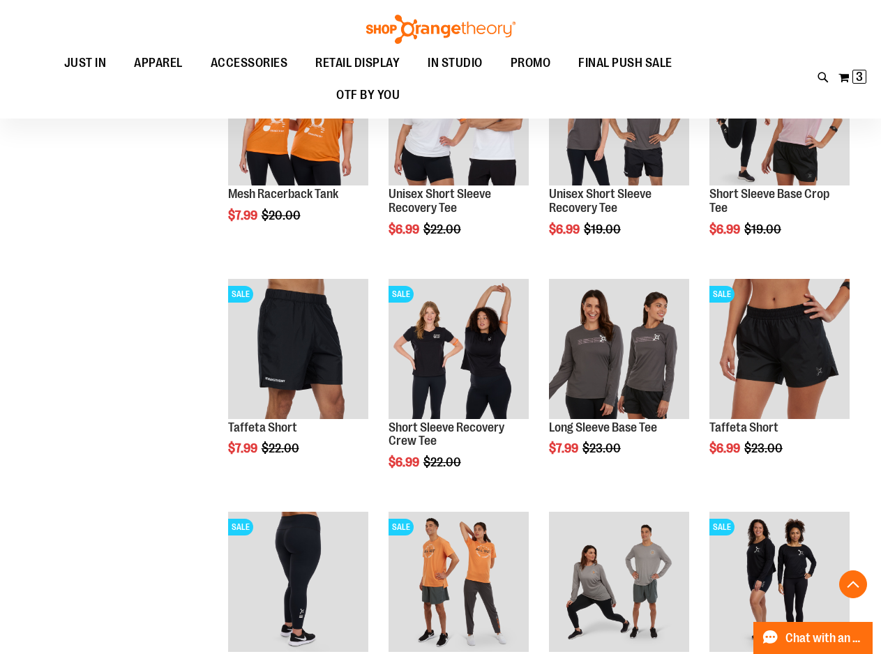
scroll to position [3973, 0]
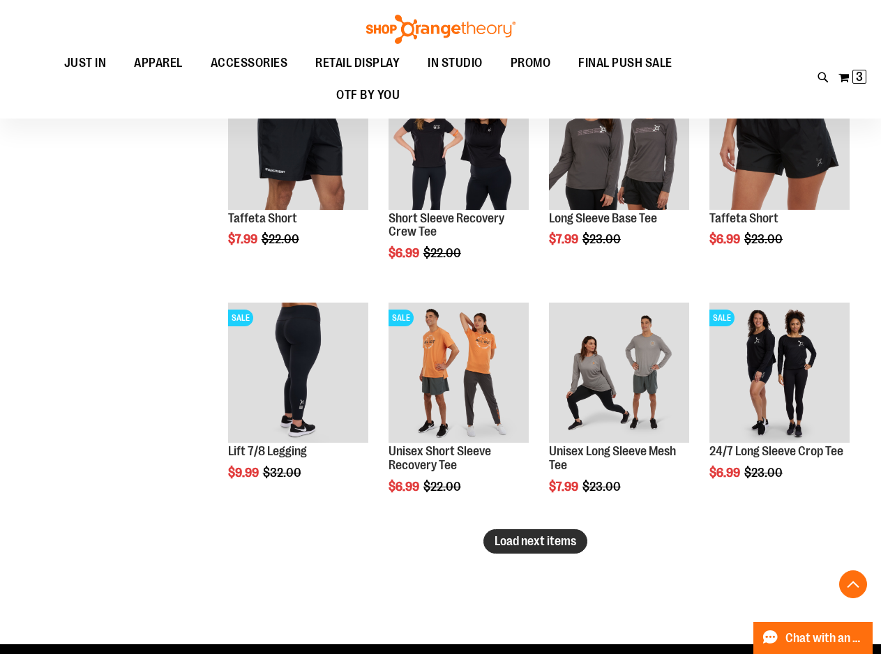
click at [566, 549] on button "Load next items" at bounding box center [535, 541] width 104 height 24
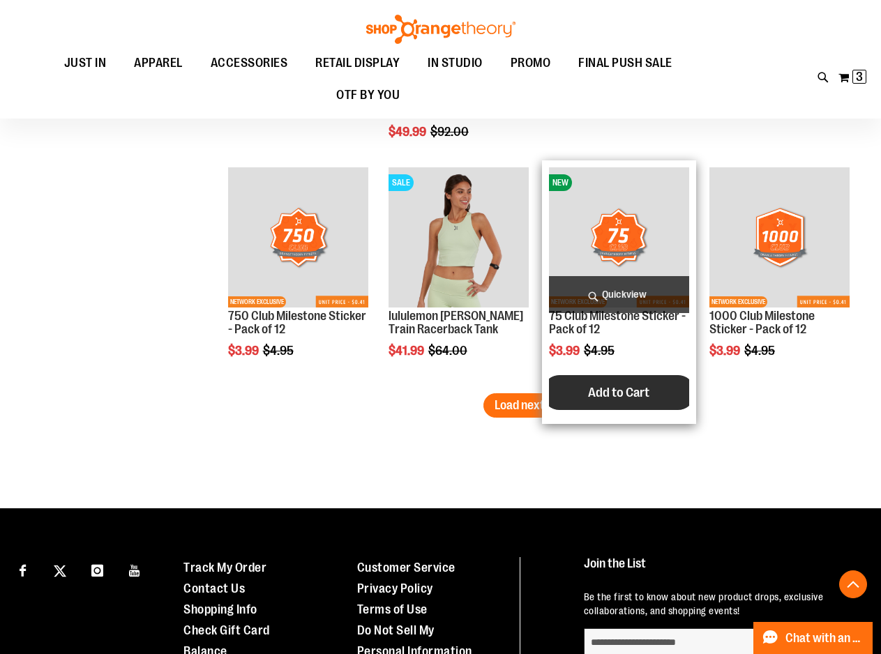
scroll to position [4810, 0]
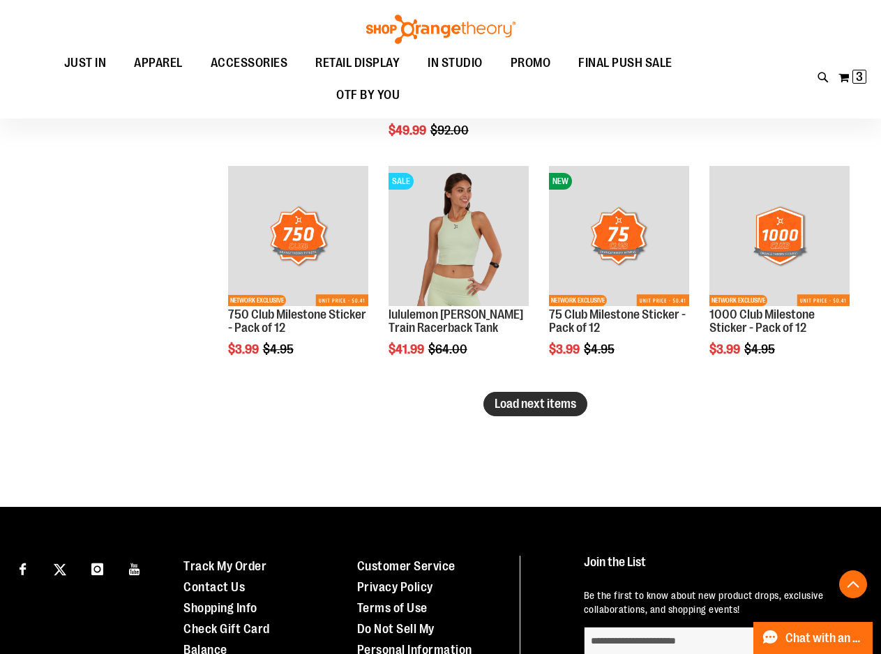
click at [512, 402] on span "Load next items" at bounding box center [535, 404] width 82 height 14
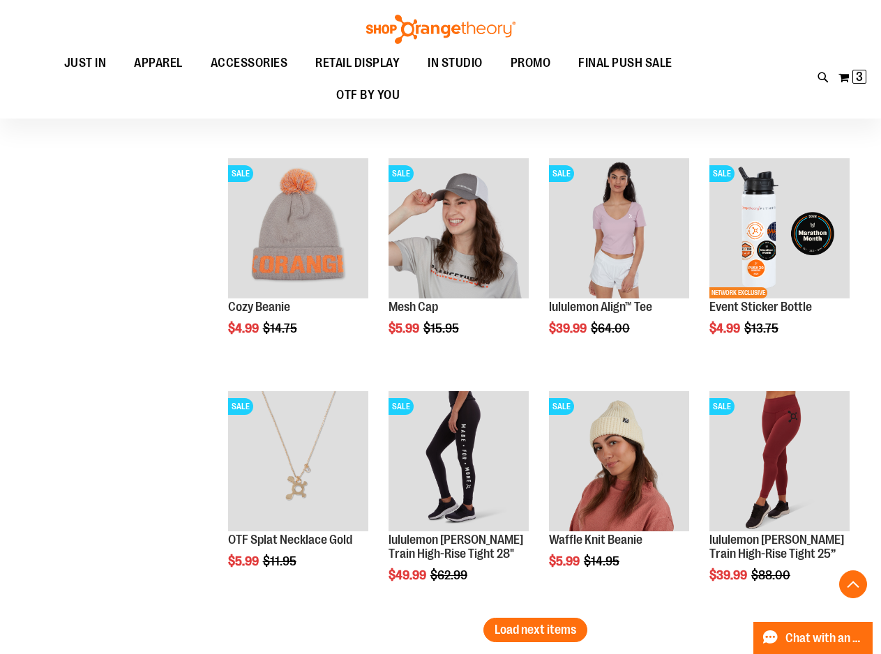
scroll to position [5367, 0]
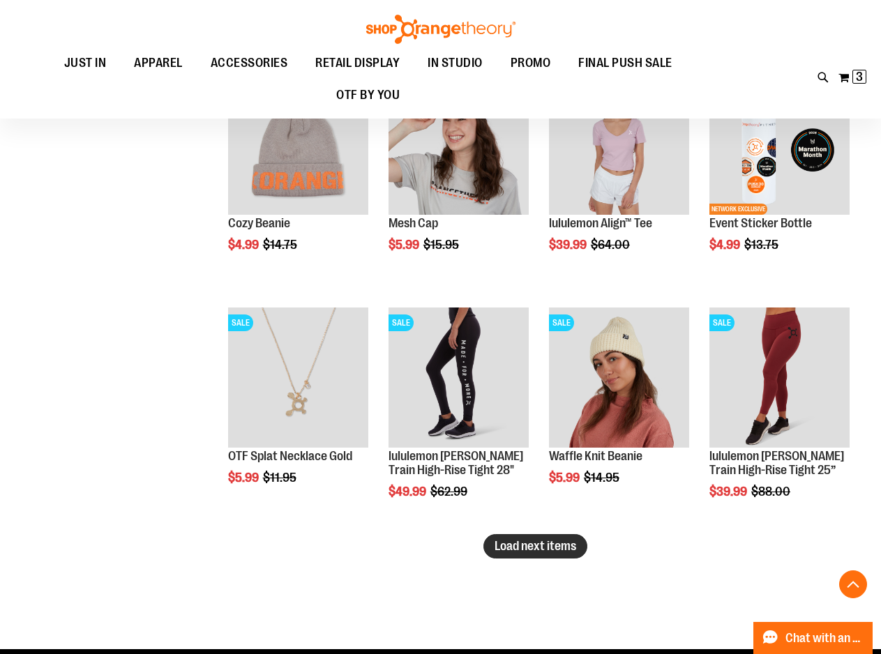
click at [575, 545] on span "Load next items" at bounding box center [535, 546] width 82 height 14
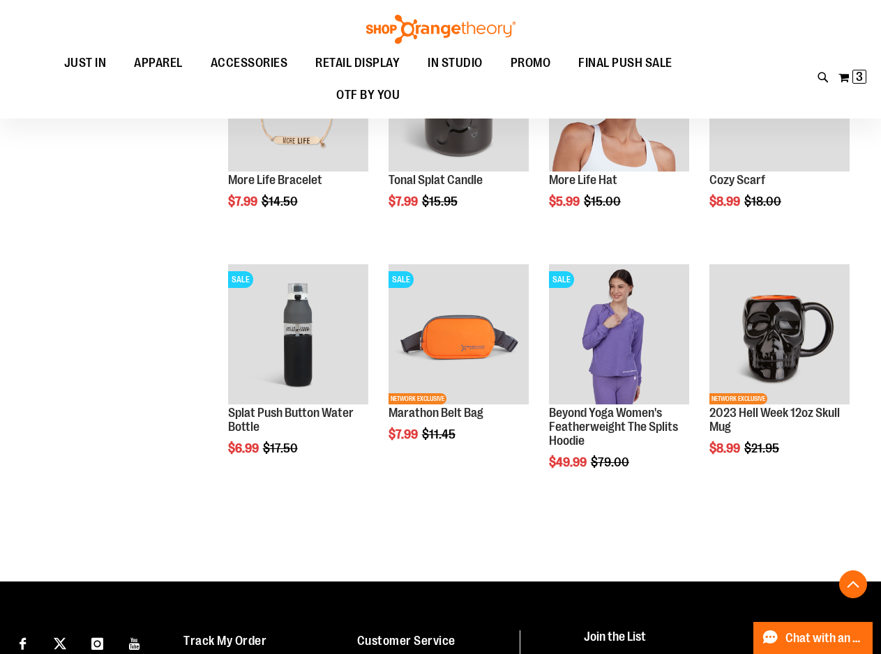
scroll to position [5925, 0]
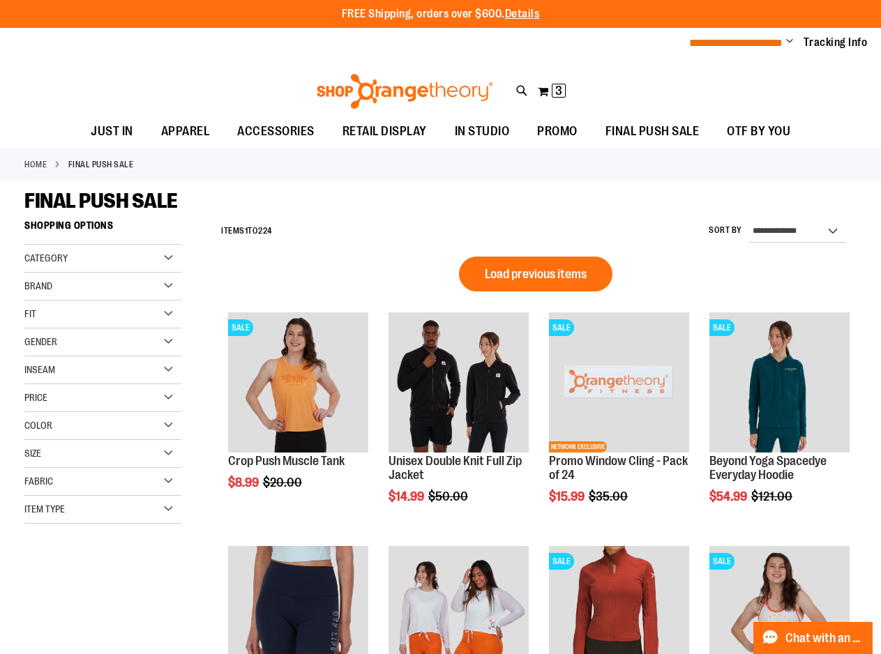
click at [751, 38] on span "**********" at bounding box center [735, 43] width 93 height 10
click at [784, 40] on ul "**********" at bounding box center [772, 43] width 189 height 17
click at [788, 40] on span "Change" at bounding box center [789, 42] width 7 height 13
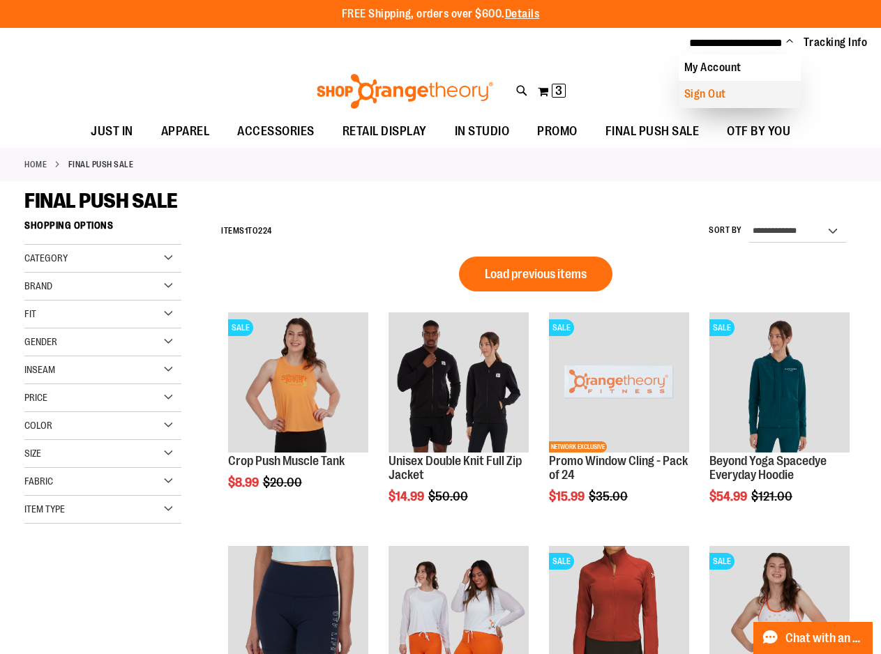
click at [732, 86] on link "Sign Out" at bounding box center [739, 94] width 122 height 26
